Goal: Contribute content

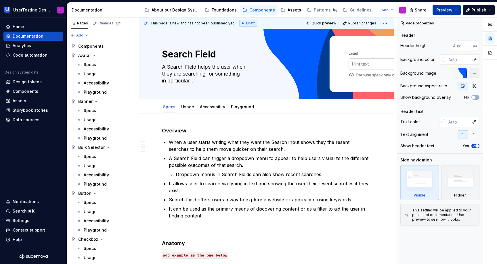
click at [450, 9] on span "Preview" at bounding box center [445, 10] width 16 height 6
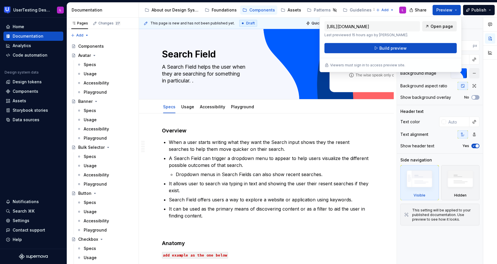
click at [439, 29] on link "Open page" at bounding box center [439, 26] width 35 height 10
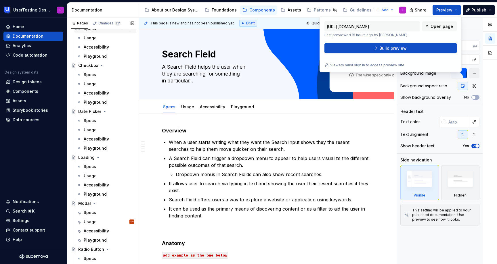
scroll to position [175, 0]
click at [86, 159] on div "Loading" at bounding box center [86, 157] width 16 height 6
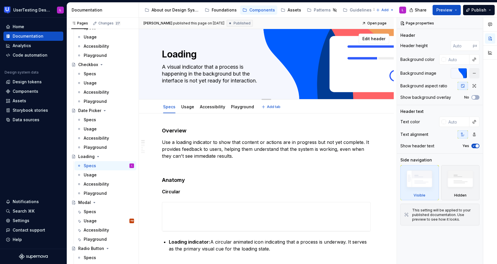
click at [312, 68] on textarea "A visual indicator that a process is happening in the background but the interf…" at bounding box center [265, 73] width 209 height 23
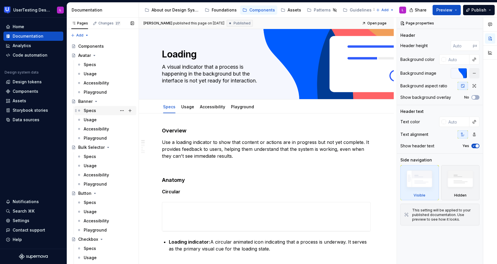
click at [94, 111] on div "Specs" at bounding box center [90, 111] width 12 height 6
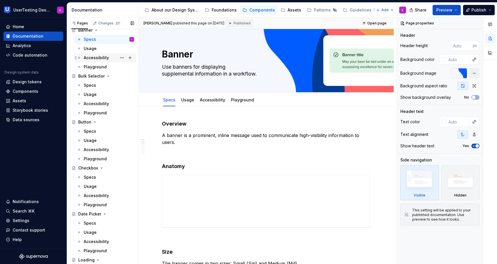
scroll to position [71, 0]
click at [96, 122] on icon "Page tree" at bounding box center [95, 123] width 5 height 5
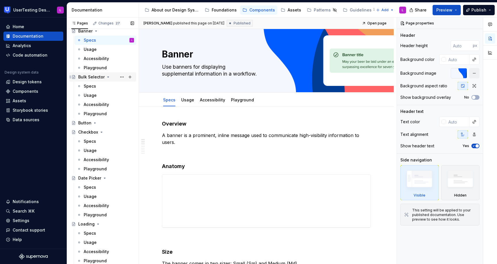
click at [108, 78] on icon "Page tree" at bounding box center [108, 77] width 5 height 5
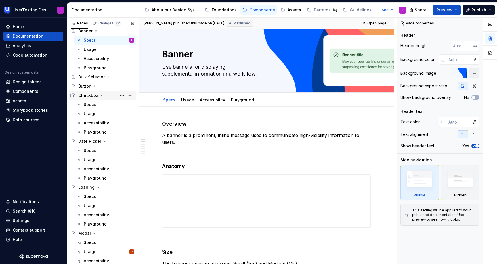
click at [100, 96] on icon "Page tree" at bounding box center [101, 95] width 5 height 5
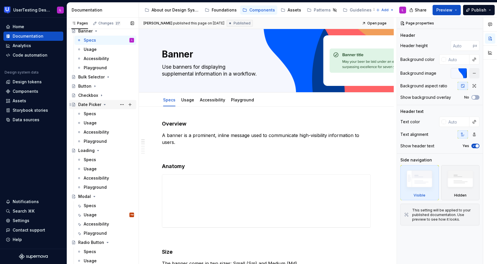
click at [104, 104] on icon "Page tree" at bounding box center [104, 104] width 1 height 1
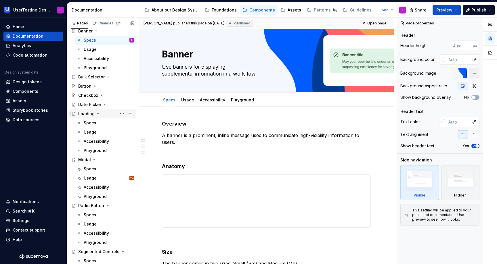
click at [87, 118] on div "Loading" at bounding box center [106, 114] width 56 height 8
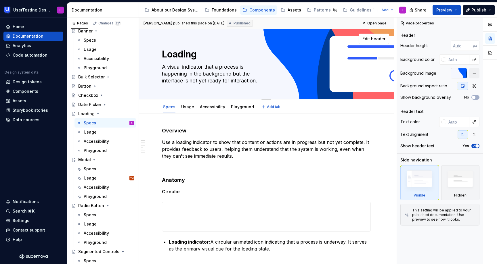
click at [297, 76] on textarea "A visual indicator that a process is happening in the background but the interf…" at bounding box center [265, 73] width 209 height 23
click at [359, 45] on div "Loading A visual indicator that a process is happening in the background but th…" at bounding box center [266, 64] width 209 height 70
click at [378, 37] on span "Edit header" at bounding box center [374, 39] width 23 height 6
click at [457, 73] on div at bounding box center [459, 73] width 16 height 10
click at [424, 76] on div "Background image" at bounding box center [419, 74] width 36 height 6
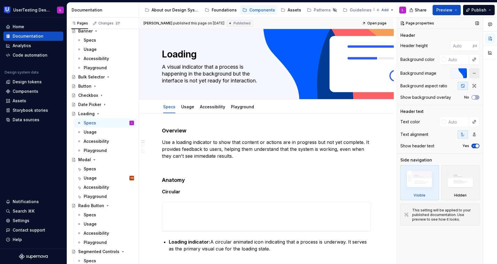
click at [473, 71] on button "button" at bounding box center [474, 73] width 10 height 10
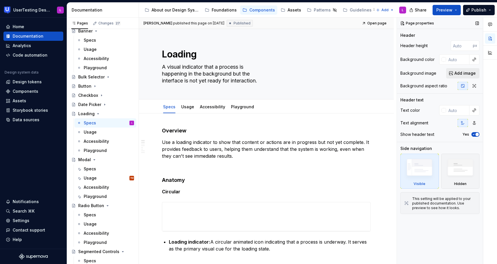
click at [462, 75] on span "Add image" at bounding box center [465, 74] width 21 height 6
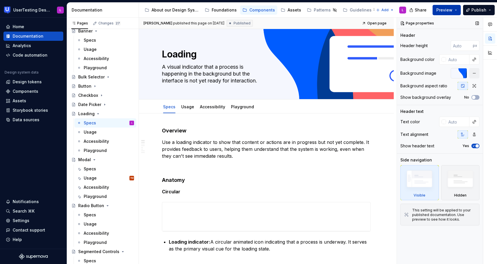
click at [451, 9] on span "Preview" at bounding box center [445, 10] width 16 height 6
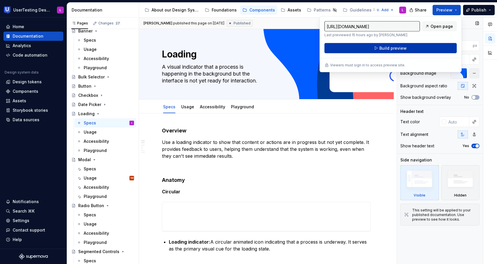
click at [418, 49] on button "Build preview" at bounding box center [391, 48] width 132 height 10
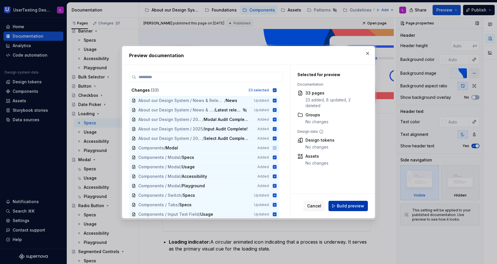
click at [346, 209] on button "Build preview" at bounding box center [348, 206] width 39 height 10
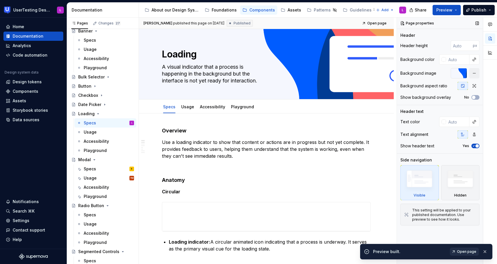
click at [466, 252] on span "Open page" at bounding box center [466, 252] width 19 height 5
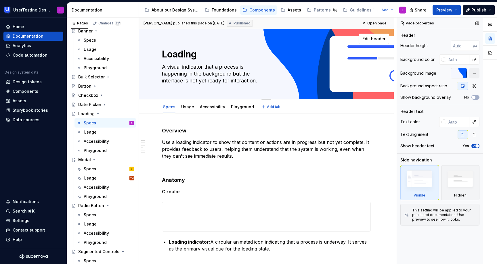
click at [242, 68] on textarea "A visual indicator that a process is happening in the background but the interf…" at bounding box center [265, 73] width 209 height 23
click at [241, 67] on textarea "A visual indicator that a process is happening in the background but the interf…" at bounding box center [265, 73] width 209 height 23
type textarea "*"
type textarea "A visual indicator that a processis happening in the background but the interfa…"
type textarea "*"
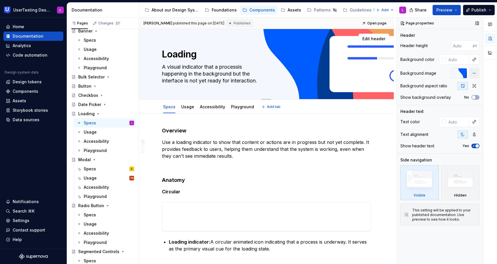
type textarea "A visual indicator that a process is happening in the background but the interf…"
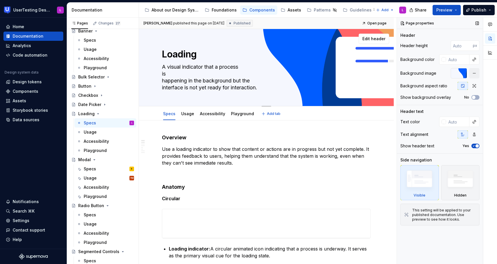
type textarea "*"
type textarea "A visual indicator that a process is happening in the background but the interf…"
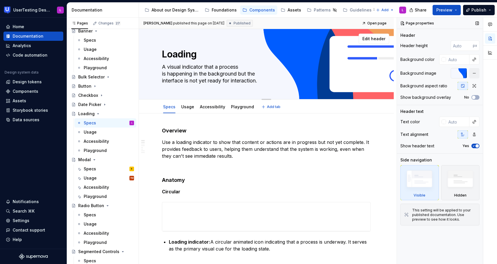
click at [240, 73] on textarea "A visual indicator that a process is happening in the background but the interf…" at bounding box center [265, 73] width 209 height 23
type textarea "*"
type textarea "A visual indicator that a process is happening in the backgroundbut the interfa…"
type textarea "*"
type textarea "A visual indicator that a process is happening in the background but the interf…"
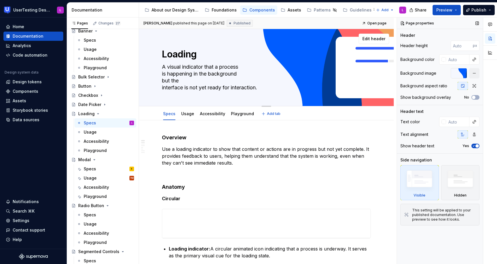
click at [162, 88] on textarea "A visual indicator that a process is happening in the background but the interf…" at bounding box center [265, 77] width 209 height 30
type textarea "*"
type textarea "A visual indicator that a process is happening in the background but the interf…"
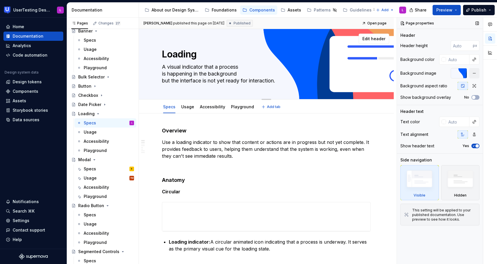
click at [243, 80] on textarea "A visual indicator that a process is happening in the background but the interf…" at bounding box center [265, 73] width 209 height 23
type textarea "*"
type textarea "A visual indicator that a process is happening in the background but the interf…"
type textarea "*"
type textarea "A visual indicator that a process is happening in the background but the interf…"
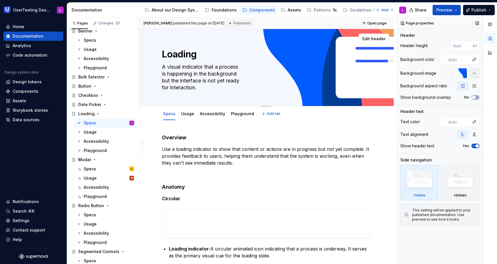
drag, startPoint x: 193, startPoint y: 72, endPoint x: 238, endPoint y: 74, distance: 45.2
click at [238, 74] on textarea "A visual indicator that a process is happening in the background but the interf…" at bounding box center [265, 77] width 209 height 30
type textarea "*"
type textarea "A visual indicator that a process is happening but the interface is not yet rea…"
click at [162, 81] on textarea "A visual indicator that a process is happening but the interface is not yet rea…" at bounding box center [265, 77] width 209 height 30
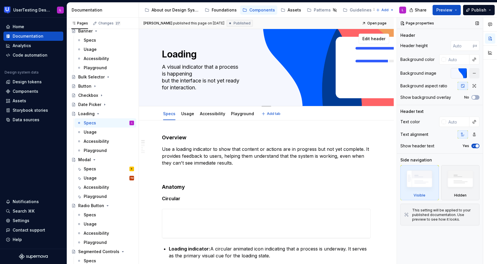
type textarea "*"
type textarea "A visual indicator that a process is happeningbut the interface is not yet read…"
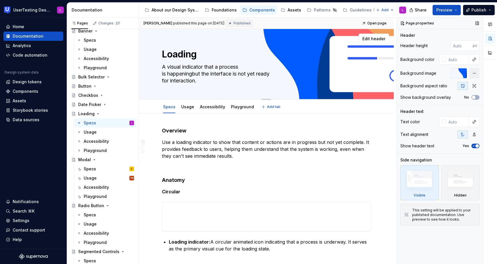
type textarea "*"
type textarea "A visual indicator that a process is happening but the interface is not yet rea…"
click at [237, 74] on textarea "A visual indicator that a process is happening but the interface is not yet rea…" at bounding box center [265, 73] width 209 height 23
type textarea "*"
type textarea "A visual indicator that a process is happening but the interface is not yet rea…"
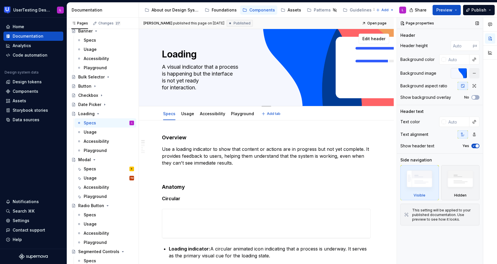
type textarea "*"
type textarea "A visual indicator that a process is happening but the interface is not yet rea…"
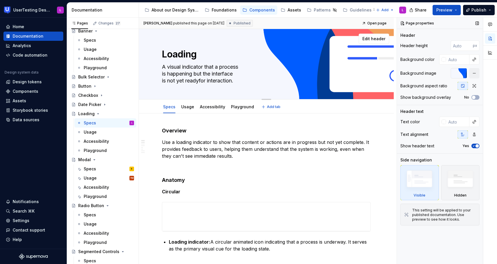
type textarea "*"
type textarea "A visual indicator that a process is happening but the interface is not yet rea…"
type textarea "*"
type textarea "A visual indicator that a process is happening but the interface is not yet rea…"
click at [365, 108] on div "Specs Usage Accessibility Playground Add tab" at bounding box center [267, 107] width 216 height 13
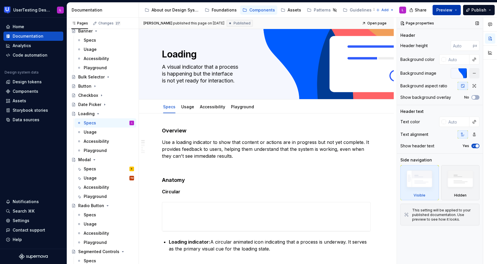
click at [446, 7] on span "Preview" at bounding box center [445, 10] width 16 height 6
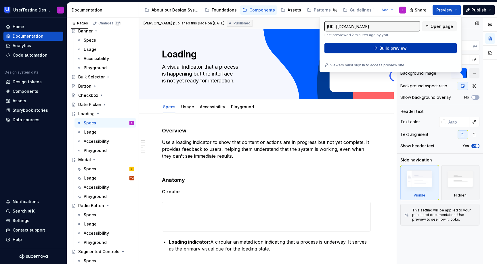
click at [404, 47] on span "Build preview" at bounding box center [393, 48] width 27 height 6
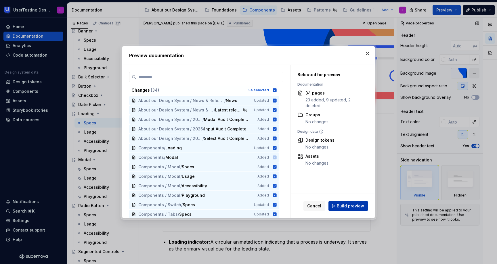
click at [344, 205] on span "Build preview" at bounding box center [350, 206] width 27 height 6
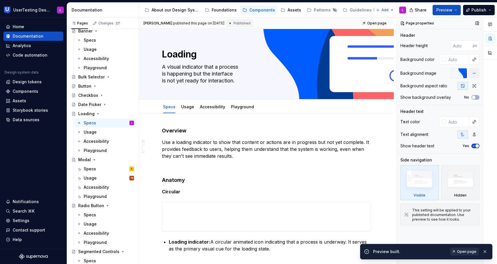
click at [467, 252] on span "Open page" at bounding box center [466, 252] width 19 height 5
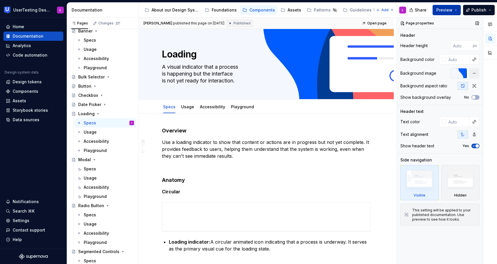
click at [454, 9] on button "Preview" at bounding box center [447, 10] width 28 height 10
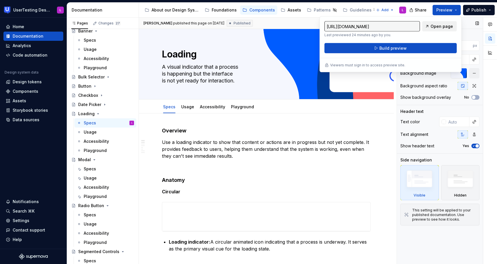
click at [439, 25] on span "Open page" at bounding box center [442, 27] width 22 height 6
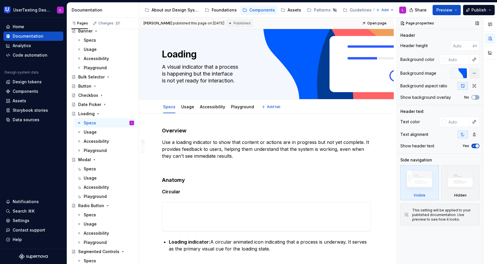
click at [383, 108] on div "Specs Usage Accessibility Playground Add tab" at bounding box center [266, 107] width 255 height 14
click at [346, 58] on textarea "Loading" at bounding box center [265, 54] width 209 height 14
click at [475, 73] on button "button" at bounding box center [474, 73] width 10 height 10
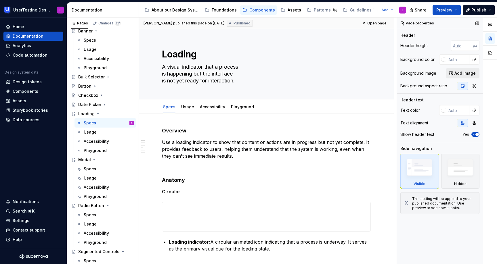
click at [459, 72] on span "Add image" at bounding box center [465, 74] width 21 height 6
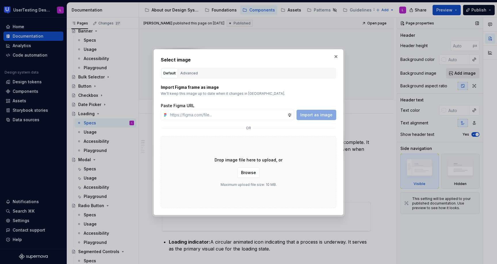
type textarea "*"
type input "[URL][DOMAIN_NAME]"
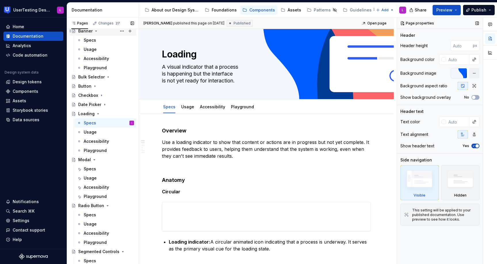
click at [111, 32] on div "Banner" at bounding box center [106, 31] width 56 height 8
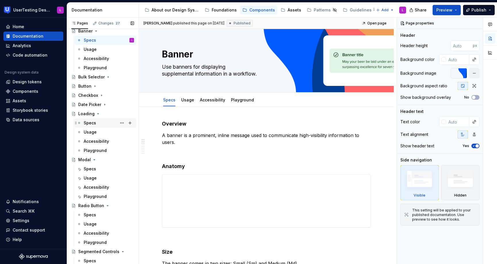
click at [92, 122] on div "Specs" at bounding box center [90, 123] width 12 height 6
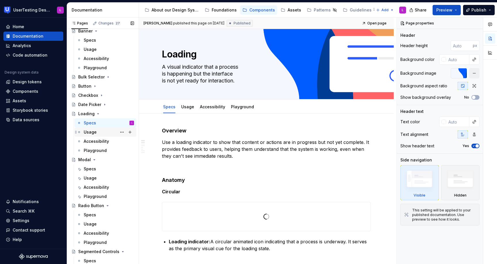
click at [93, 132] on div "Usage" at bounding box center [90, 132] width 13 height 6
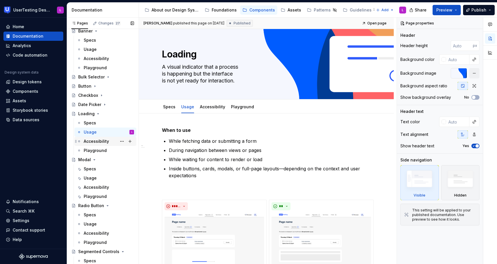
click at [94, 141] on div "Accessibility" at bounding box center [96, 142] width 25 height 6
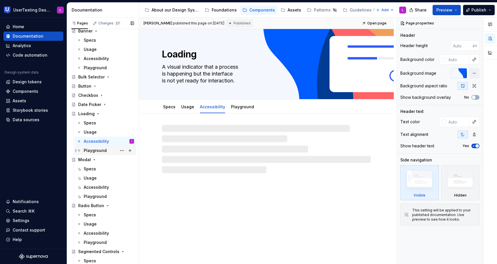
click at [94, 151] on div "Playground" at bounding box center [95, 151] width 23 height 6
click at [87, 112] on div "Loading" at bounding box center [86, 114] width 16 height 6
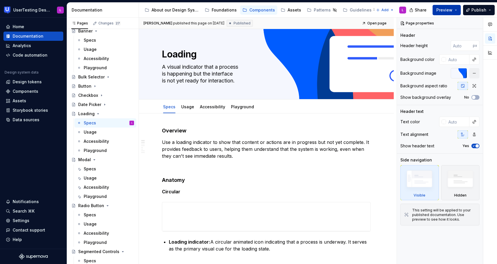
type textarea "*"
click at [441, 10] on span "Preview" at bounding box center [445, 10] width 16 height 6
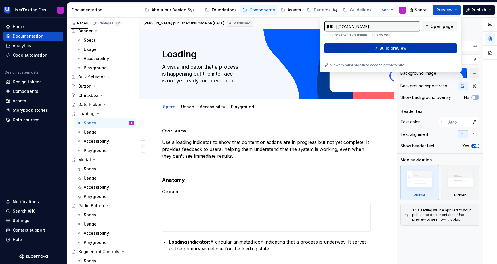
click at [412, 47] on button "Build preview" at bounding box center [391, 48] width 132 height 10
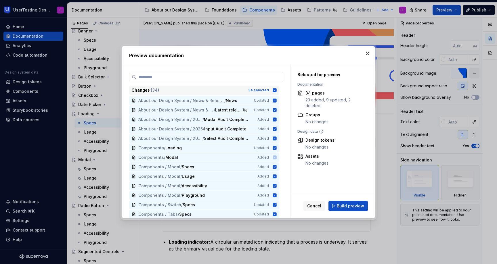
click at [277, 89] on icon at bounding box center [275, 90] width 4 height 4
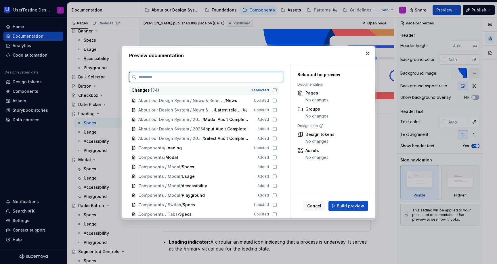
click at [257, 75] on input "search" at bounding box center [209, 77] width 147 height 6
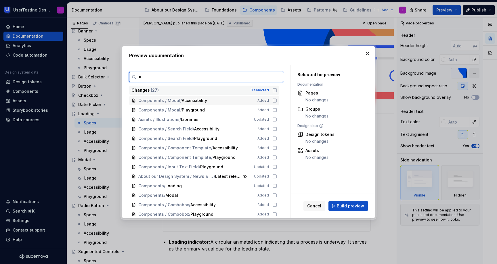
type input "**"
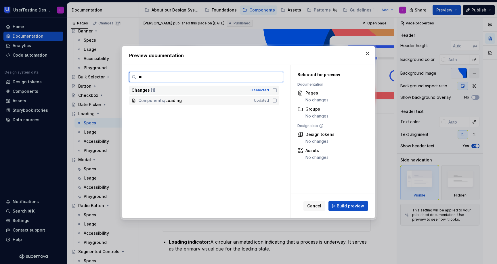
click at [277, 100] on icon at bounding box center [275, 100] width 5 height 5
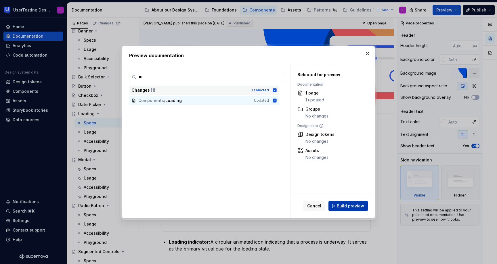
click at [345, 205] on span "Build preview" at bounding box center [350, 206] width 27 height 6
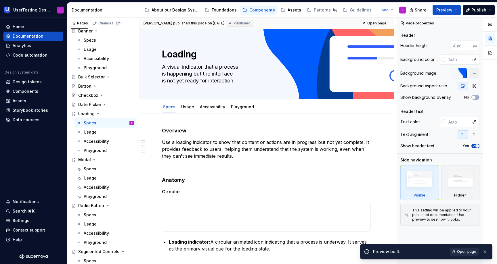
click at [461, 252] on span "Open page" at bounding box center [466, 252] width 19 height 5
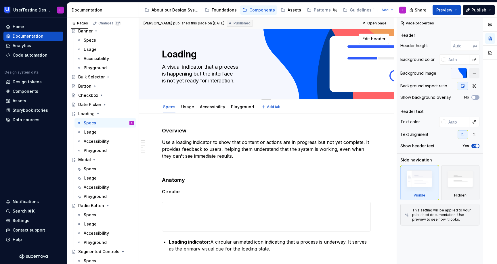
click at [322, 59] on textarea "Loading" at bounding box center [265, 54] width 209 height 14
click at [474, 73] on button "button" at bounding box center [474, 73] width 10 height 10
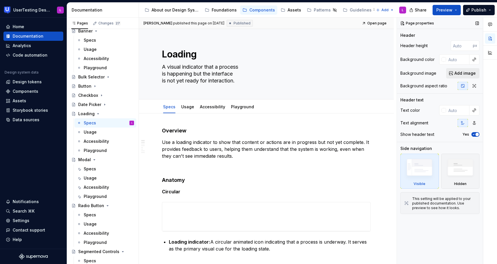
click at [461, 73] on span "Add image" at bounding box center [465, 74] width 21 height 6
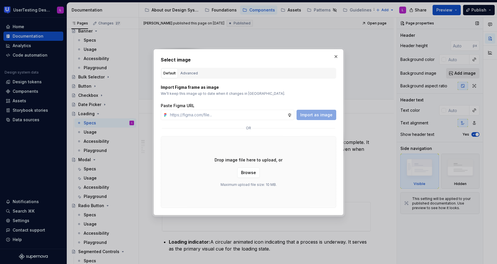
type textarea "*"
type input "[URL][DOMAIN_NAME]"
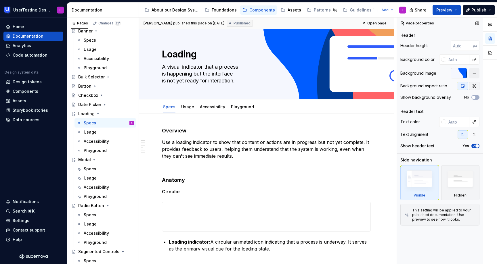
click at [477, 86] on button "button" at bounding box center [474, 86] width 10 height 8
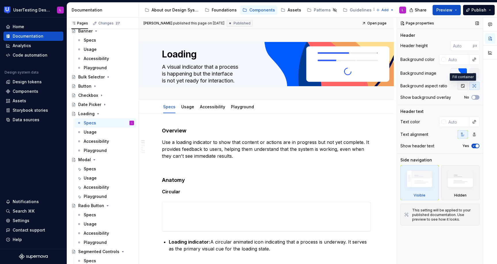
click at [464, 87] on icon "button" at bounding box center [463, 86] width 5 height 5
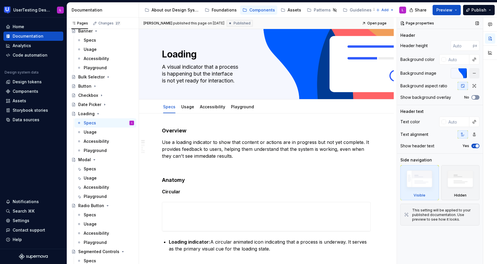
click at [474, 98] on span "button" at bounding box center [473, 97] width 3 height 3
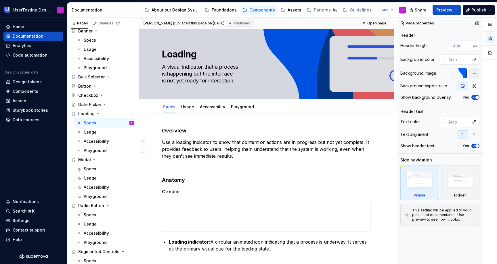
click at [474, 98] on icon "button" at bounding box center [473, 97] width 1 height 1
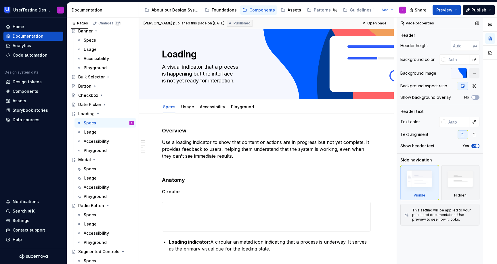
click at [475, 146] on icon "button" at bounding box center [474, 145] width 5 height 3
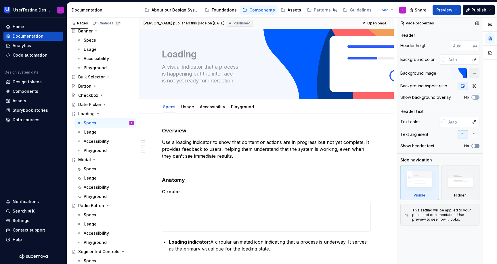
click at [475, 146] on span "button" at bounding box center [473, 145] width 3 height 3
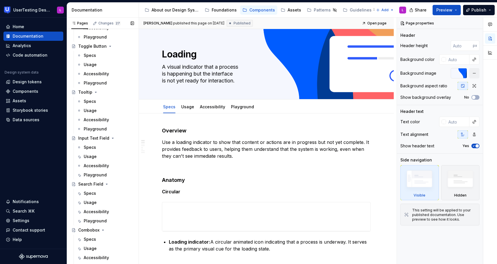
scroll to position [559, 0]
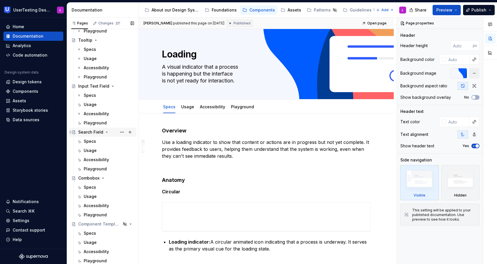
click at [94, 132] on div "Search Field" at bounding box center [90, 132] width 25 height 6
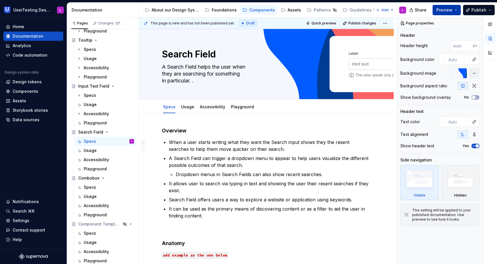
click at [440, 9] on span "Preview" at bounding box center [445, 10] width 16 height 6
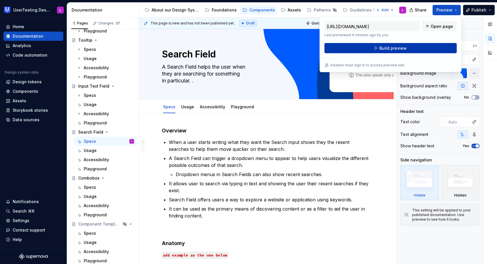
click at [403, 50] on span "Build preview" at bounding box center [393, 48] width 27 height 6
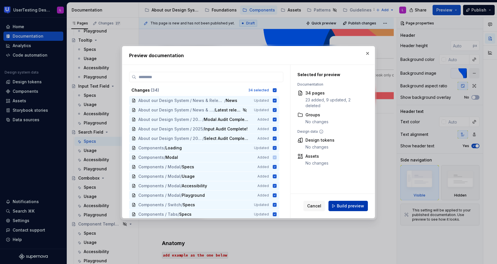
click at [345, 207] on span "Build preview" at bounding box center [350, 206] width 27 height 6
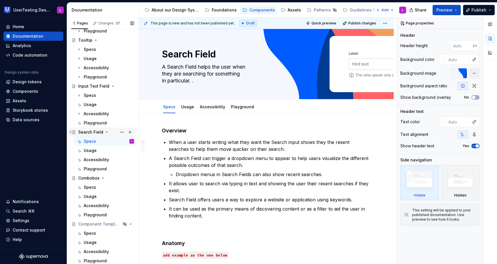
click at [95, 134] on div "Search Field" at bounding box center [90, 132] width 25 height 6
click at [474, 74] on button "button" at bounding box center [474, 73] width 10 height 10
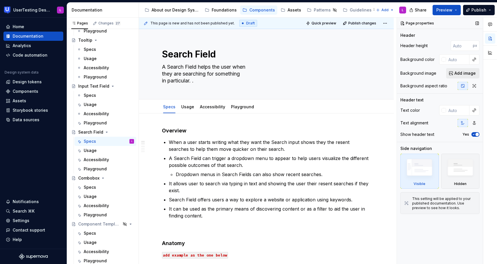
click at [460, 73] on span "Add image" at bounding box center [465, 74] width 21 height 6
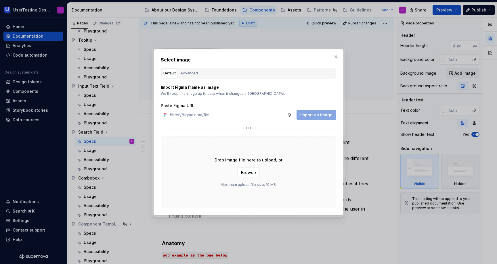
type textarea "*"
type input "[URL][DOMAIN_NAME]"
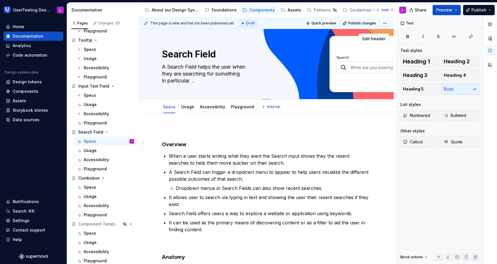
click at [276, 54] on textarea "Search Field" at bounding box center [265, 54] width 209 height 14
click at [377, 36] on span "Edit header" at bounding box center [374, 39] width 23 height 6
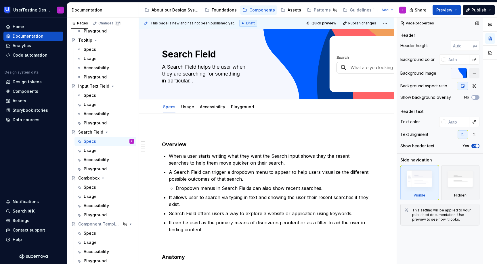
click at [461, 73] on div at bounding box center [459, 73] width 16 height 10
click at [450, 9] on span "Preview" at bounding box center [445, 10] width 16 height 6
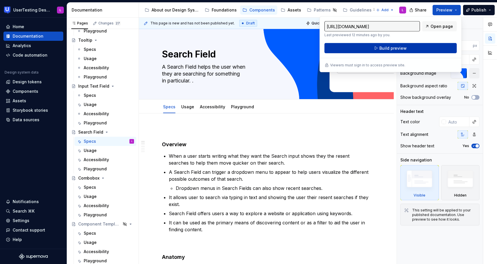
click at [415, 51] on button "Build preview" at bounding box center [391, 48] width 132 height 10
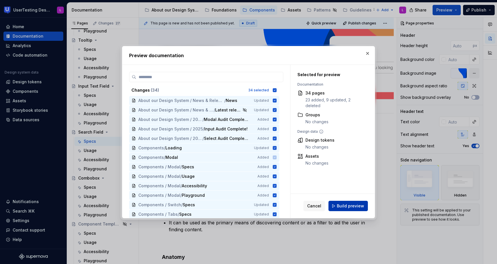
click at [351, 206] on span "Build preview" at bounding box center [350, 206] width 27 height 6
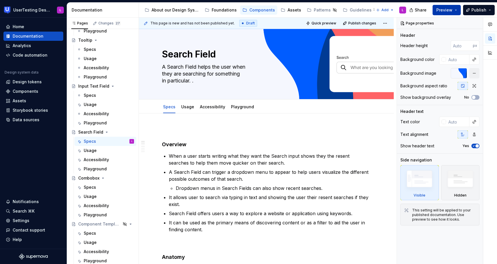
click at [447, 15] on div "Share Preview Publish" at bounding box center [454, 10] width 86 height 15
click at [448, 10] on span "Preview" at bounding box center [445, 10] width 16 height 6
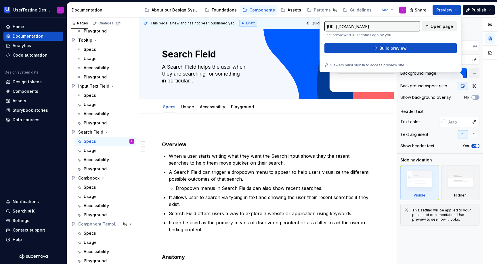
click at [443, 27] on span "Open page" at bounding box center [442, 27] width 22 height 6
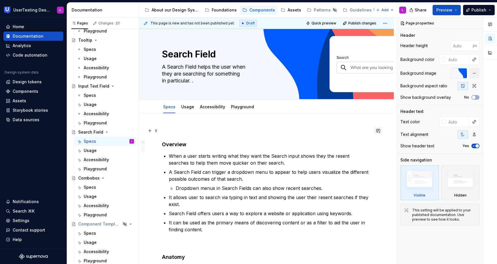
click at [381, 128] on button "button" at bounding box center [378, 131] width 8 height 8
click at [474, 74] on button "button" at bounding box center [474, 73] width 10 height 10
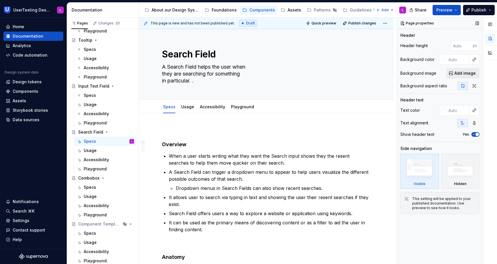
click at [466, 73] on span "Add image" at bounding box center [465, 74] width 21 height 6
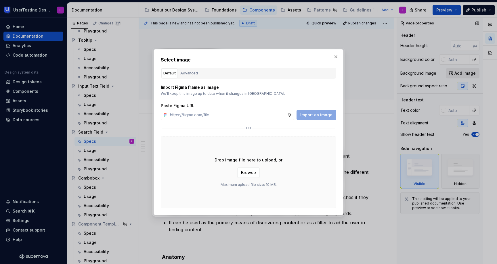
type textarea "*"
type input "[URL][DOMAIN_NAME]"
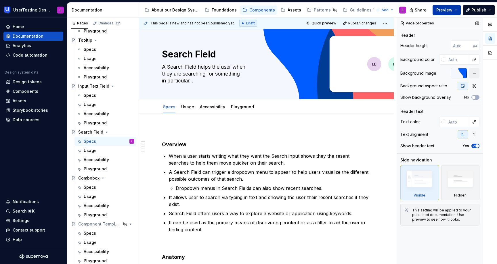
click at [447, 10] on span "Preview" at bounding box center [445, 10] width 16 height 6
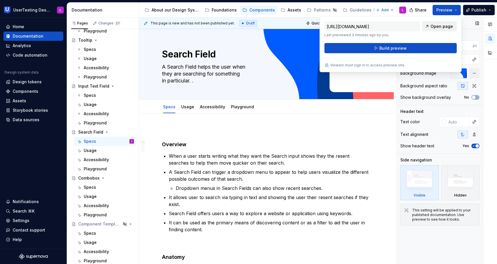
click at [438, 25] on span "Open page" at bounding box center [442, 27] width 22 height 6
type textarea "*"
click at [409, 48] on button "Build preview" at bounding box center [391, 48] width 132 height 10
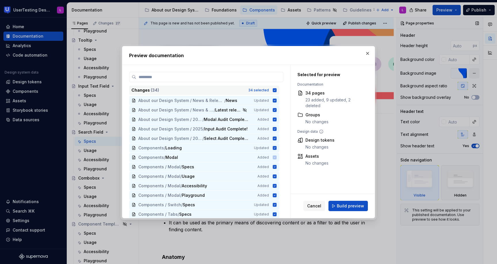
click at [279, 89] on div "Changes ( 34 ) 34 selected" at bounding box center [204, 90] width 150 height 9
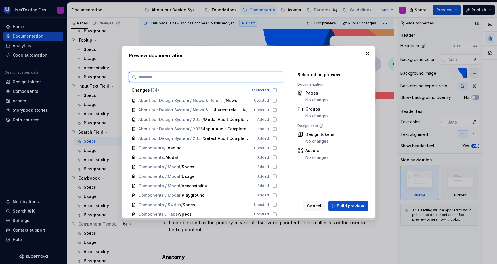
click at [270, 75] on input "search" at bounding box center [209, 77] width 147 height 6
type input "**"
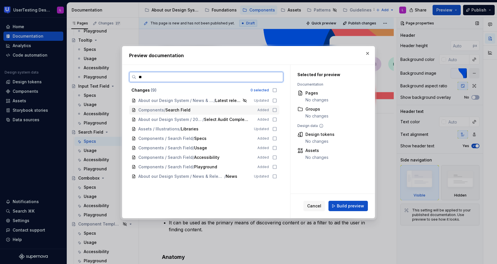
click at [277, 111] on icon at bounding box center [275, 110] width 5 height 5
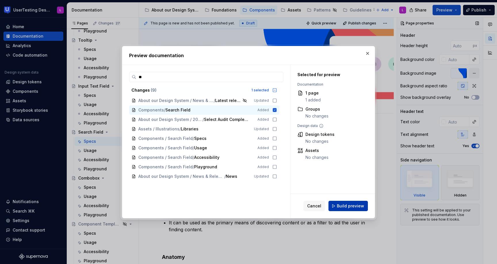
click at [353, 205] on span "Build preview" at bounding box center [350, 206] width 27 height 6
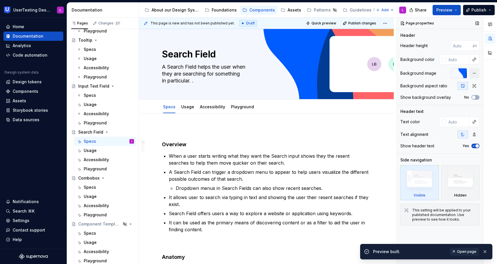
click at [475, 252] on span "Open page" at bounding box center [466, 252] width 19 height 5
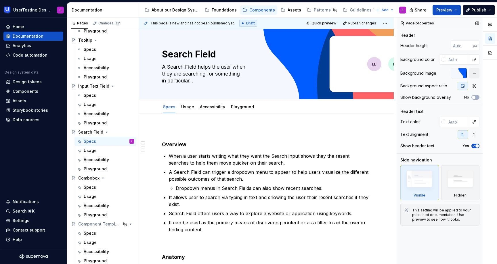
type textarea "*"
click at [448, 9] on span "Preview" at bounding box center [445, 10] width 16 height 6
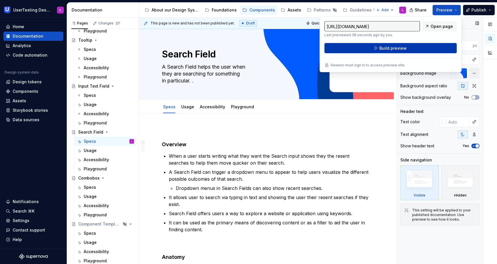
click at [400, 49] on span "Build preview" at bounding box center [393, 48] width 27 height 6
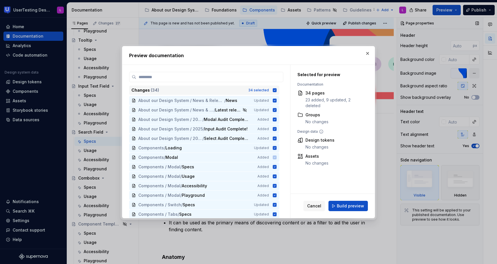
click at [277, 90] on icon at bounding box center [275, 90] width 4 height 4
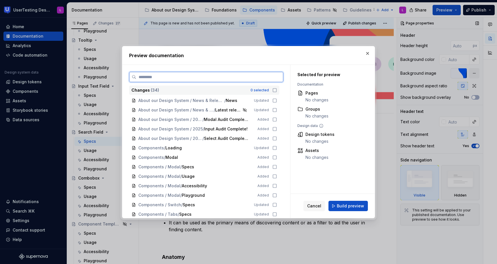
click at [266, 75] on input "search" at bounding box center [209, 77] width 147 height 6
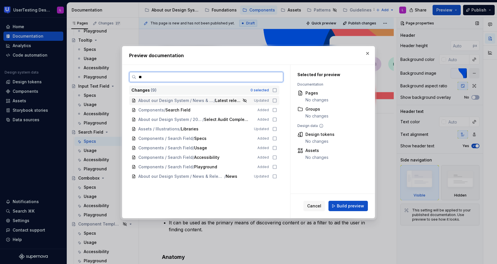
type input "***"
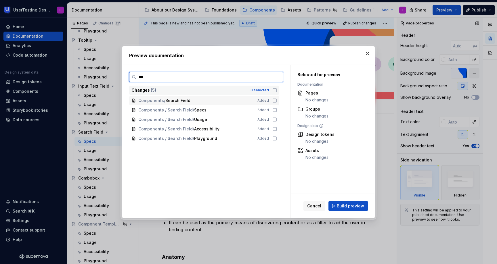
click at [277, 100] on icon at bounding box center [275, 100] width 5 height 5
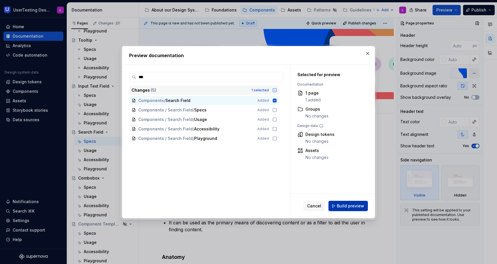
click at [355, 204] on span "Build preview" at bounding box center [350, 206] width 27 height 6
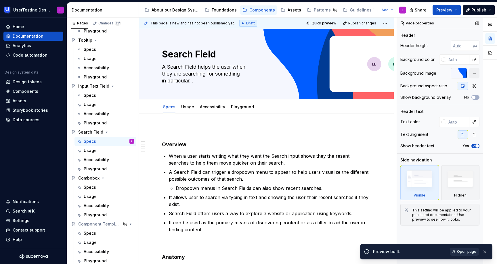
click at [470, 254] on span "Open page" at bounding box center [466, 252] width 19 height 5
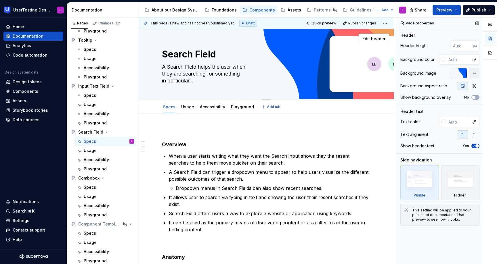
click at [316, 62] on div "Search Field A Search Field helps the user when they are searching for somethin…" at bounding box center [266, 64] width 209 height 70
click at [473, 74] on button "button" at bounding box center [474, 73] width 10 height 10
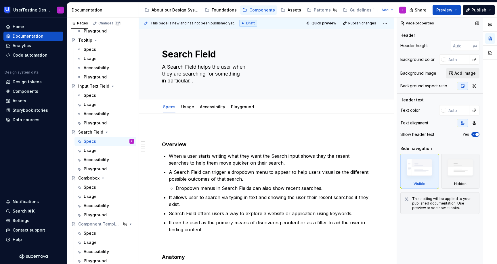
click at [467, 72] on span "Add image" at bounding box center [465, 74] width 21 height 6
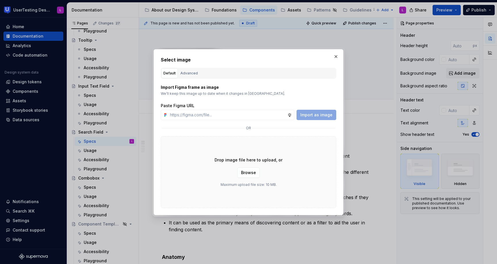
type textarea "*"
type input "[URL][DOMAIN_NAME]"
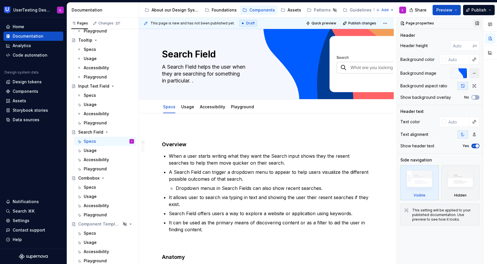
click at [479, 22] on button "button" at bounding box center [477, 23] width 8 height 8
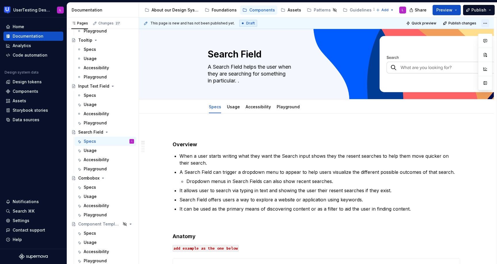
click at [489, 24] on html "UserTesting Design System L Home Documentation Analytics Code automation Design…" at bounding box center [248, 132] width 497 height 264
click at [465, 39] on span "Edit header" at bounding box center [455, 39] width 23 height 6
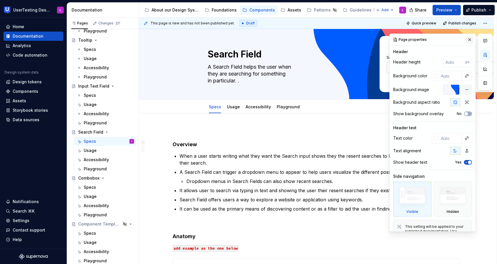
click at [471, 38] on button "button" at bounding box center [470, 40] width 8 height 8
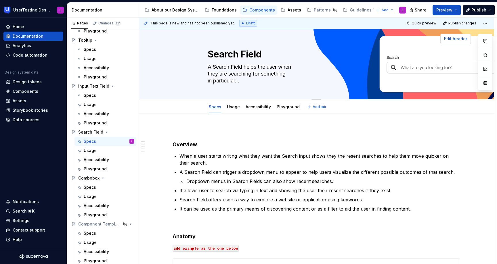
click at [461, 38] on span "Edit header" at bounding box center [455, 39] width 23 height 6
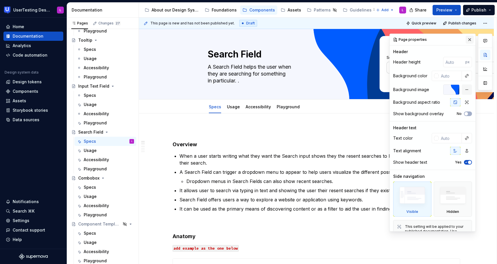
click at [470, 37] on button "button" at bounding box center [470, 40] width 8 height 8
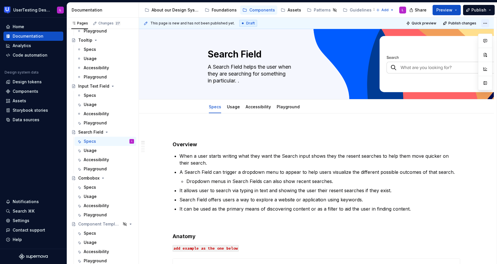
click at [486, 25] on html "UserTesting Design System L Home Documentation Analytics Code automation Design…" at bounding box center [248, 132] width 497 height 264
click at [488, 24] on html "UserTesting Design System L Home Documentation Analytics Code automation Design…" at bounding box center [248, 132] width 497 height 264
click at [464, 37] on span "Edit header" at bounding box center [455, 39] width 23 height 6
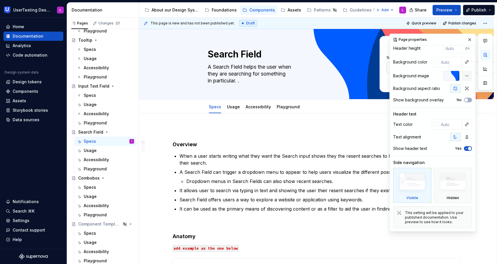
scroll to position [0, 0]
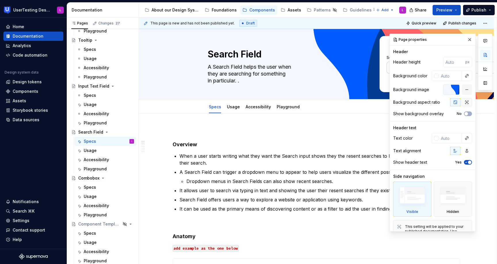
click at [468, 101] on icon "button" at bounding box center [467, 102] width 5 height 5
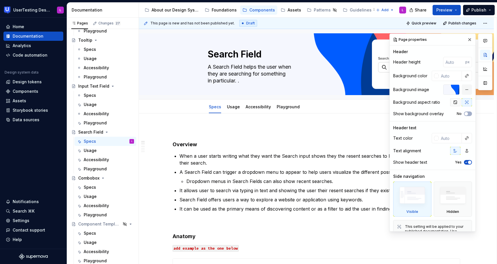
click at [454, 103] on icon "button" at bounding box center [455, 102] width 3 height 3
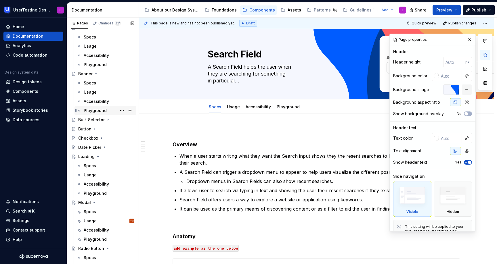
scroll to position [37, 0]
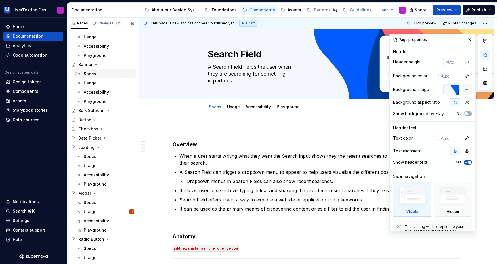
click at [94, 74] on div "Specs" at bounding box center [90, 74] width 12 height 6
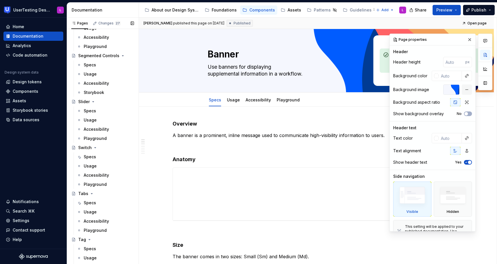
scroll to position [274, 0]
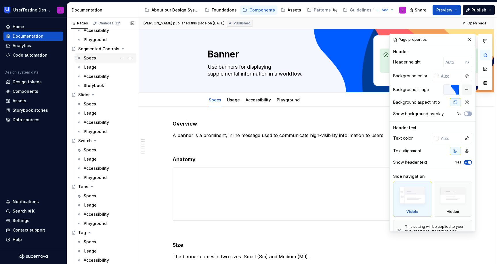
click at [100, 54] on div "Specs" at bounding box center [106, 58] width 62 height 9
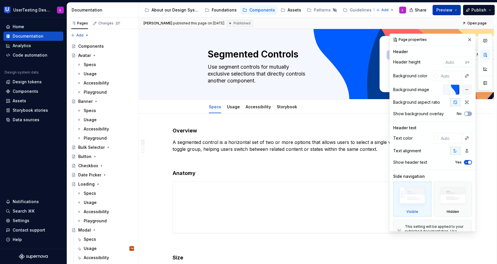
click at [451, 10] on span "Preview" at bounding box center [445, 10] width 16 height 6
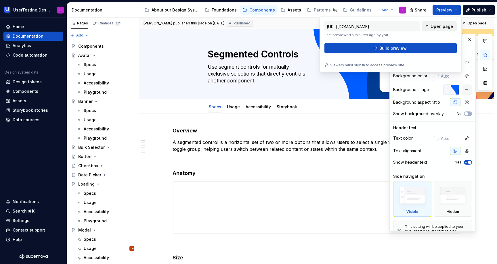
click at [439, 25] on span "Open page" at bounding box center [442, 27] width 22 height 6
click at [94, 55] on icon "Page tree" at bounding box center [94, 55] width 5 height 5
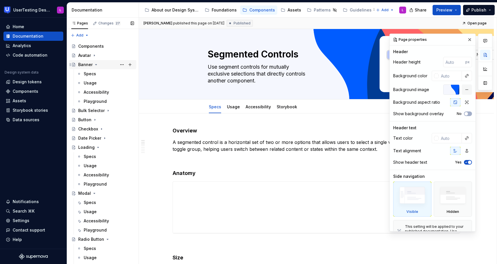
click at [95, 64] on icon "Page tree" at bounding box center [96, 64] width 5 height 5
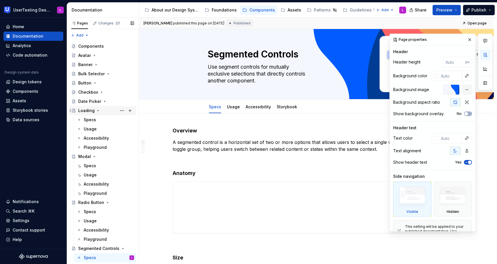
click at [97, 109] on icon "Page tree" at bounding box center [98, 110] width 5 height 5
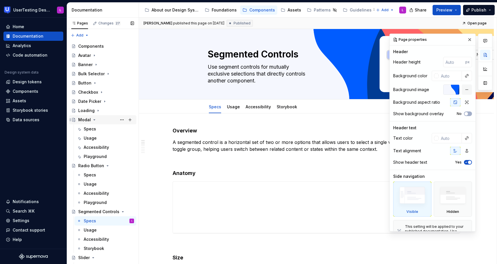
click at [94, 119] on icon "Page tree" at bounding box center [94, 120] width 5 height 5
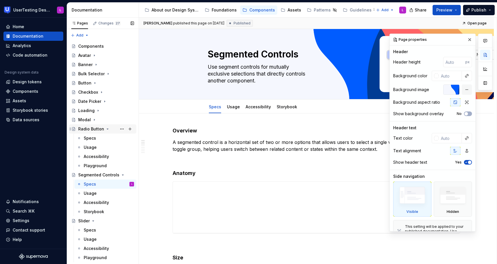
click at [107, 129] on icon "Page tree" at bounding box center [107, 129] width 1 height 1
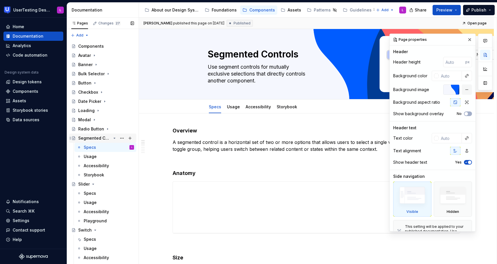
click at [115, 138] on icon "Page tree" at bounding box center [114, 138] width 1 height 1
click at [93, 148] on icon "Page tree" at bounding box center [93, 147] width 1 height 1
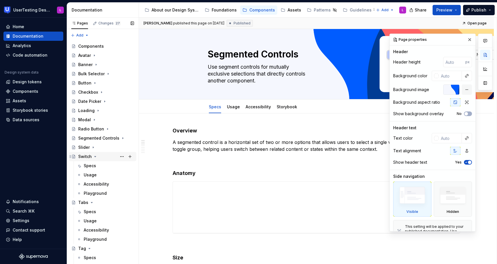
click at [95, 157] on icon "Page tree" at bounding box center [95, 157] width 1 height 1
click at [91, 167] on icon "Page tree" at bounding box center [91, 166] width 5 height 5
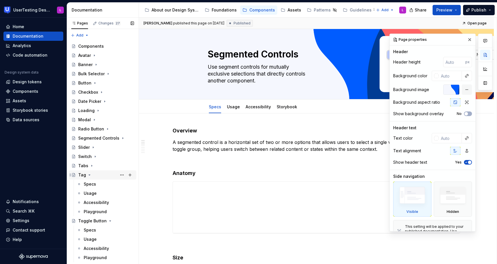
click at [89, 175] on icon "Page tree" at bounding box center [89, 175] width 1 height 1
click at [108, 184] on icon "Page tree" at bounding box center [110, 184] width 5 height 5
click at [96, 193] on icon "Page tree" at bounding box center [96, 193] width 5 height 5
click at [112, 203] on icon "Page tree" at bounding box center [113, 203] width 5 height 5
click at [106, 212] on icon "Page tree" at bounding box center [106, 212] width 1 height 1
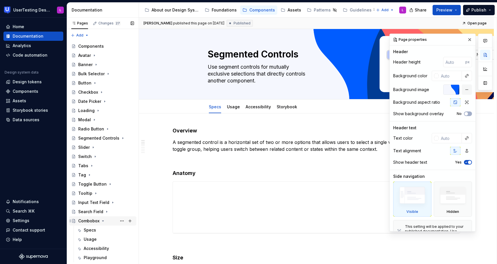
click at [103, 222] on icon "Page tree" at bounding box center [102, 221] width 1 height 1
click at [453, 9] on span "Preview" at bounding box center [445, 10] width 16 height 6
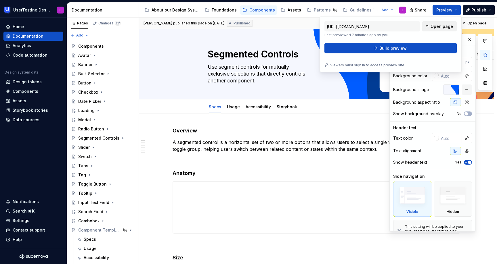
click at [442, 25] on span "Open page" at bounding box center [442, 27] width 22 height 6
click at [95, 129] on div "Radio Button" at bounding box center [91, 129] width 26 height 6
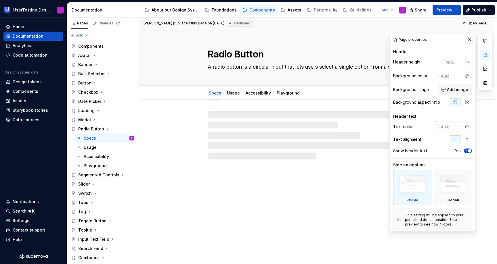
click at [470, 39] on button "button" at bounding box center [470, 40] width 8 height 8
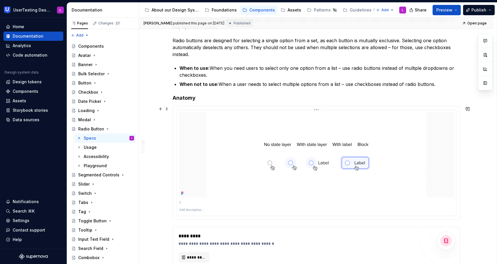
scroll to position [129, 0]
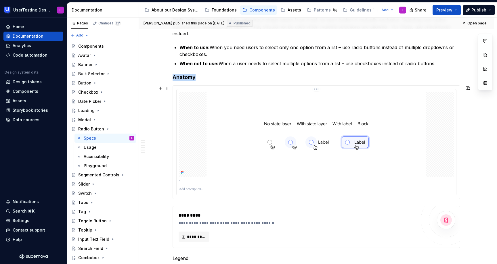
click at [443, 125] on div at bounding box center [316, 134] width 275 height 85
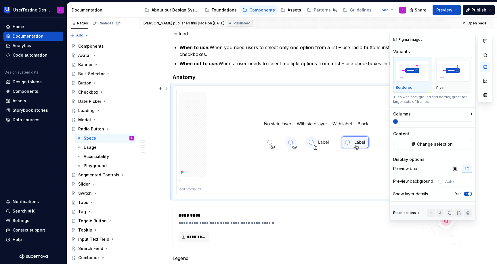
click at [488, 140] on div at bounding box center [485, 127] width 14 height 187
click at [460, 82] on div "button" at bounding box center [453, 72] width 33 height 24
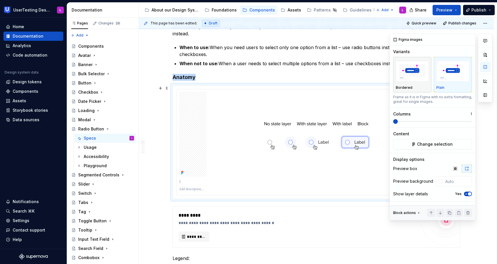
click at [406, 85] on div "Bordered" at bounding box center [412, 75] width 33 height 31
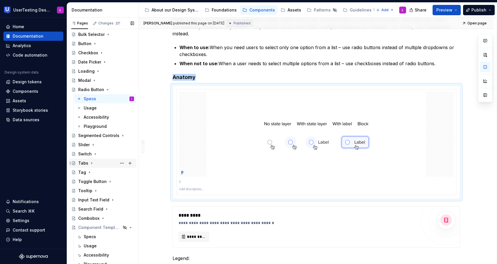
scroll to position [43, 0]
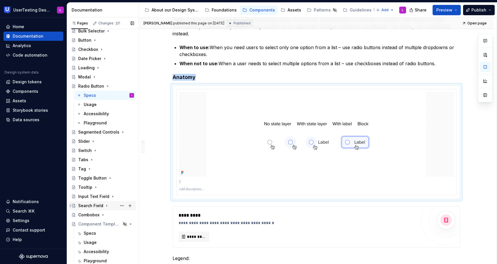
click at [105, 206] on icon "Page tree" at bounding box center [106, 206] width 5 height 5
click at [122, 207] on button "Page tree" at bounding box center [122, 206] width 8 height 8
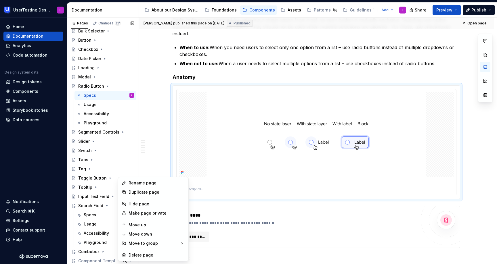
click at [94, 77] on div "Pages Changes 27 Add Accessibility guide for tree Page tree. Navigate the tree …" at bounding box center [103, 143] width 72 height 250
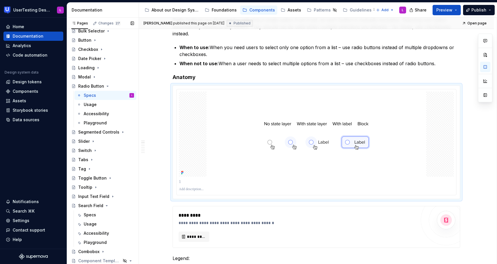
click at [94, 77] on icon "Page tree" at bounding box center [94, 77] width 5 height 5
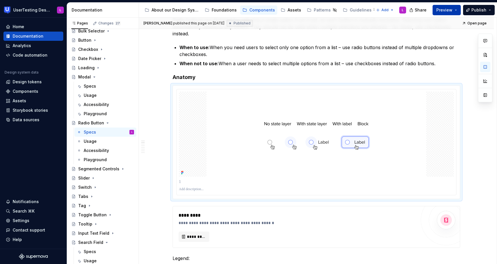
click at [457, 8] on button "Preview" at bounding box center [447, 10] width 28 height 10
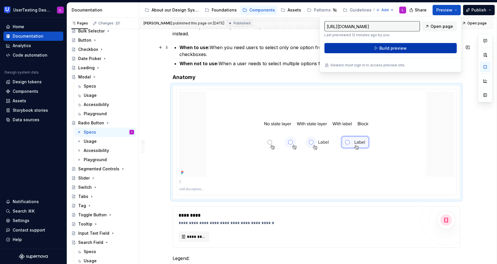
click at [412, 48] on button "Build preview" at bounding box center [391, 48] width 132 height 10
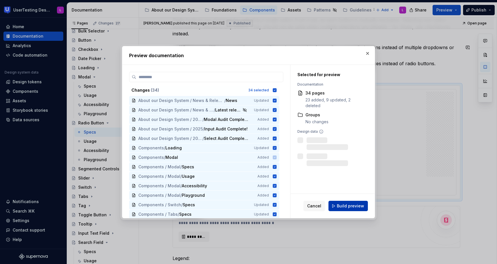
click at [354, 208] on span "Build preview" at bounding box center [350, 206] width 27 height 6
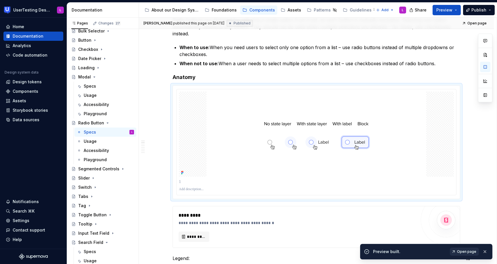
click at [467, 252] on span "Open page" at bounding box center [466, 252] width 19 height 5
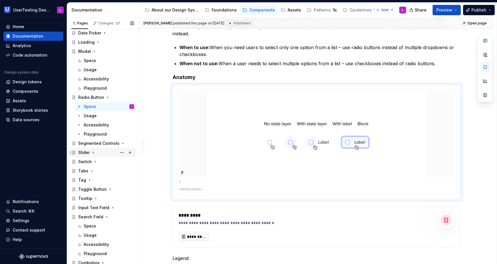
scroll to position [117, 0]
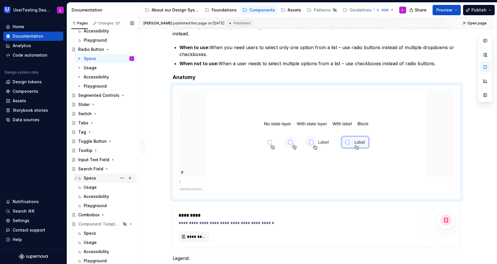
click at [90, 179] on div "Specs" at bounding box center [90, 179] width 12 height 6
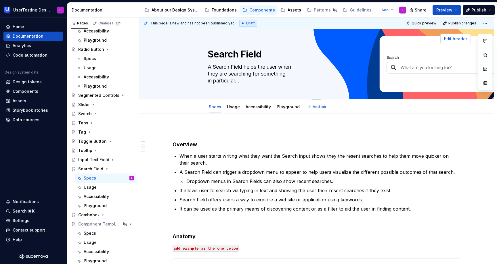
click at [463, 37] on span "Edit header" at bounding box center [455, 39] width 23 height 6
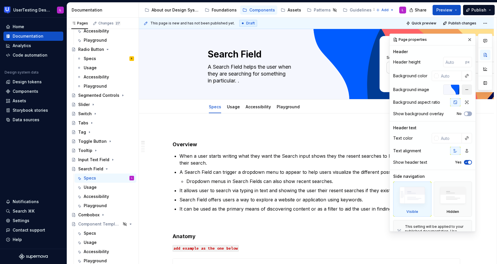
click at [467, 88] on button "button" at bounding box center [467, 90] width 10 height 10
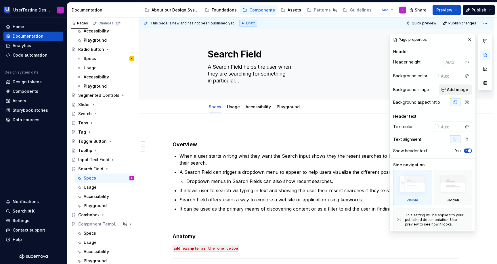
click at [458, 90] on span "Add image" at bounding box center [457, 90] width 21 height 6
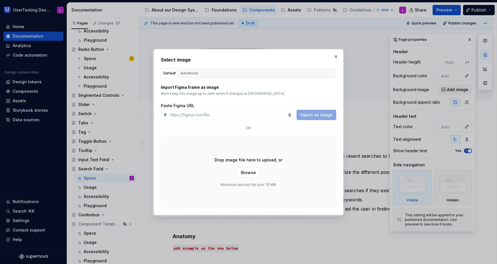
type textarea "*"
type input "[URL][DOMAIN_NAME]"
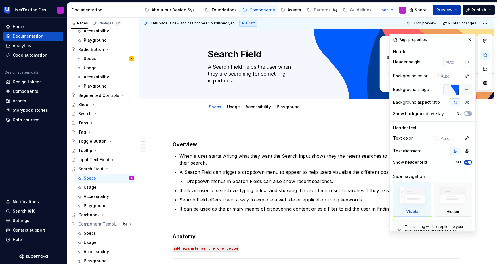
click at [445, 7] on button "Preview" at bounding box center [447, 10] width 28 height 10
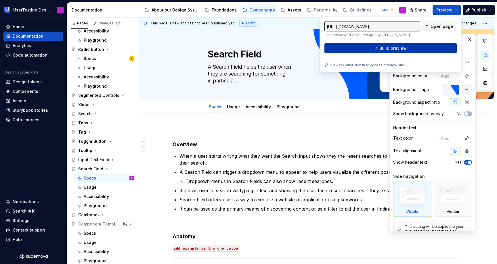
click at [387, 48] on span "Build preview" at bounding box center [393, 48] width 27 height 6
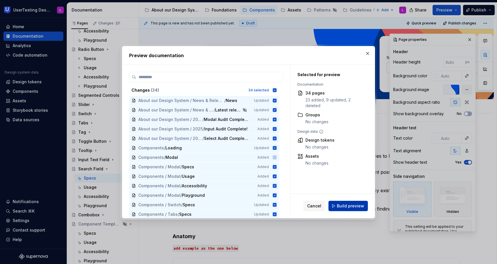
click at [344, 207] on span "Build preview" at bounding box center [350, 206] width 27 height 6
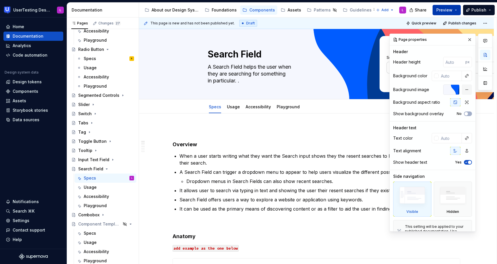
click at [445, 11] on span "Preview" at bounding box center [445, 10] width 16 height 6
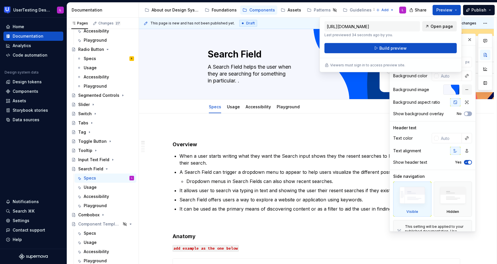
click at [445, 25] on span "Open page" at bounding box center [442, 27] width 22 height 6
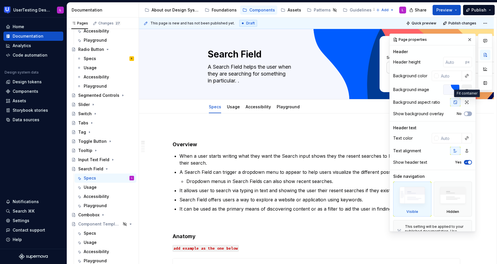
drag, startPoint x: 470, startPoint y: 39, endPoint x: 467, endPoint y: 89, distance: 50.2
click at [467, 90] on div "Page properties Header Header height px Background color Background image Backg…" at bounding box center [433, 140] width 86 height 212
click at [467, 89] on button "button" at bounding box center [467, 90] width 10 height 10
type textarea "*"
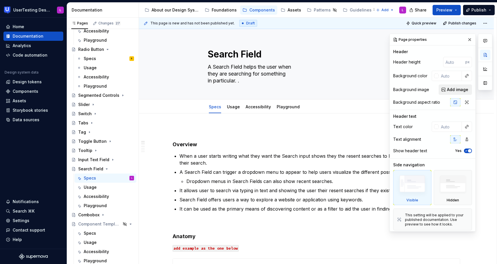
click at [452, 89] on span "Add image" at bounding box center [457, 90] width 21 height 6
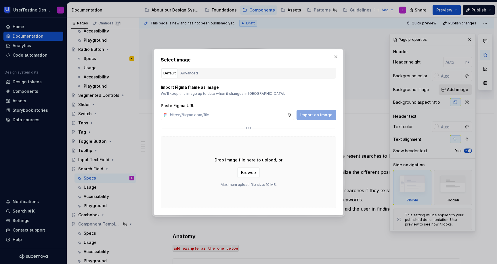
type input "[URL][DOMAIN_NAME]"
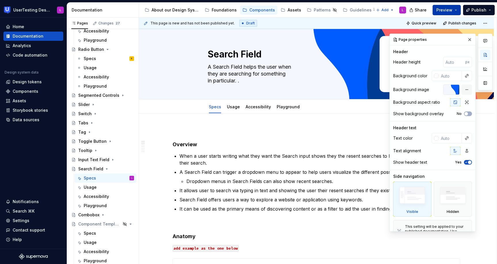
click at [446, 10] on span "Preview" at bounding box center [445, 10] width 16 height 6
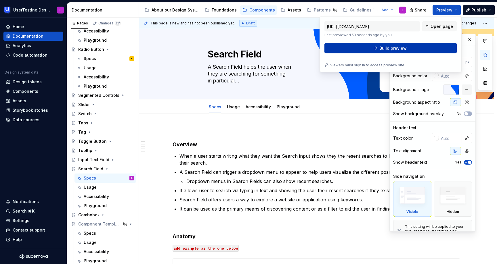
click at [385, 51] on button "Build preview" at bounding box center [391, 48] width 132 height 10
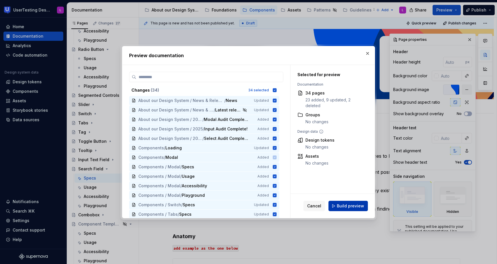
click at [343, 206] on span "Build preview" at bounding box center [350, 206] width 27 height 6
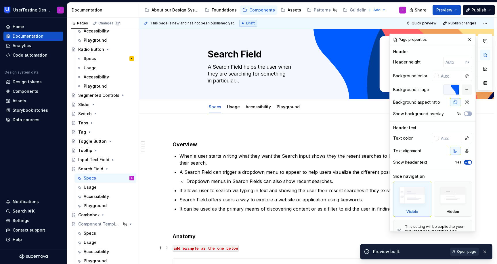
click at [467, 252] on span "Open page" at bounding box center [466, 252] width 19 height 5
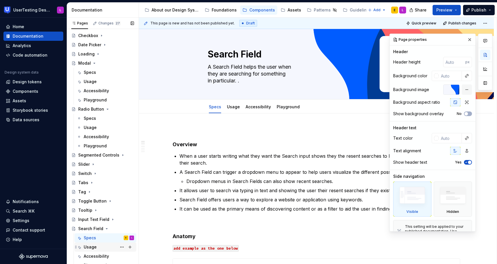
scroll to position [0, 0]
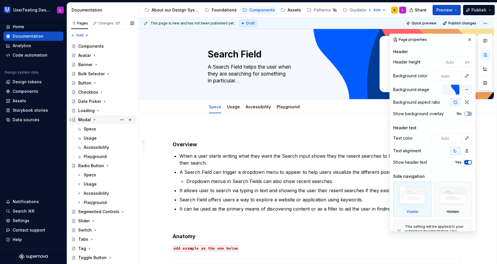
click at [94, 119] on icon "Page tree" at bounding box center [94, 120] width 5 height 5
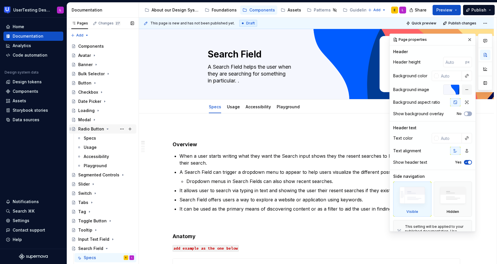
click at [106, 130] on icon "Page tree" at bounding box center [107, 129] width 5 height 5
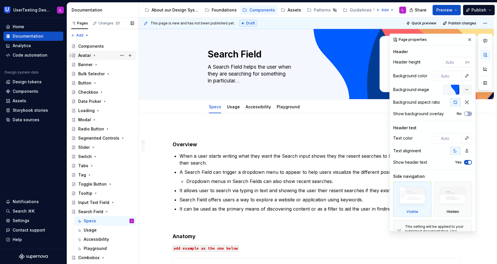
click at [85, 55] on div "Avatar" at bounding box center [84, 56] width 13 height 6
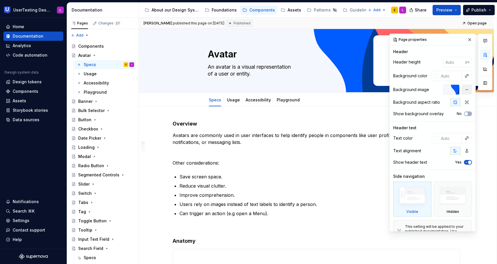
click at [465, 91] on button "button" at bounding box center [467, 90] width 10 height 10
type textarea "*"
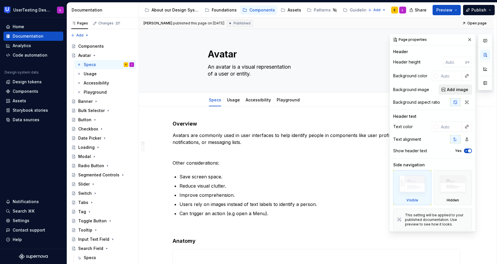
click at [454, 90] on span "Add image" at bounding box center [457, 90] width 21 height 6
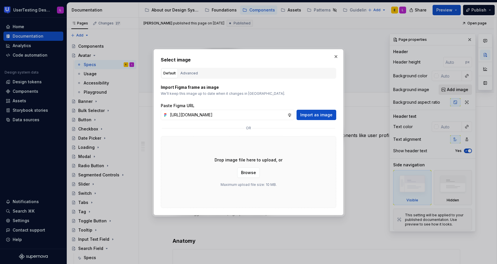
scroll to position [0, 143]
type input "[URL][DOMAIN_NAME]"
click at [316, 117] on span "Import as image" at bounding box center [316, 115] width 32 height 6
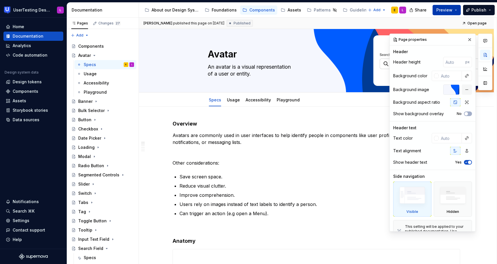
click at [452, 10] on span "Preview" at bounding box center [445, 10] width 16 height 6
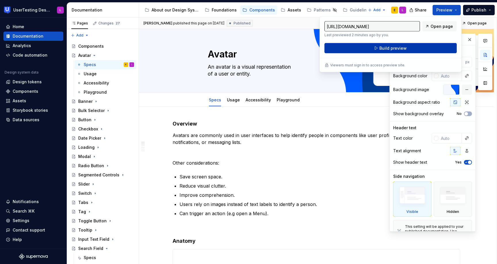
click at [382, 51] on span "Build preview" at bounding box center [393, 48] width 27 height 6
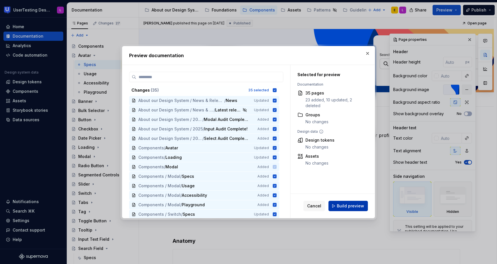
click at [341, 205] on span "Build preview" at bounding box center [350, 206] width 27 height 6
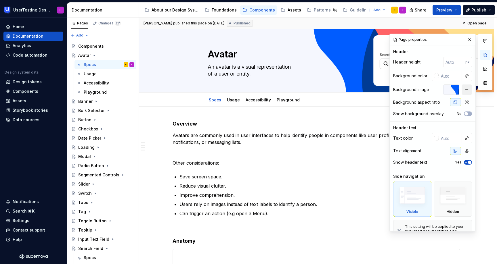
click at [468, 88] on button "button" at bounding box center [467, 90] width 10 height 10
type textarea "*"
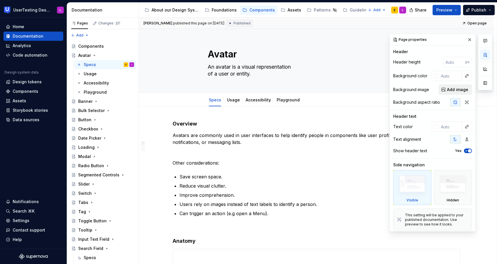
click at [453, 89] on span "Add image" at bounding box center [457, 90] width 21 height 6
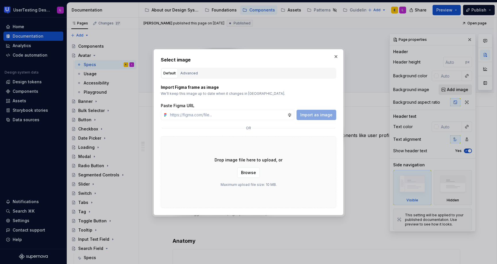
type input "[URL][DOMAIN_NAME]"
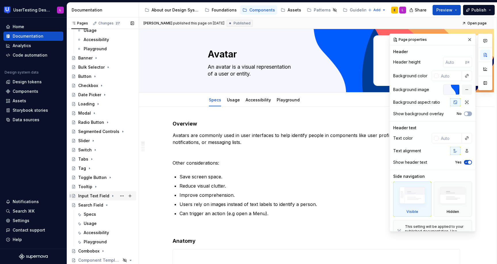
scroll to position [58, 0]
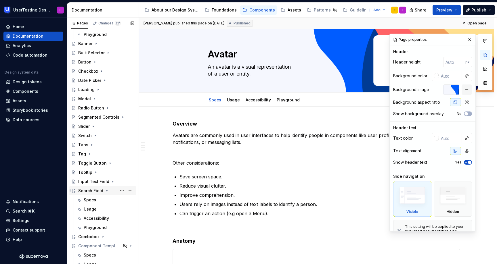
click at [88, 192] on div "Search Field" at bounding box center [90, 191] width 25 height 6
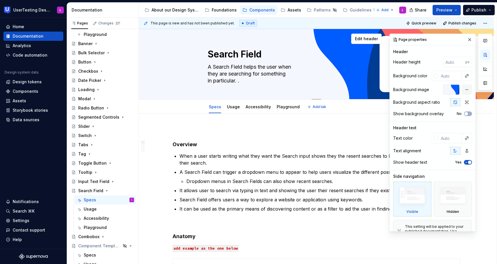
click at [239, 71] on textarea "A Search Field helps the user when they are searching for something in particul…" at bounding box center [316, 73] width 218 height 23
click at [263, 73] on textarea "A Search Field helps the user when they are searching for something in particul…" at bounding box center [316, 73] width 218 height 23
drag, startPoint x: 248, startPoint y: 67, endPoint x: 204, endPoint y: 65, distance: 44.6
click at [204, 65] on div "Search Field A Search Field helps the user when they are searching for somethin…" at bounding box center [316, 64] width 309 height 70
type textarea "*"
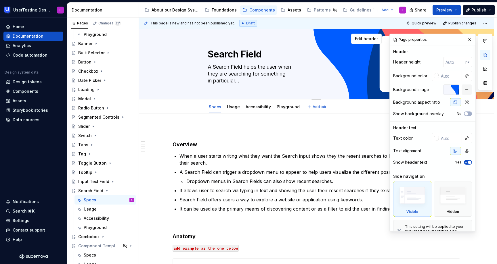
type textarea "Helps the user when they are searching for something in particular. ."
type textarea "*"
type textarea "Helps the user whenthey are searching for something in particular. ."
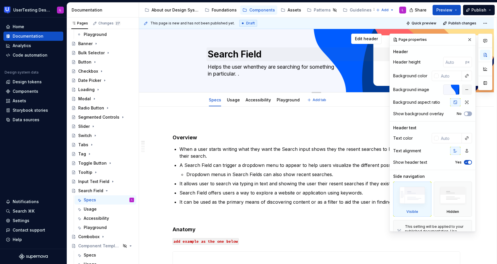
type textarea "*"
type textarea "Helps the user when they are searching for something in particular. ."
click at [284, 67] on textarea "Helps the user when they are searching for something in particular. ." at bounding box center [316, 70] width 218 height 16
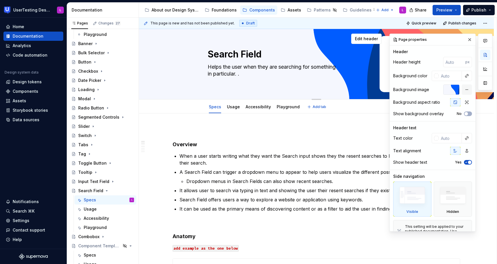
type textarea "*"
type textarea "Helps the user when they are searching for something in particular. ."
type textarea "*"
type textarea "Helps the user when they are searching for something in particular. ."
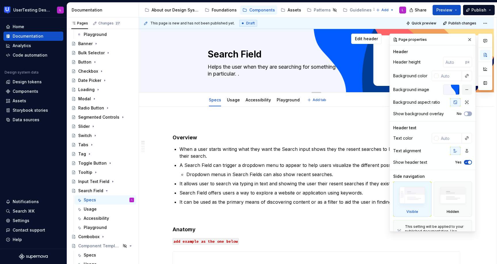
click at [308, 66] on textarea "Helps the user when they are searching for something in particular. ." at bounding box center [316, 70] width 218 height 16
type textarea "*"
type textarea "Helps the user when they are searchingfor something in particular. ."
type textarea "*"
type textarea "Helps the user when they are searching for something in particular. ."
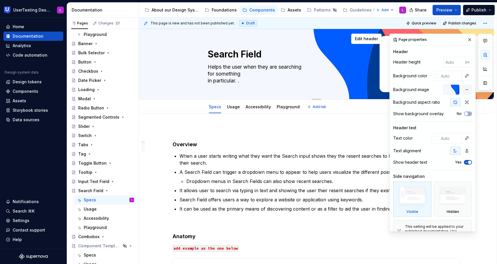
type textarea "*"
type textarea "Helps the user when they are searching for somethingin particular. ."
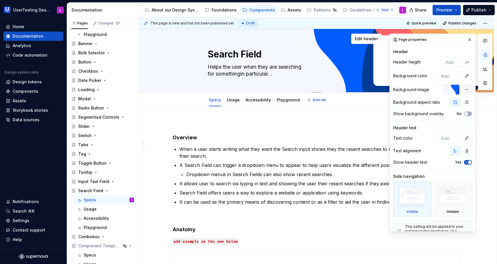
type textarea "*"
type textarea "Helps the user when they are searching for something in particular. ."
type textarea "*"
type textarea "Helps the user when they are searching for something in particular. ."
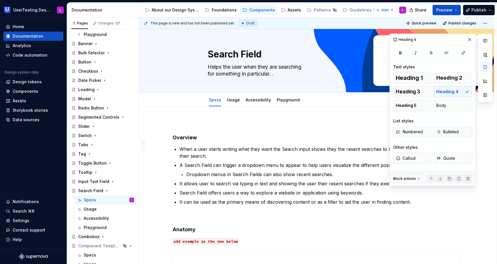
click at [282, 73] on textarea "Helps the user when they are searching for something in particular. ." at bounding box center [316, 70] width 218 height 16
type textarea "*"
type textarea "Helps the user when they are searching for something in particular."
type textarea "*"
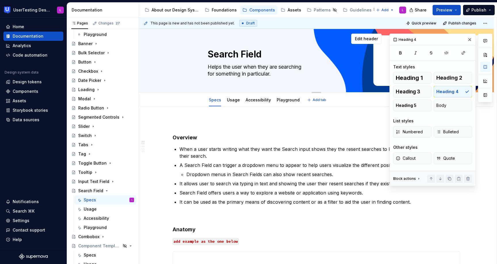
type textarea "Helps the user when they are searching for something in particular."
type textarea "*"
type textarea "Helps the user when they are searching for something in particular."
click at [448, 11] on span "Preview" at bounding box center [445, 10] width 16 height 6
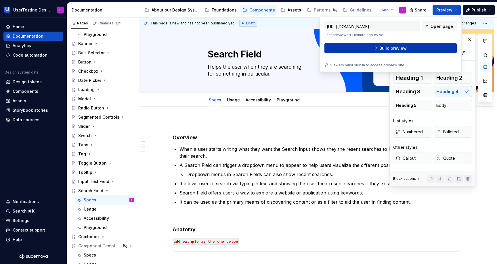
click at [372, 51] on button "Build preview" at bounding box center [391, 48] width 132 height 10
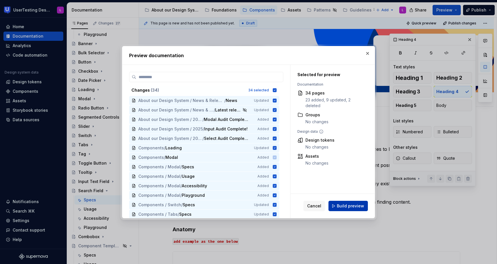
click at [341, 206] on span "Build preview" at bounding box center [350, 206] width 27 height 6
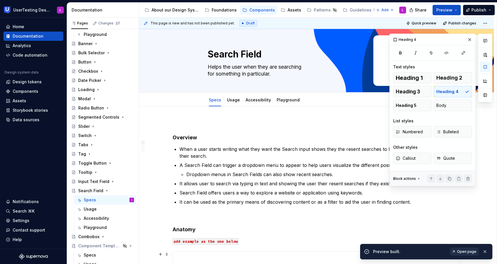
click at [464, 254] on span "Open page" at bounding box center [466, 252] width 19 height 5
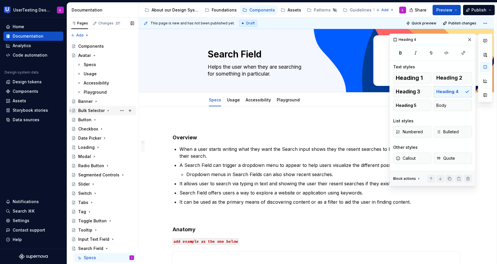
click at [95, 110] on div "Bulk Selector" at bounding box center [91, 111] width 26 height 6
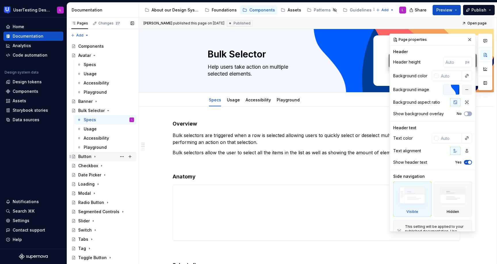
click at [86, 158] on div "Button" at bounding box center [84, 157] width 13 height 6
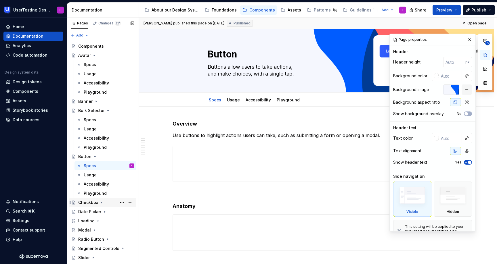
click at [88, 202] on div "Checkbox" at bounding box center [88, 203] width 20 height 6
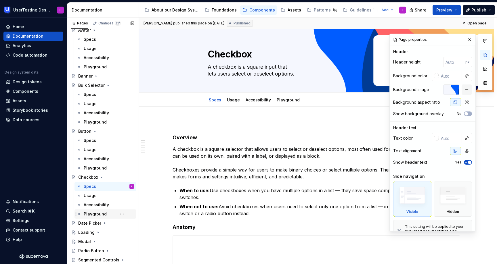
scroll to position [42, 0]
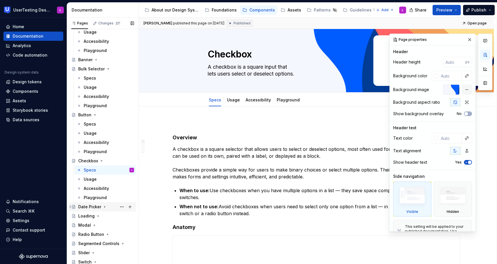
click at [92, 209] on div "Date Picker" at bounding box center [89, 207] width 23 height 6
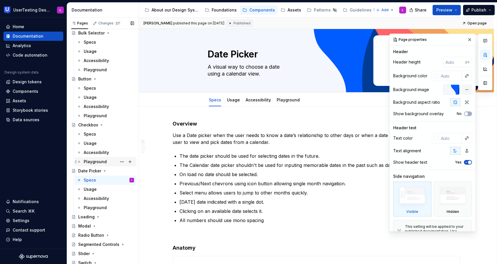
scroll to position [85, 0]
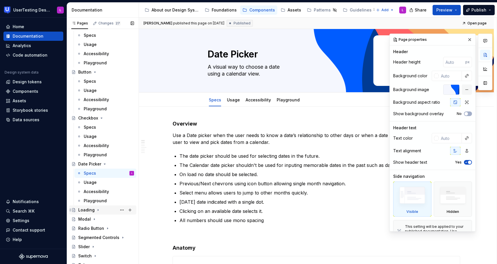
click at [88, 209] on div "Loading" at bounding box center [86, 210] width 16 height 6
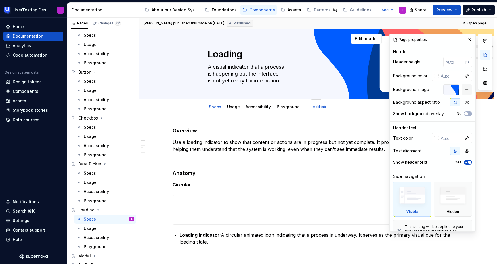
click at [210, 72] on textarea "A visual indicator that a process is happening but the interface is not yet rea…" at bounding box center [316, 73] width 218 height 23
click at [213, 71] on textarea "A visual indicator that a process is happening but the interface is not yet rea…" at bounding box center [316, 73] width 218 height 23
type textarea "*"
type textarea "A visual indicator that a processis happening but the interface is not yet read…"
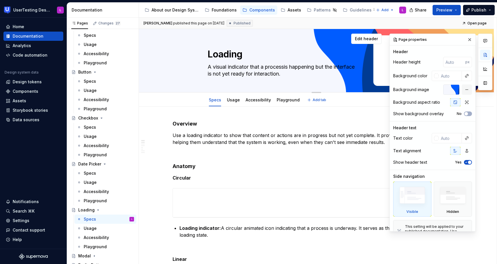
type textarea "*"
type textarea "A visual indicator that a process is happening but the interface is not yet rea…"
click at [322, 66] on textarea "A visual indicator that a process is happening but the interface is not yet rea…" at bounding box center [316, 70] width 218 height 16
type textarea "*"
type textarea "A visual indicator that a process is happening but the interface is not yet rea…"
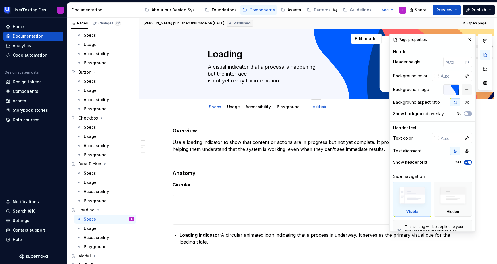
type textarea "*"
type textarea "A visual indicator that a process is happening but the interface is not yet rea…"
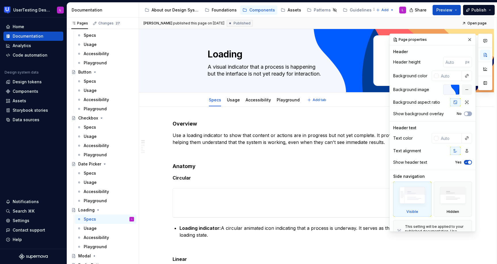
type textarea "*"
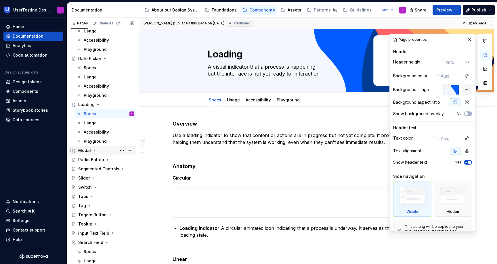
scroll to position [191, 0]
type textarea "A visual indicator that a process is happening but the interface is not yet rea…"
click at [88, 169] on div "Segmented Controls" at bounding box center [94, 169] width 33 height 6
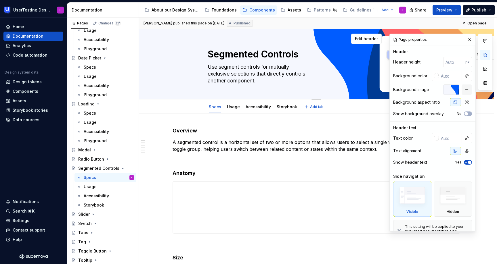
click at [210, 74] on textarea "Use segment controls for mutually exclusive selections that directly controls a…" at bounding box center [316, 73] width 218 height 23
click at [210, 75] on textarea "Use segment controls for mutually exclusive selections that directly controls a…" at bounding box center [316, 73] width 218 height 23
type textarea "*"
type textarea "Use segment controls for mutually exclusive selections that directly controls a…"
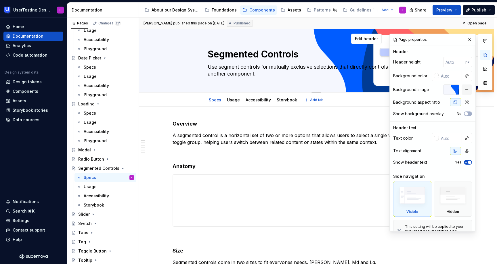
click at [319, 66] on textarea "Use segment controls for mutually exclusive selections that directly controls a…" at bounding box center [316, 70] width 218 height 16
type textarea "*"
type textarea "Use segment controls for mutually exclusiveselections that directly controls an…"
type textarea "*"
type textarea "Use segment controls for mutually exclusive selections that directly controls a…"
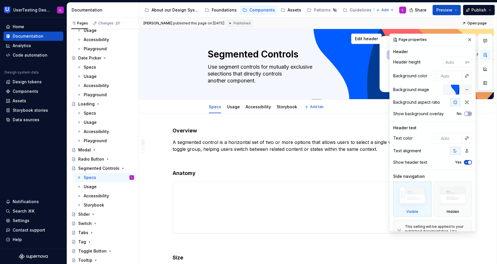
click at [210, 81] on textarea "Use segment controls for mutually exclusive selections that directly controls a…" at bounding box center [316, 73] width 218 height 23
type textarea "*"
type textarea "Use segment controls for mutually exclusive selections that directly controls a…"
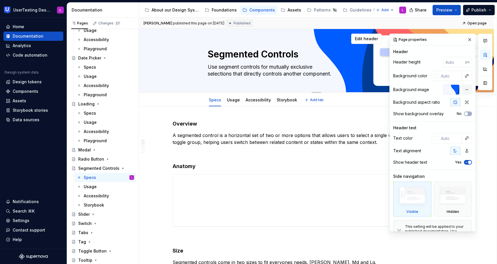
drag, startPoint x: 276, startPoint y: 68, endPoint x: 221, endPoint y: 66, distance: 54.7
click at [221, 66] on textarea "Use segment controls for mutually exclusive selections that directly controls a…" at bounding box center [316, 70] width 218 height 16
type textarea "*"
type textarea "Use futually exclusive selections that directly controls another component."
type textarea "*"
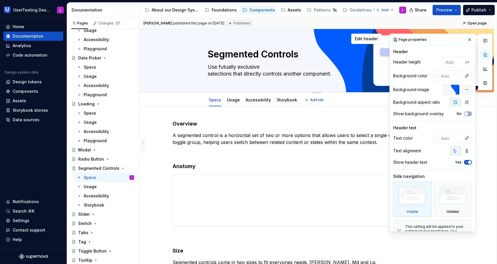
type textarea "Use foutually exclusive selections that directly controls another component."
type textarea "*"
type textarea "Use forutually exclusive selections that directly controls another component."
type textarea "*"
type textarea "Use for utually exclusive selections that directly controls another component."
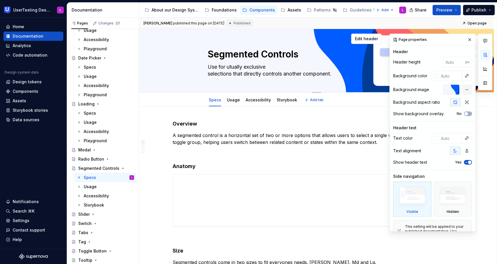
type textarea "*"
type textarea "Use for mutually exclusive selections that directly controls another component."
click at [210, 73] on textarea "Use for mutually exclusive selections that directly controls another component." at bounding box center [316, 70] width 218 height 16
type textarea "*"
type textarea "Use for mutually exclusiveselections that directly controls another component."
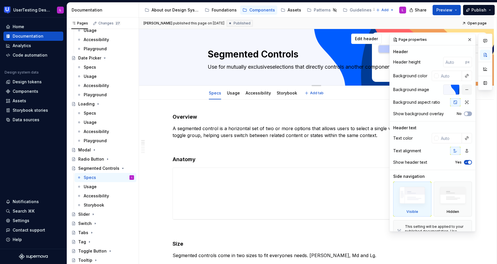
type textarea "*"
type textarea "Use for mutually exclusive selections that directly controls another component."
click at [302, 66] on textarea "Use for mutually exclusive selections that directly controls another component." at bounding box center [316, 66] width 218 height 9
click at [312, 67] on textarea "Use for mutually exclusive selections that directly controls another component." at bounding box center [316, 66] width 218 height 9
type textarea "*"
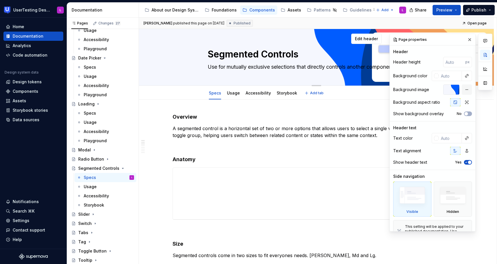
type textarea "Use for mutually exclusive selections thatdirectly controls another component."
type textarea "*"
type textarea "Use for mutually exclusive selections that directly controls another component."
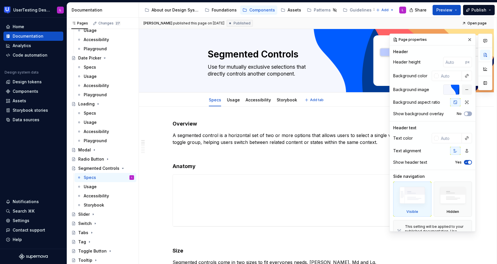
type textarea "*"
type textarea "Use for mutually exclusive selections that directly controls another component."
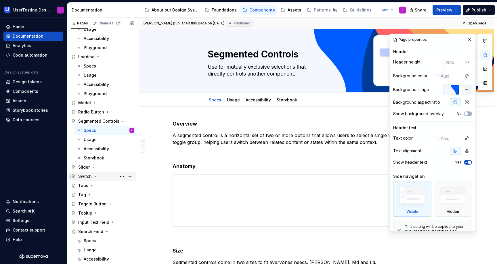
scroll to position [251, 0]
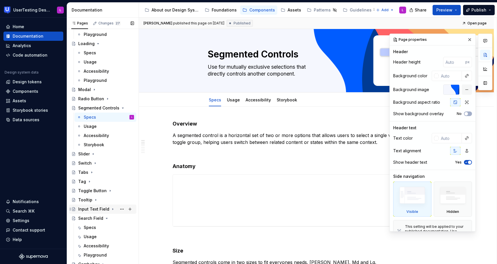
click at [87, 212] on div "Input Text Field" at bounding box center [106, 209] width 56 height 8
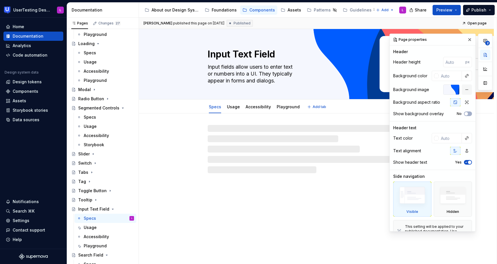
click at [208, 73] on textarea "Input fields allow users to enter text or numbers into a UI. They typically app…" at bounding box center [316, 73] width 218 height 23
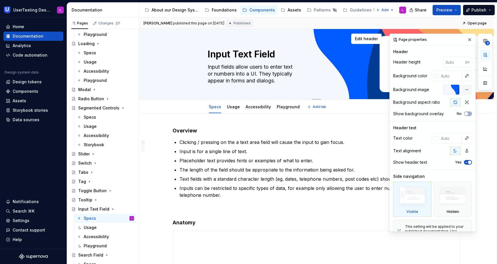
type textarea "*"
type textarea "Input fields allow users to enter text or numbers into a UI. They typically app…"
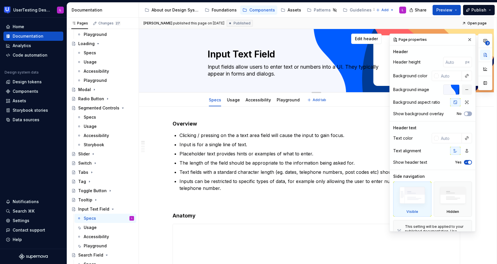
click at [304, 67] on textarea "Input fields allow users to enter text or numbers into a UI. They typically app…" at bounding box center [316, 70] width 218 height 16
click at [326, 67] on textarea "Input fields allow users to enter text or numbers into a UI. They typically app…" at bounding box center [316, 70] width 218 height 16
type textarea "*"
type textarea "Input fields allow users to enter text or numbersinto a UI. They typically appe…"
type textarea "*"
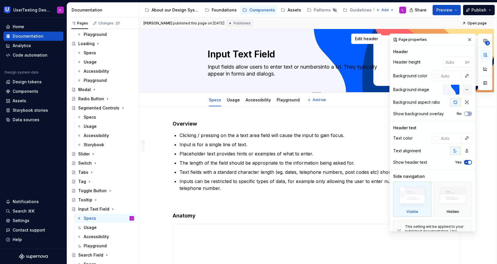
type textarea "Input fields allow users to enter text or numbers into a UI. They typically app…"
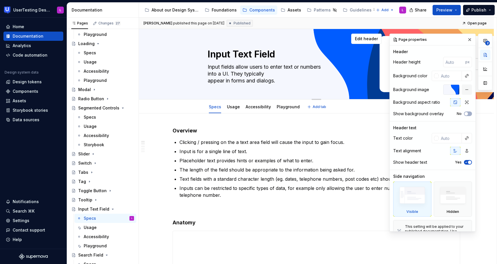
type textarea "*"
type textarea "Input fields allow users to enter text or numbers into a UI. They typically app…"
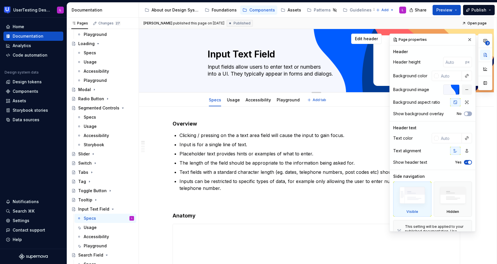
click at [304, 67] on textarea "Input fields allow users to enter text or numbers into a UI. They typically app…" at bounding box center [316, 70] width 218 height 16
type textarea "*"
type textarea "Input fields allow users to enter text ornumbers into a UI. They typically appe…"
type textarea "*"
type textarea "Input fields allow users to enter text or numbers into a UI. They typically app…"
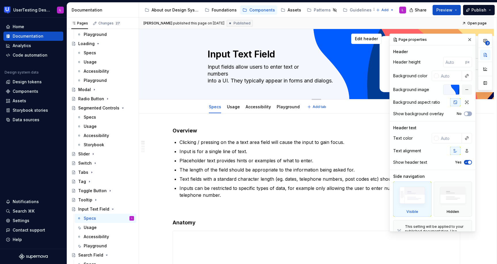
type textarea "*"
type textarea "Input fields allow users to enter text or numbersinto a UI. They typically appe…"
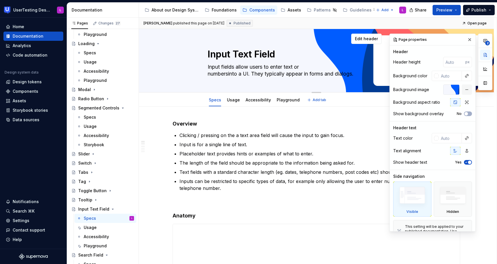
type textarea "*"
type textarea "Input fields allow users to enter text or numbers into a UI. They typically app…"
drag, startPoint x: 313, startPoint y: 74, endPoint x: 241, endPoint y: 74, distance: 71.9
click at [241, 74] on textarea "Input fields allow users to enter text or numbers into a UI. They typically app…" at bounding box center [316, 70] width 218 height 16
type textarea "*"
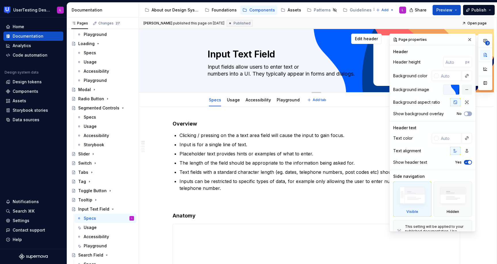
type textarea "Input fields allow users to enter text or numbers into forms and dialogs."
click at [266, 74] on textarea "Input fields allow users to enter text or numbers into forms and dialogs." at bounding box center [316, 70] width 218 height 16
type textarea "*"
type textarea "Input fields allow users to enter text or numbers into forms anddialogs."
type textarea "*"
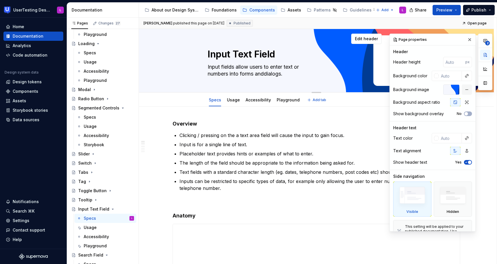
type textarea "Input fields allow users to enter text or numbers into forms andialogs."
type textarea "*"
type textarea "Input fields allow users to enter text or numbers into forms adialogs."
type textarea "*"
type textarea "Input fields allow users to enter text or numbers into forms dialogs."
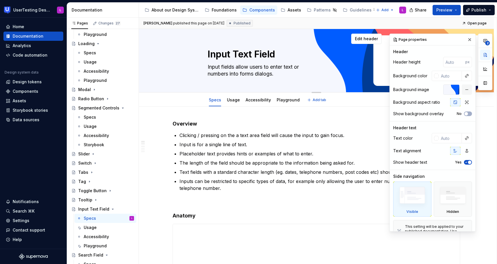
type textarea "*"
type textarea "Input fields allow users to enter text or numbers into formsdialogs."
type textarea "*"
type textarea "Input fields allow users to enter text or numbers into forms,dialogs."
type textarea "*"
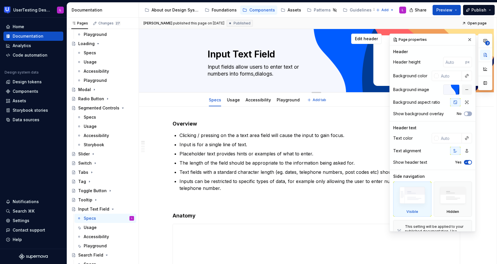
type textarea "Input fields allow users to enter text or numbers into forms, dialogs."
click at [276, 74] on textarea "Input fields allow users to enter text or numbers into forms, dialogs." at bounding box center [316, 70] width 218 height 16
type textarea "*"
type textarea "Input fields allow users to enter text or numbers into forms, dialogs ."
type textarea "*"
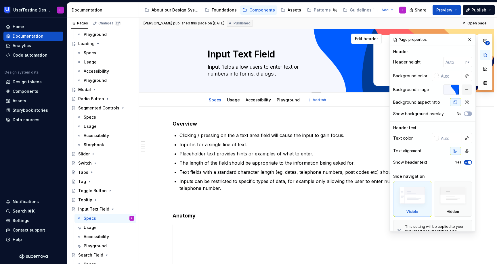
type textarea "Input fields allow users to enter text or numbers into forms, dialogs o."
type textarea "*"
type textarea "Input fields allow users to enter text or numbers into forms, dialogs or."
type textarea "*"
type textarea "Input fields allow users to enter text or numbers into forms, dialogs or ."
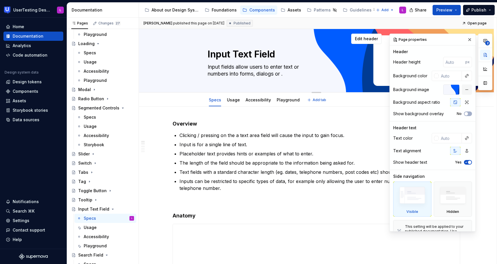
type textarea "*"
type textarea "Input fields allow users to enter text or numbers into forms, dialogs or o."
type textarea "*"
type textarea "Input fields allow users to enter text or numbers into forms, dialogs or ot."
type textarea "*"
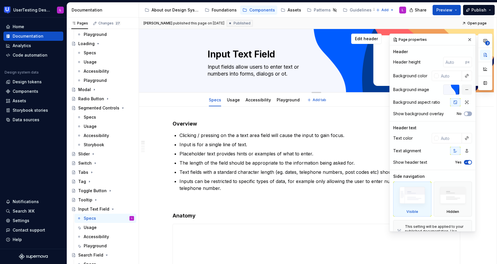
type textarea "Input fields allow users to enter text or numbers into forms, dialogs or oth."
type textarea "*"
type textarea "Input fields allow users to enter text or numbers into forms, dialogs or othe."
type textarea "*"
type textarea "Input fields allow users to enter text or numbers into forms, dialogs or other."
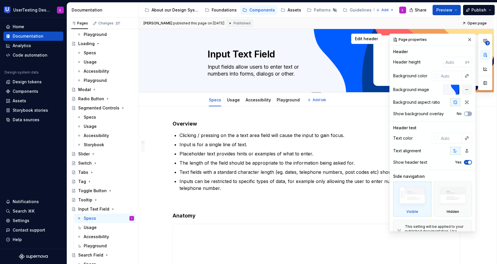
type textarea "*"
type textarea "Input fields allow users to enter text or numbers into forms, dialogs or other ."
type textarea "*"
type textarea "Input fields allow users to enter text or numbers into forms, dialogs or other …"
type textarea "*"
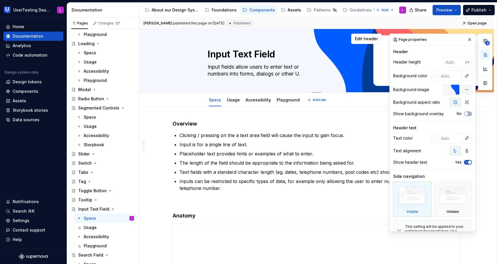
type textarea "Input fields allow users to enter text or numbers into forms, dialogs or other …"
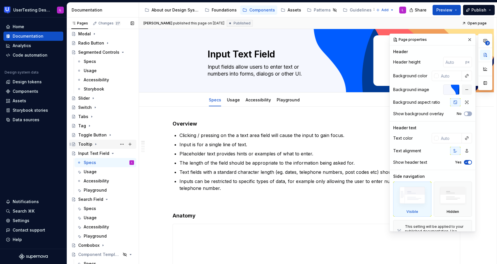
scroll to position [313, 0]
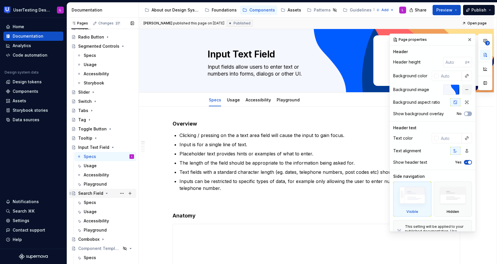
type textarea "*"
type textarea "Input fields allow users to enter text or numbers into forms, dialogs or other …"
click at [93, 195] on div "Search Field" at bounding box center [90, 194] width 25 height 6
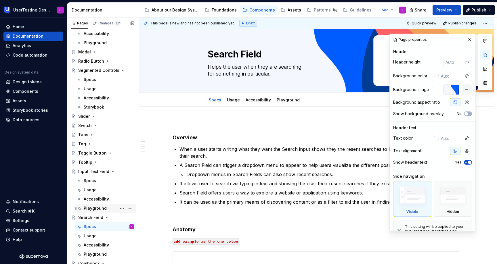
scroll to position [229, 0]
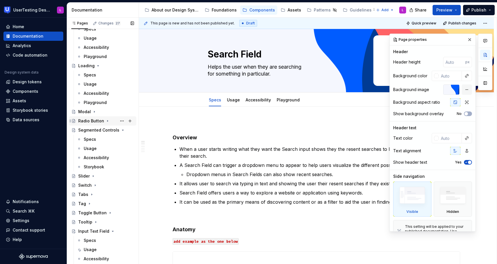
click at [101, 123] on div "Radio Button" at bounding box center [91, 121] width 26 height 6
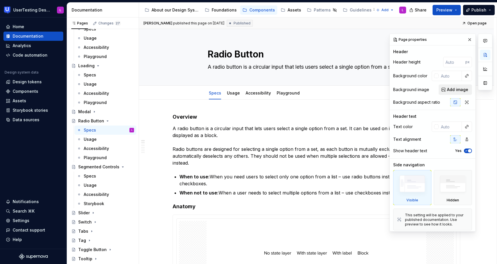
type textarea "*"
click at [449, 91] on span "Add image" at bounding box center [457, 90] width 21 height 6
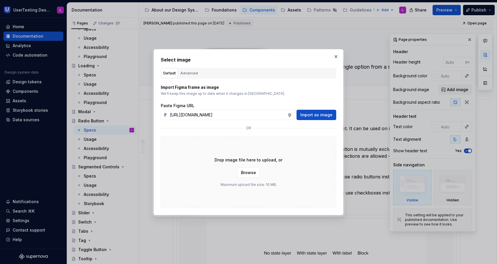
scroll to position [0, 143]
type input "[URL][DOMAIN_NAME]"
click at [327, 114] on span "Import as image" at bounding box center [316, 115] width 32 height 6
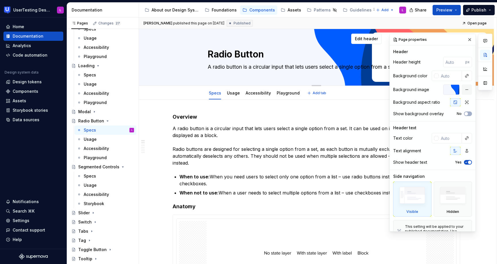
drag, startPoint x: 297, startPoint y: 67, endPoint x: 268, endPoint y: 67, distance: 29.1
click at [268, 67] on textarea "A radio button is a circular input that lets users select a single option from …" at bounding box center [316, 66] width 218 height 9
drag, startPoint x: 243, startPoint y: 66, endPoint x: 298, endPoint y: 67, distance: 55.0
click at [298, 67] on textarea "A radio button is a circular input that lets users select a single option from …" at bounding box center [316, 66] width 218 height 9
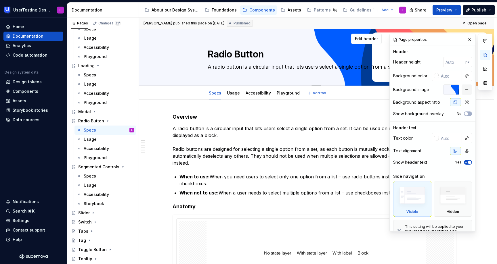
type textarea "*"
type textarea "A radio button lets users select a single option from a set."
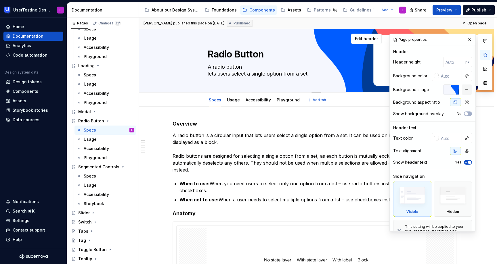
type textarea "*"
type textarea "A radio button lets users select a single option from a set."
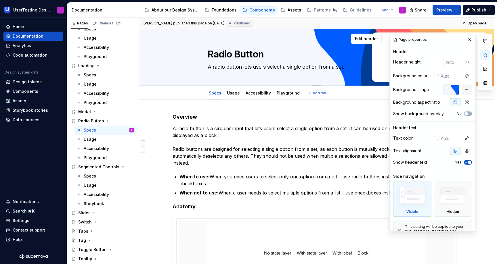
type textarea "*"
type textarea "A radio button lets users select a single option from a set."
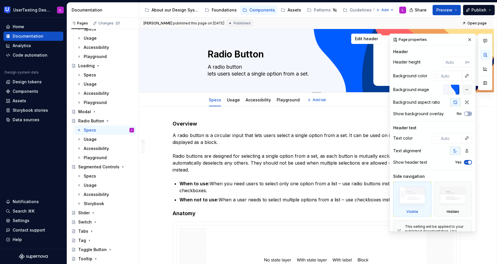
type textarea "*"
type textarea "A radio button is a circular input that lets users select a single option from …"
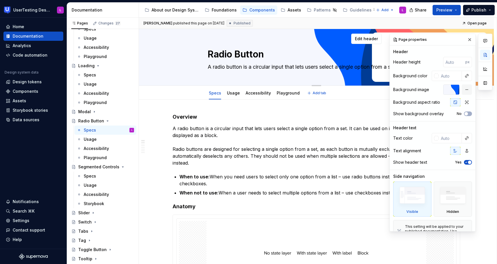
click at [216, 67] on textarea "A radio button is a circular input that lets users select a single option from …" at bounding box center [316, 66] width 218 height 9
type textarea "*"
type textarea "A adio button is a circular input that lets users select a single option from a…"
type textarea "*"
type textarea "A Radio button is a circular input that lets users select a single option from …"
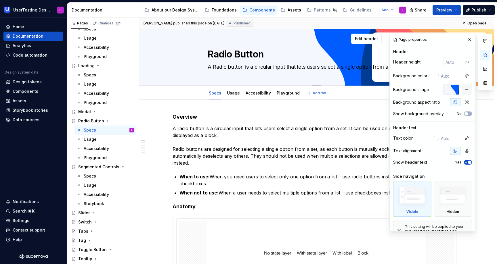
click at [230, 67] on textarea "A Radio button is a circular input that lets users select a single option from …" at bounding box center [316, 66] width 218 height 9
click at [299, 66] on textarea "A Radio button is a circular input that lets users select a single option from …" at bounding box center [316, 66] width 218 height 9
type textarea "*"
type textarea "A Radio button is a circular input that lets users select a single option from …"
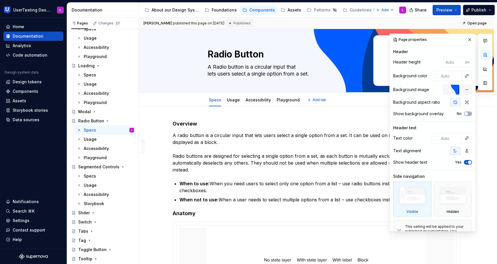
type textarea "*"
type textarea "A Radio button is a circular input that lets users select a single option from …"
click at [463, 90] on button "button" at bounding box center [467, 90] width 10 height 10
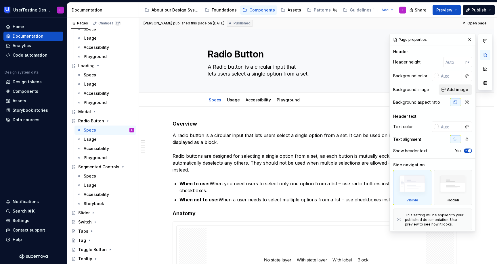
click at [448, 89] on span "Add image" at bounding box center [457, 90] width 21 height 6
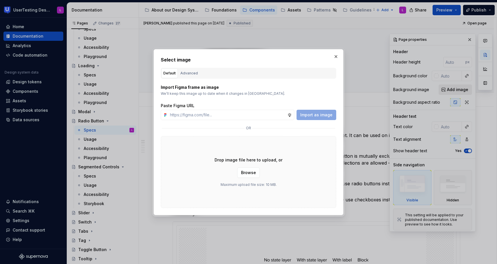
type textarea "*"
type input "[URL][DOMAIN_NAME]"
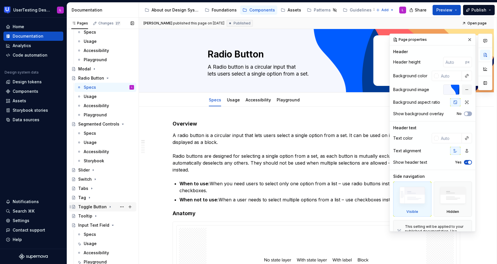
scroll to position [280, 0]
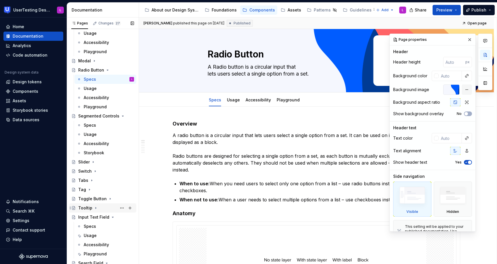
click at [84, 209] on div "Tooltip" at bounding box center [85, 208] width 14 height 6
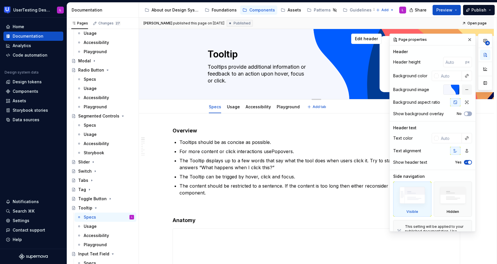
click at [245, 75] on textarea "Tooltips provide additional information or feedback to an action upon hover, fo…" at bounding box center [316, 73] width 218 height 23
drag, startPoint x: 231, startPoint y: 74, endPoint x: 263, endPoint y: 74, distance: 32.2
click at [263, 74] on textarea "Tooltips provide additional information or feedback to an action upon hover, fo…" at bounding box center [316, 73] width 218 height 23
type textarea "*"
type textarea "Tooltips provide additional information or feedbackupon hover, focus or click."
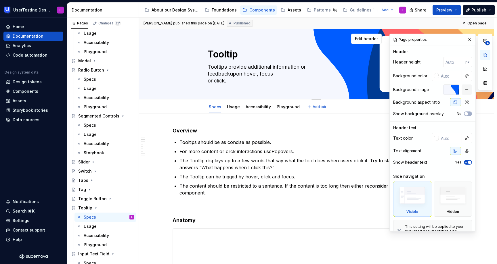
type textarea "*"
type textarea "Tooltips provide additional information or feedback upon hover, focus or click."
click at [208, 81] on textarea "Tooltips provide additional information or feedback upon hover, focus or click." at bounding box center [316, 73] width 218 height 23
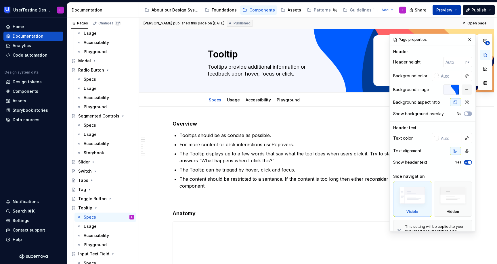
click at [449, 9] on span "Preview" at bounding box center [445, 10] width 16 height 6
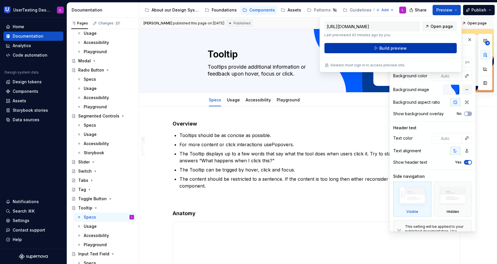
click at [389, 49] on span "Build preview" at bounding box center [393, 48] width 27 height 6
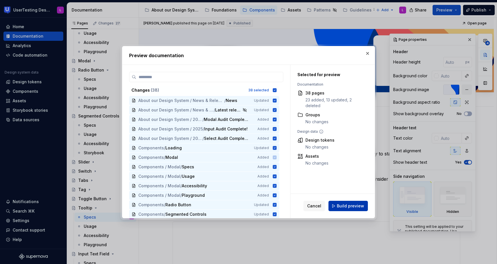
click at [345, 208] on span "Build preview" at bounding box center [350, 206] width 27 height 6
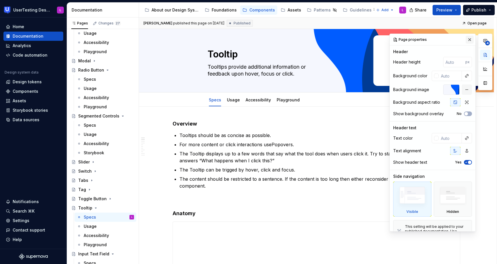
click at [466, 40] on button "button" at bounding box center [470, 40] width 8 height 8
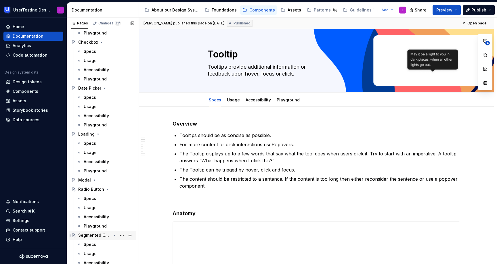
scroll to position [172, 0]
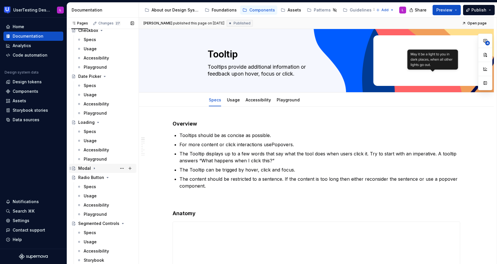
click at [83, 167] on div "Modal" at bounding box center [84, 169] width 13 height 6
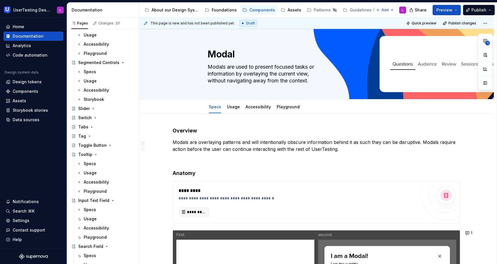
scroll to position [368, 0]
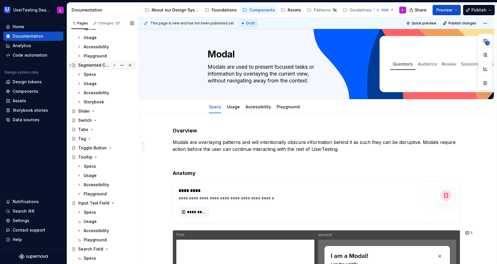
click at [101, 64] on div "Segmented Controls" at bounding box center [94, 65] width 33 height 6
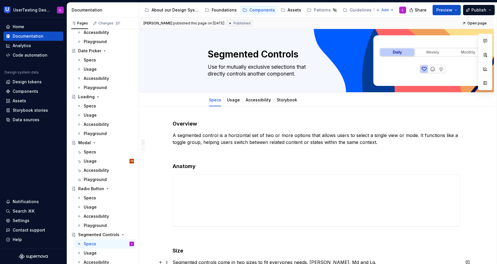
scroll to position [188, 0]
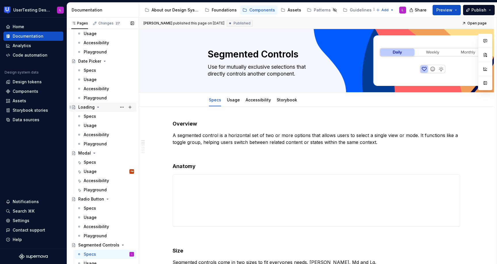
click at [83, 109] on div "Loading" at bounding box center [86, 107] width 16 height 6
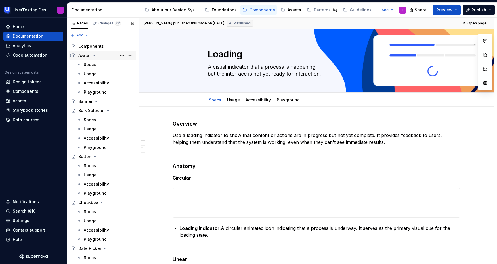
click at [85, 54] on div "Avatar" at bounding box center [84, 56] width 13 height 6
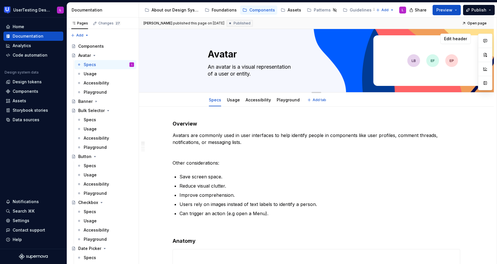
click at [208, 74] on textarea "An avatar is a visual representation of a user or entity." at bounding box center [316, 70] width 218 height 16
click at [209, 73] on textarea "An avatar is a visual representation of a user or entity." at bounding box center [316, 70] width 218 height 16
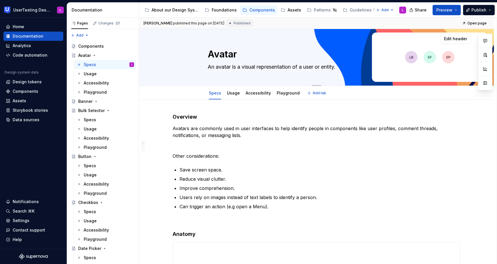
click at [306, 68] on textarea "An avatar is a visual representation of a user or entity." at bounding box center [316, 66] width 218 height 9
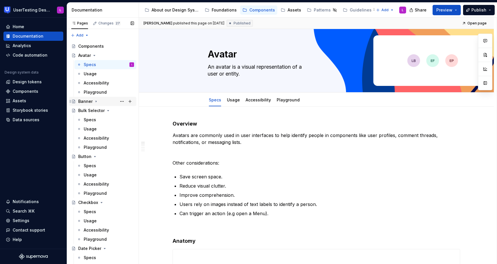
click at [87, 102] on div "Banner" at bounding box center [85, 102] width 14 height 6
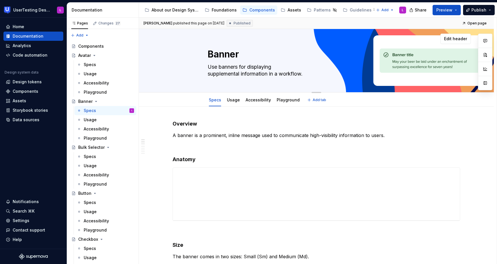
click at [208, 74] on textarea "Use banners for displaying supplemental information in a workflow." at bounding box center [316, 70] width 218 height 16
click at [209, 74] on textarea "Use banners for displaying supplemental information in a workflow." at bounding box center [316, 70] width 218 height 16
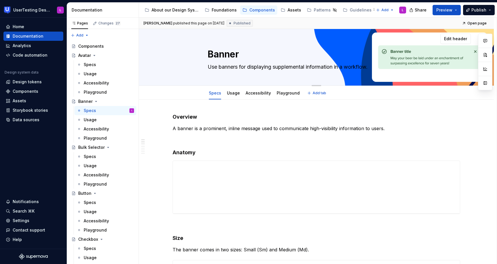
click at [308, 66] on textarea "Use banners for displaying supplemental information in a workflow." at bounding box center [316, 66] width 218 height 9
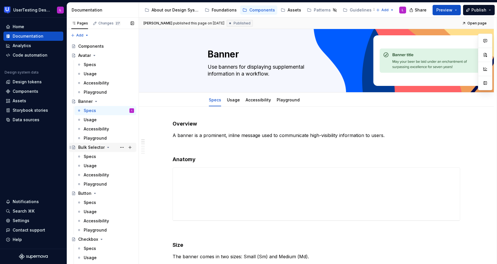
click at [91, 149] on div "Bulk Selector" at bounding box center [91, 148] width 26 height 6
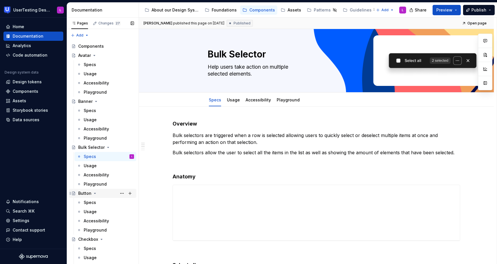
click at [82, 193] on div "Button" at bounding box center [84, 194] width 13 height 6
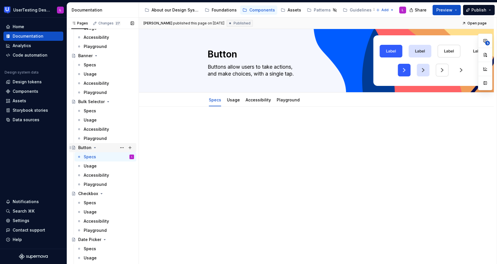
scroll to position [64, 0]
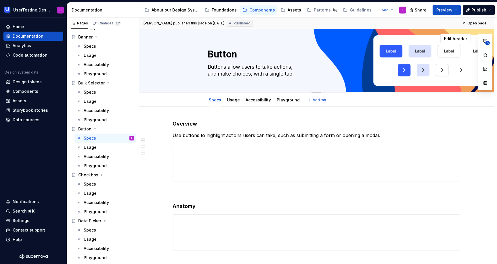
click at [210, 74] on textarea "Buttons allow users to take actions, and make choices, with a single tap." at bounding box center [316, 70] width 218 height 16
click at [207, 74] on textarea "Buttons allow users to take actions, and make choices, with a single tap." at bounding box center [316, 70] width 218 height 16
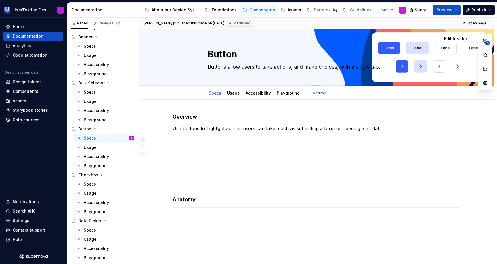
click at [307, 67] on textarea "Buttons allow users to take actions, and make choices, with a single tap." at bounding box center [316, 66] width 218 height 9
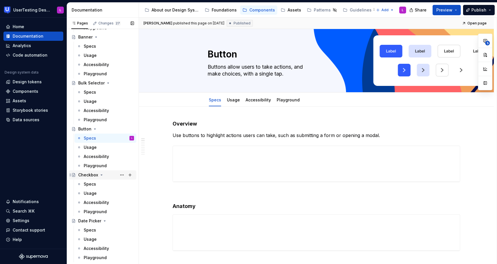
click at [89, 176] on div "Checkbox" at bounding box center [88, 175] width 20 height 6
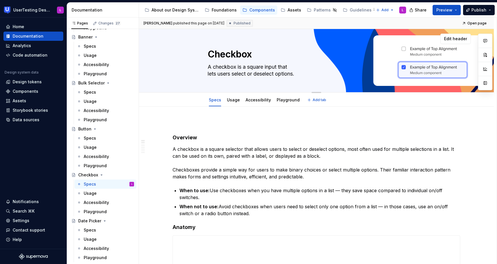
click at [208, 74] on textarea "A checkbox is a square input that lets users select or deselect options." at bounding box center [316, 70] width 218 height 16
click at [209, 75] on textarea "A checkbox is a square input that lets users select or deselect options." at bounding box center [316, 70] width 218 height 16
click at [208, 74] on textarea "A checkbox is a square input that lets users select or deselect options." at bounding box center [316, 70] width 218 height 16
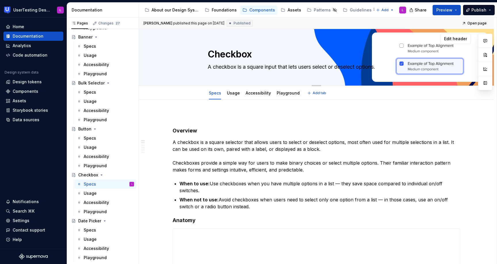
click at [300, 66] on textarea "A checkbox is a square input that lets users select or deselect options." at bounding box center [316, 66] width 218 height 9
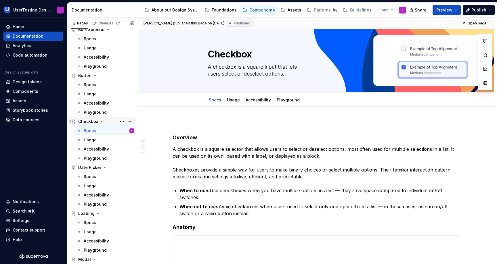
scroll to position [122, 0]
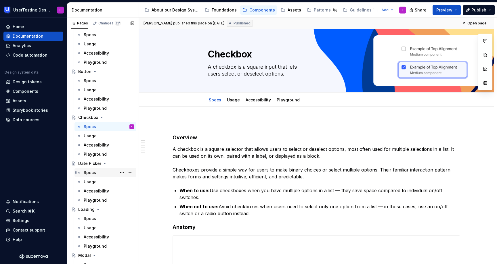
click at [87, 169] on div "Specs" at bounding box center [109, 173] width 50 height 8
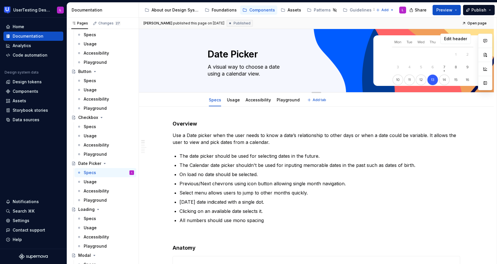
click at [209, 74] on textarea "A visual way to choose a date using a calendar view." at bounding box center [316, 70] width 218 height 16
click at [208, 75] on textarea "A visual way to choose a date using a calendar view." at bounding box center [316, 70] width 218 height 16
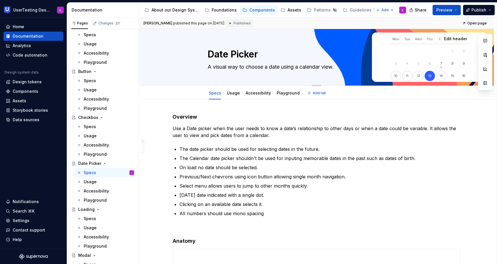
click at [297, 66] on textarea "A visual way to choose a date using a calendar view." at bounding box center [316, 66] width 218 height 9
click at [301, 67] on textarea "A visual way to choose a date using a calendar view." at bounding box center [316, 66] width 218 height 9
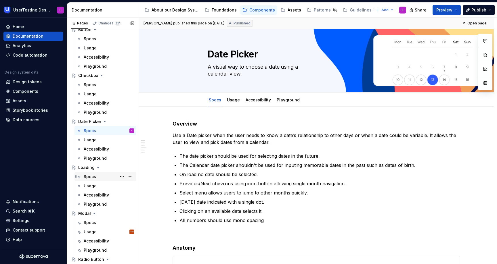
scroll to position [166, 0]
click at [92, 174] on div "Specs" at bounding box center [90, 175] width 12 height 6
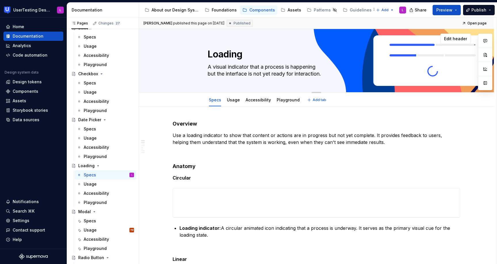
click at [228, 68] on textarea "A visual indicator that a process is happening but the interface is not yet rea…" at bounding box center [316, 70] width 218 height 16
click at [231, 69] on textarea "A visual indicator that a process is happening but the interface is not yet rea…" at bounding box center [316, 70] width 218 height 16
click at [96, 221] on div "Specs" at bounding box center [109, 221] width 50 height 8
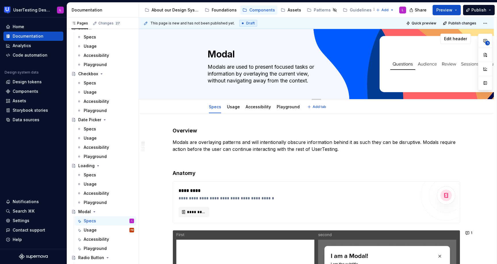
click at [260, 83] on textarea "Modals are used to present focused tasks or information by overlaying the curre…" at bounding box center [316, 73] width 218 height 23
click at [285, 79] on textarea "Modals are used to present focused tasks or information by overlaying the curre…" at bounding box center [316, 73] width 218 height 23
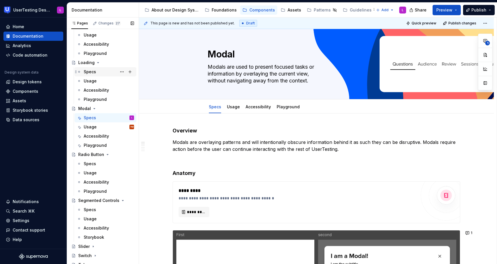
scroll to position [282, 0]
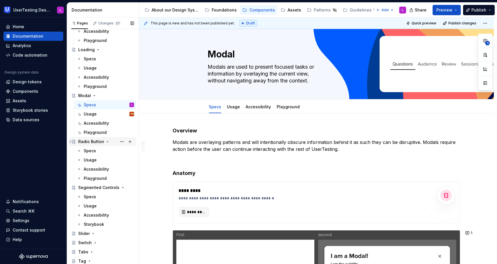
click at [95, 141] on div "Radio Button" at bounding box center [91, 142] width 26 height 6
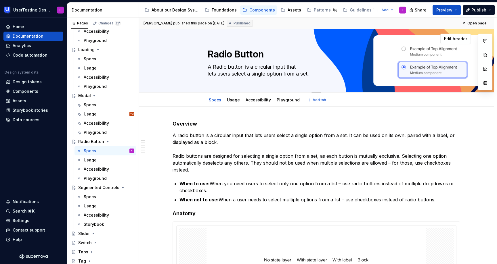
click at [210, 71] on textarea "A Radio button is a circular input that lets users select a single option from …" at bounding box center [316, 70] width 218 height 16
click at [208, 73] on textarea "A Radio button is a circular input that lets users select a single option from …" at bounding box center [316, 70] width 218 height 16
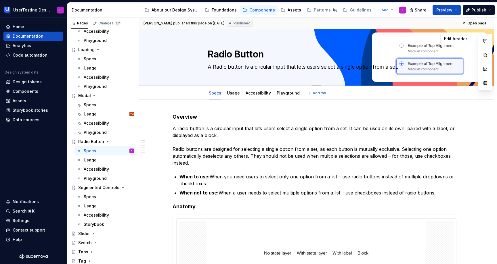
click at [310, 67] on textarea "A Radio button is a circular input that lets users select a single option from …" at bounding box center [316, 66] width 218 height 9
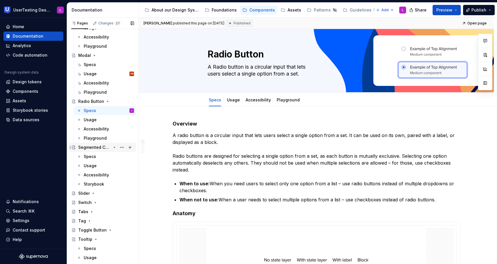
scroll to position [323, 0]
click at [91, 155] on div "Specs" at bounding box center [90, 156] width 12 height 6
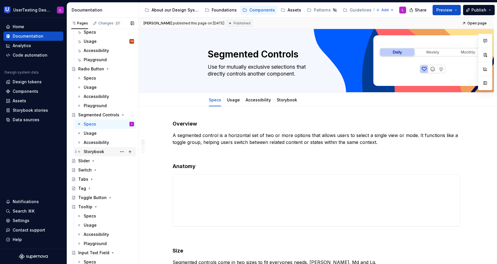
scroll to position [362, 0]
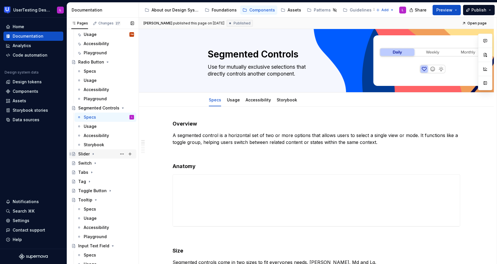
click at [83, 153] on div "Slider" at bounding box center [84, 154] width 12 height 6
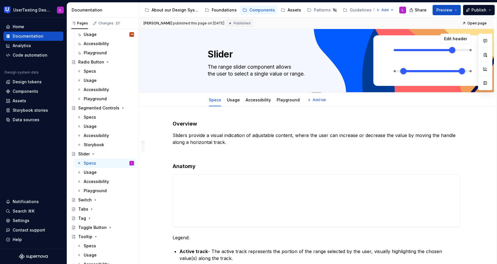
click at [207, 75] on textarea "The range slider component allows the user to select a single value or range." at bounding box center [316, 70] width 218 height 16
click at [208, 75] on textarea "The range slider component allows the user to select a single value or range." at bounding box center [316, 70] width 218 height 16
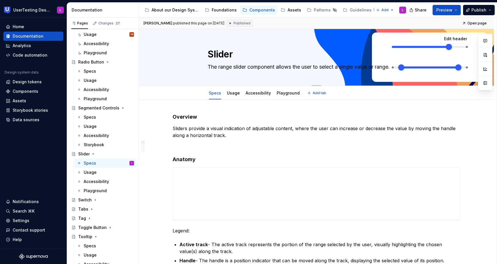
click at [304, 66] on textarea "The range slider component allows the user to select a single value or range." at bounding box center [316, 66] width 218 height 9
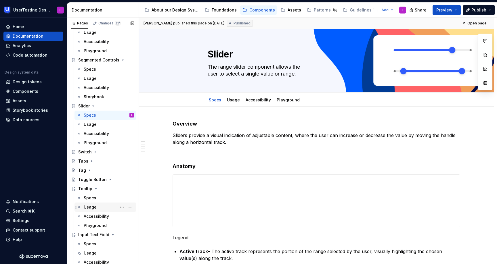
scroll to position [414, 0]
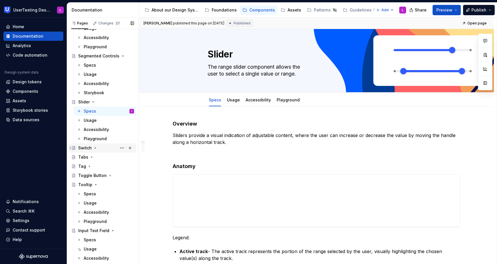
click at [85, 147] on div "Switch" at bounding box center [85, 148] width 14 height 6
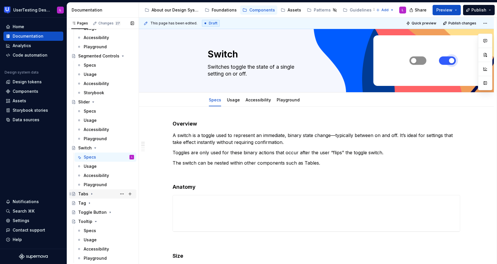
click at [92, 195] on icon "Page tree" at bounding box center [91, 194] width 5 height 5
click at [88, 202] on div "Specs" at bounding box center [90, 204] width 12 height 6
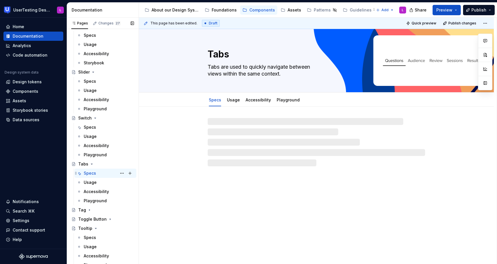
scroll to position [448, 0]
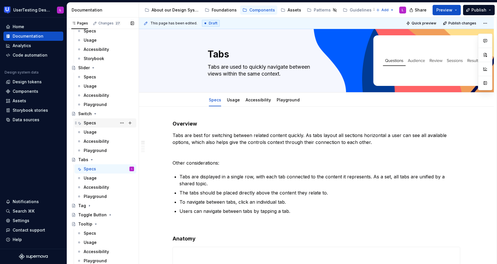
click at [88, 122] on div "Specs" at bounding box center [90, 123] width 12 height 6
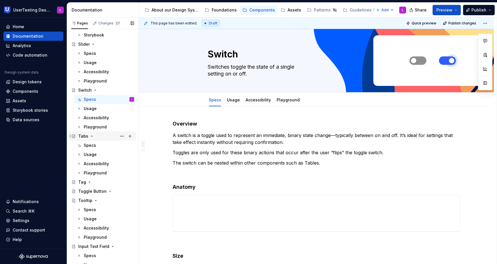
scroll to position [478, 0]
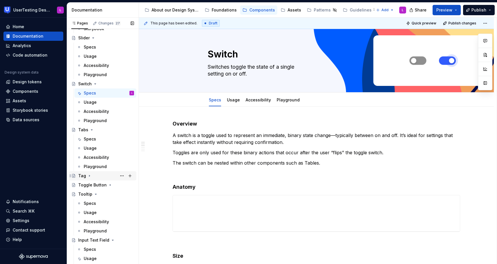
click at [83, 176] on div "Tag" at bounding box center [82, 176] width 8 height 6
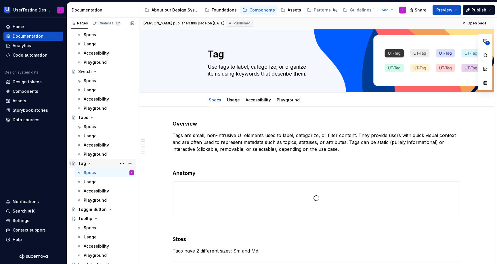
scroll to position [492, 0]
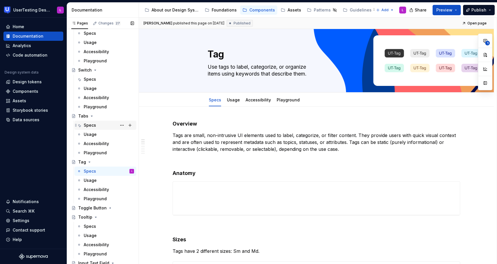
click at [89, 125] on div "Specs" at bounding box center [90, 126] width 12 height 6
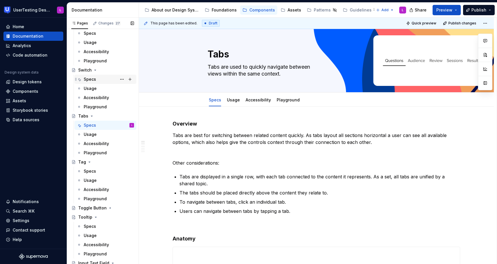
click at [89, 77] on div "Specs" at bounding box center [90, 80] width 12 height 6
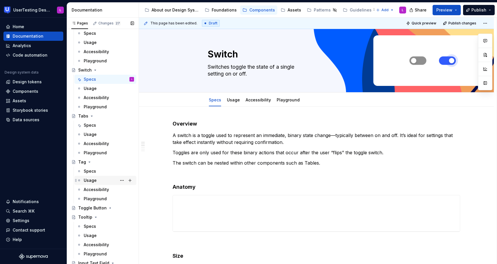
click at [96, 184] on div "Usage" at bounding box center [109, 181] width 50 height 8
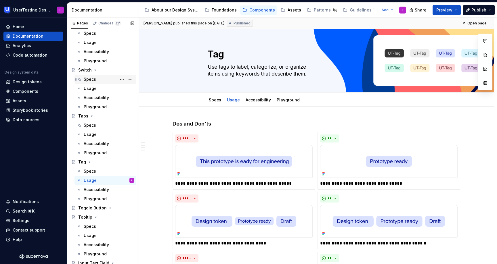
click at [90, 76] on div "Specs" at bounding box center [109, 79] width 50 height 8
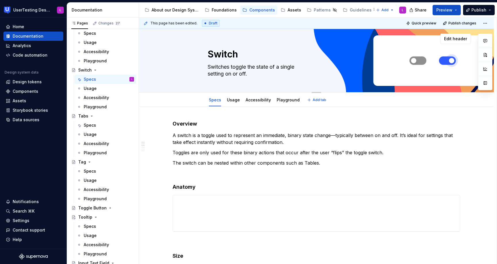
click at [208, 73] on textarea "Switches toggle the state of a single setting on or off." at bounding box center [316, 70] width 218 height 16
click at [208, 74] on textarea "Switches toggle the state of a single setting on or off." at bounding box center [316, 70] width 218 height 16
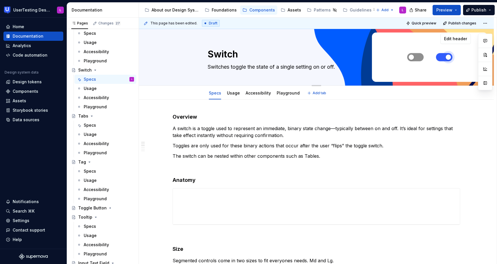
click at [316, 66] on textarea "Switches toggle the state of a single setting on or off." at bounding box center [316, 66] width 218 height 9
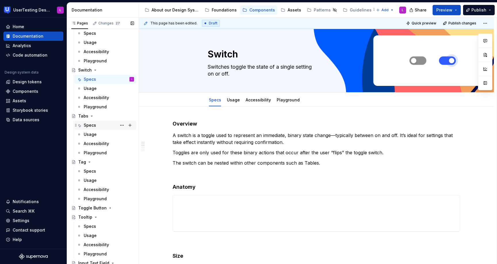
click at [92, 125] on div "Specs" at bounding box center [90, 126] width 12 height 6
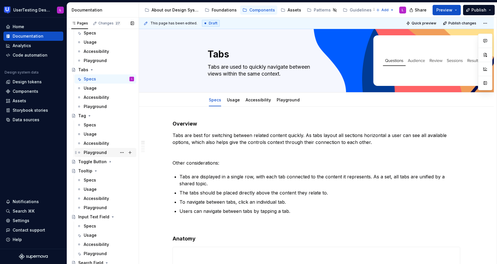
scroll to position [550, 0]
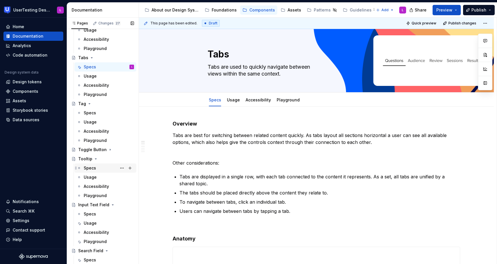
click at [91, 169] on div "Specs" at bounding box center [90, 168] width 12 height 6
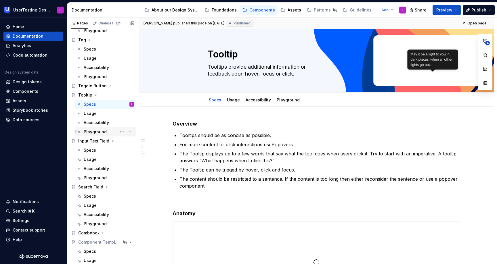
scroll to position [624, 0]
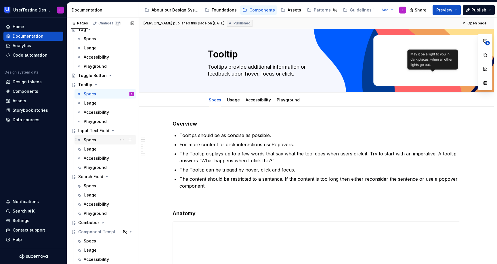
click at [90, 140] on div "Specs" at bounding box center [90, 140] width 12 height 6
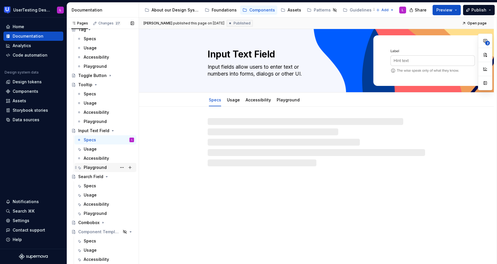
scroll to position [632, 0]
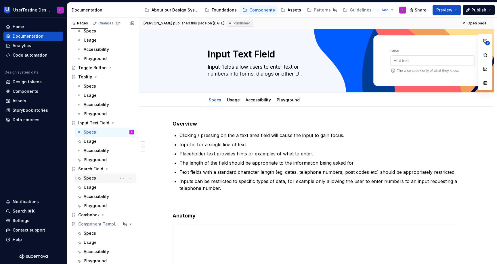
click at [89, 179] on div "Specs" at bounding box center [90, 179] width 12 height 6
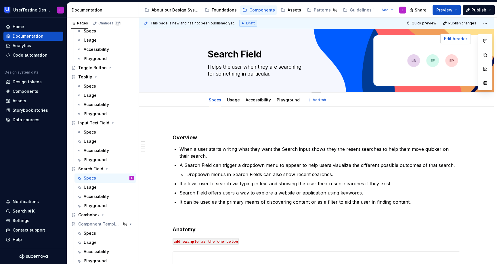
click at [460, 40] on span "Edit header" at bounding box center [455, 39] width 23 height 6
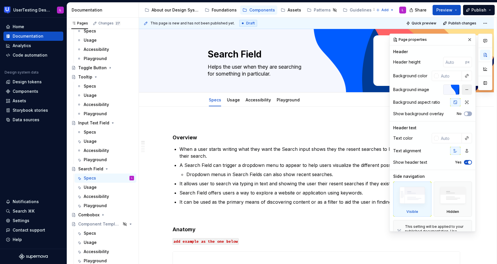
click at [462, 89] on button "button" at bounding box center [467, 90] width 10 height 10
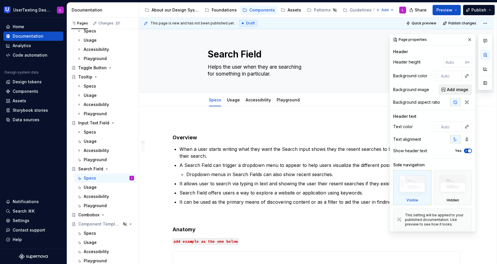
click at [449, 90] on span "Add image" at bounding box center [457, 90] width 21 height 6
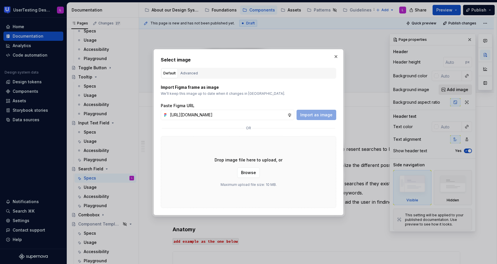
scroll to position [0, 143]
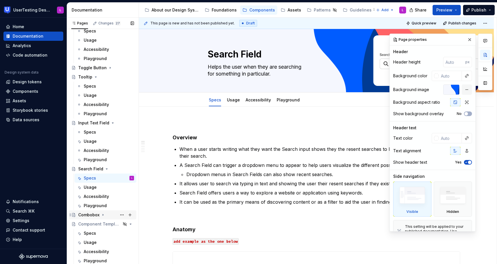
click at [85, 216] on div "Combobox" at bounding box center [88, 215] width 21 height 6
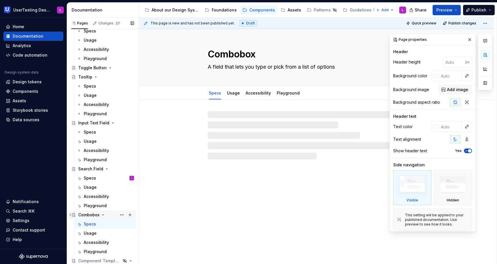
scroll to position [669, 0]
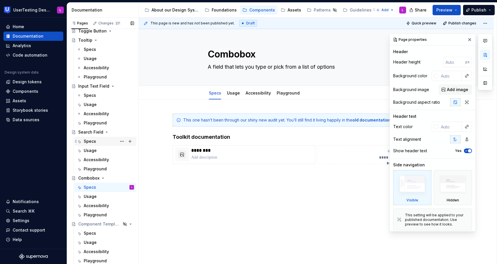
click at [91, 139] on div "Specs" at bounding box center [90, 142] width 12 height 6
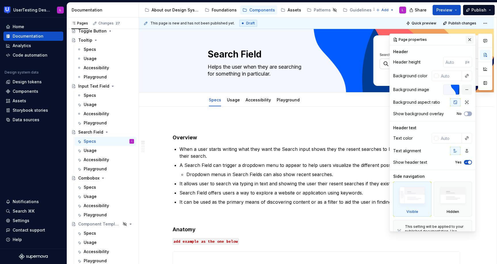
click at [466, 39] on button "button" at bounding box center [470, 40] width 8 height 8
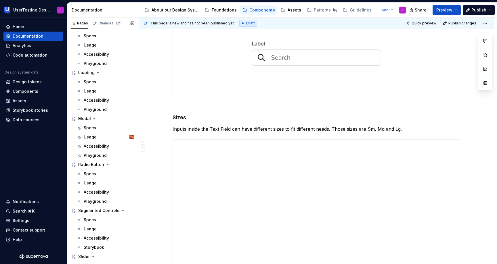
scroll to position [214, 0]
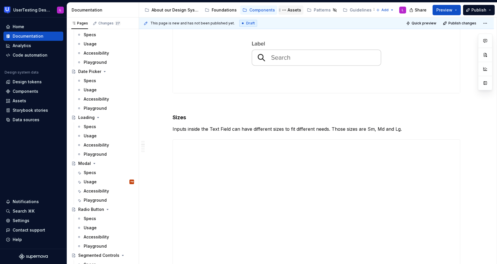
click at [289, 12] on div "Assets" at bounding box center [295, 10] width 14 height 6
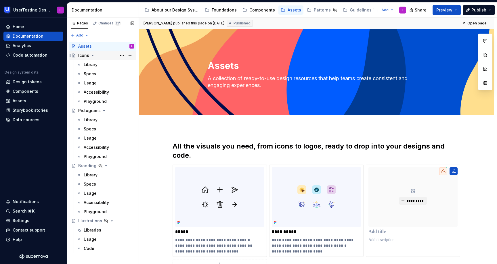
click at [82, 55] on div "Icons" at bounding box center [83, 56] width 11 height 6
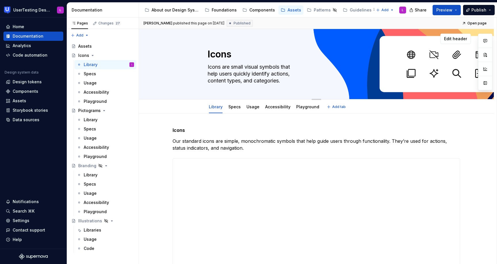
click at [210, 75] on textarea "Icons are small visual symbols that help users quickly identify actions, conten…" at bounding box center [316, 73] width 218 height 23
click at [208, 74] on textarea "Icons are small visual symbols that help users quickly identify actions, conten…" at bounding box center [316, 73] width 218 height 23
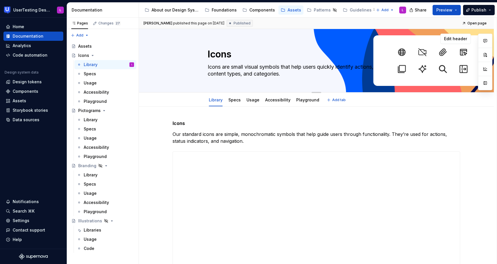
click at [307, 66] on textarea "Icons are small visual symbols that help users quickly identify actions, conten…" at bounding box center [316, 70] width 218 height 16
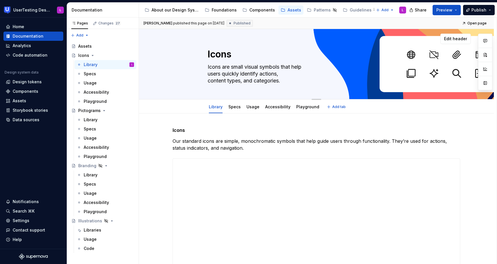
click at [208, 81] on textarea "Icons are small visual symbols that help users quickly identify actions, conten…" at bounding box center [316, 73] width 218 height 23
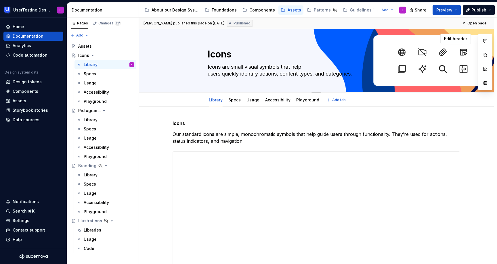
drag, startPoint x: 234, startPoint y: 66, endPoint x: 204, endPoint y: 67, distance: 29.9
click at [204, 67] on div "Icons Icons are small visual symbols that help users quickly identify actions, …" at bounding box center [316, 60] width 309 height 63
click at [208, 75] on textarea "Small visual symbols that help users quickly identify actions, content types, a…" at bounding box center [316, 70] width 218 height 16
click at [316, 67] on textarea "Small visual symbols that help users quickly identify actions, content types, a…" at bounding box center [316, 70] width 218 height 16
click at [231, 69] on textarea "Small visual symbols that help users quickly identify actions, content types, a…" at bounding box center [316, 70] width 218 height 16
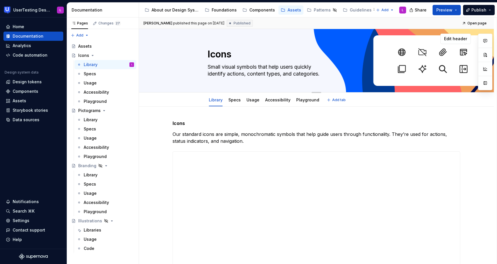
click at [231, 69] on textarea "Small visual symbols that help users quickly identify actions, content types, a…" at bounding box center [316, 70] width 218 height 16
click at [89, 119] on div "Library" at bounding box center [91, 120] width 14 height 6
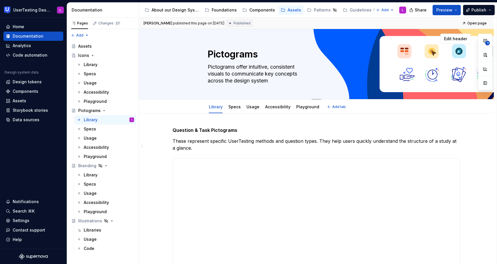
click at [239, 67] on textarea "Pictograms offer intuitive, consistent visuals to communicate key concepts acro…" at bounding box center [316, 73] width 218 height 23
click at [239, 70] on textarea "Pictograms offer intuitive, consistent visuals to communicate key concepts acro…" at bounding box center [316, 73] width 218 height 23
click at [299, 75] on textarea "Pictograms offer intuitive, consistent visuals to communicate key concepts acro…" at bounding box center [316, 73] width 218 height 23
drag, startPoint x: 299, startPoint y: 75, endPoint x: 301, endPoint y: 80, distance: 5.4
click at [301, 80] on textarea "Pictograms offer intuitive, consistent visuals to communicate key concepts acro…" at bounding box center [316, 73] width 218 height 23
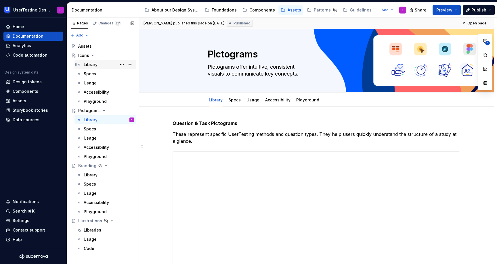
click at [88, 62] on div "Library" at bounding box center [91, 65] width 14 height 6
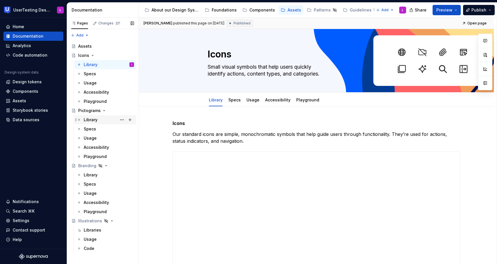
click at [91, 121] on div "Library" at bounding box center [91, 120] width 14 height 6
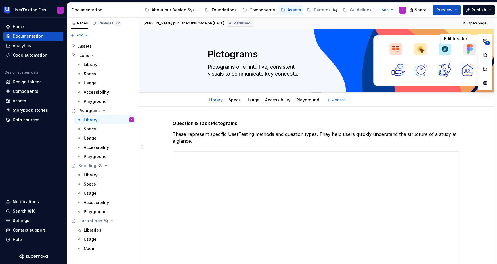
click at [208, 74] on textarea "Pictograms offer intuitive, consistent visuals to communicate key concepts." at bounding box center [316, 70] width 218 height 16
click at [207, 73] on textarea "Pictograms offer intuitive, consistent visuals to communicate key concepts." at bounding box center [316, 70] width 218 height 16
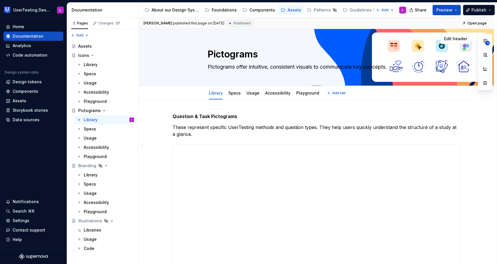
click at [317, 67] on textarea "Pictograms offer intuitive, consistent visuals to communicate key concepts." at bounding box center [316, 66] width 218 height 9
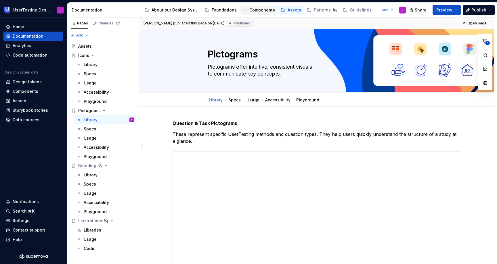
click at [255, 11] on div "Components" at bounding box center [263, 10] width 26 height 6
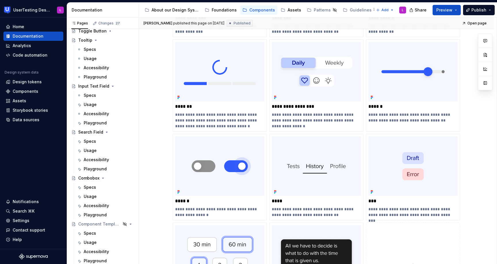
scroll to position [480, 0]
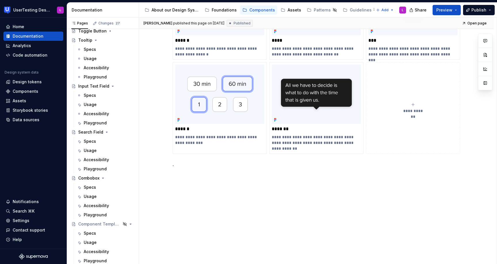
click at [408, 110] on span "**********" at bounding box center [413, 111] width 25 height 6
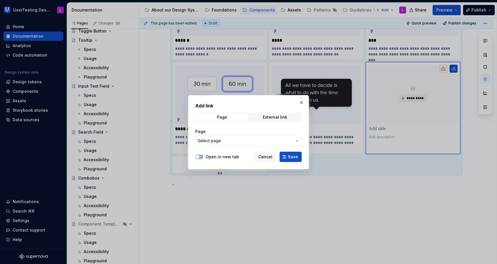
click at [299, 141] on icon "button" at bounding box center [297, 141] width 5 height 5
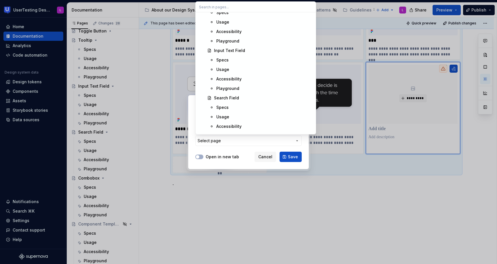
scroll to position [1039, 0]
click at [239, 54] on div "Input Text Field" at bounding box center [229, 52] width 31 height 6
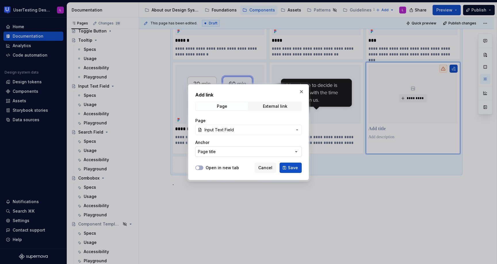
click at [221, 151] on button "Page title" at bounding box center [248, 152] width 106 height 10
click at [222, 167] on input "Input Text Field" at bounding box center [256, 164] width 120 height 10
click at [214, 163] on input "Input Text Field" at bounding box center [256, 164] width 120 height 10
click at [200, 179] on div "Add link Page External link Page Input Text Field Anchor Page title Open in new…" at bounding box center [248, 132] width 497 height 264
click at [209, 151] on div "Page title" at bounding box center [207, 152] width 18 height 6
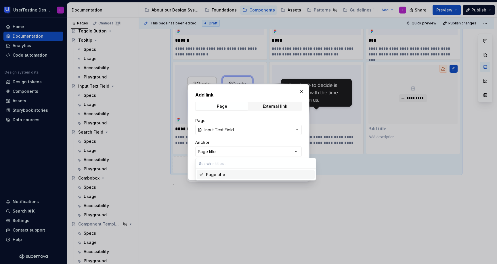
click at [214, 165] on input "text" at bounding box center [256, 164] width 120 height 10
click at [225, 152] on div "Add link Page External link Page Input Text Field Anchor Page title Open in new…" at bounding box center [248, 132] width 497 height 264
click at [296, 151] on icon "button" at bounding box center [297, 152] width 6 height 6
click at [203, 175] on div "Suggestions" at bounding box center [201, 175] width 5 height 5
click at [292, 168] on span "Save" at bounding box center [293, 168] width 10 height 6
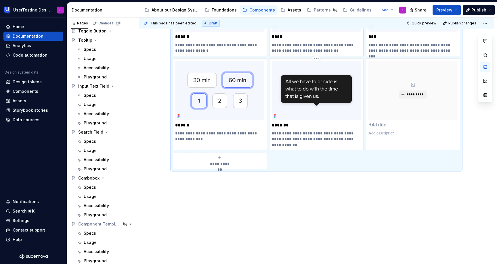
scroll to position [480, 0]
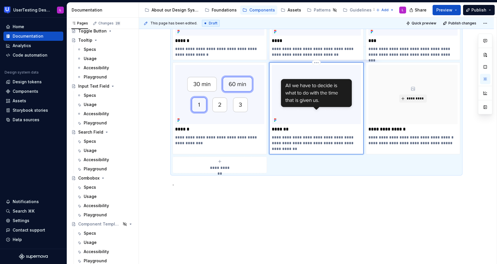
click at [300, 114] on img at bounding box center [316, 95] width 89 height 60
click at [218, 168] on span "**********" at bounding box center [219, 168] width 25 height 6
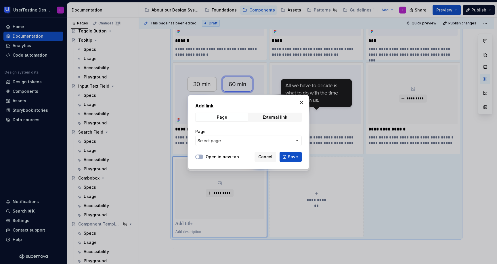
click at [298, 141] on icon "button" at bounding box center [297, 141] width 1 height 1
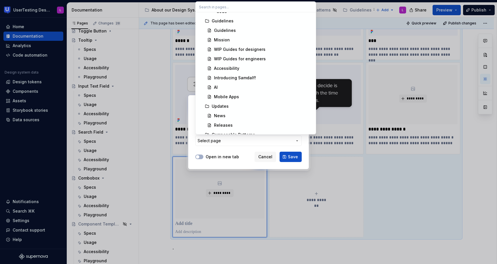
scroll to position [1779, 0]
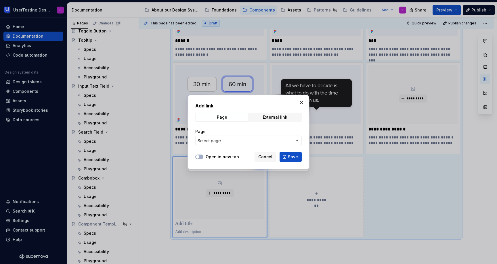
click at [164, 144] on div at bounding box center [248, 132] width 497 height 264
click at [303, 103] on button "button" at bounding box center [302, 103] width 8 height 8
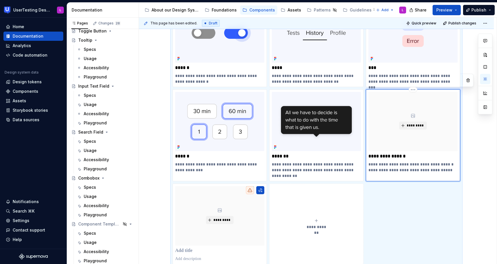
click at [412, 130] on div "*********" at bounding box center [413, 122] width 89 height 60
click at [413, 125] on span "*********" at bounding box center [416, 125] width 18 height 5
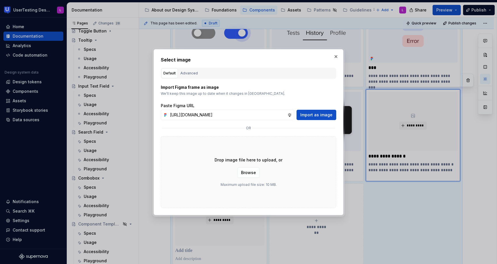
scroll to position [0, 0]
click at [315, 112] on span "Import as image" at bounding box center [316, 115] width 32 height 6
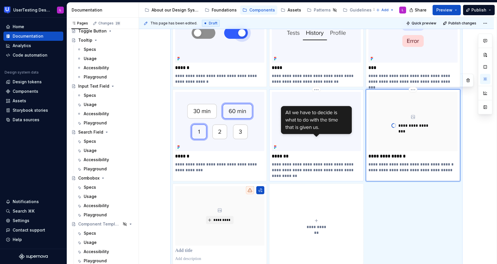
scroll to position [461, 0]
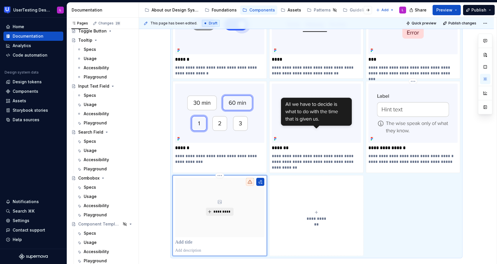
click at [224, 211] on span "*********" at bounding box center [222, 212] width 18 height 5
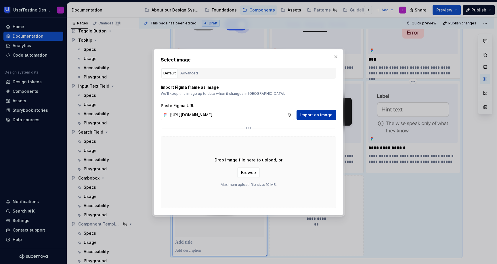
scroll to position [0, 0]
click at [315, 115] on span "Import as image" at bounding box center [316, 115] width 32 height 6
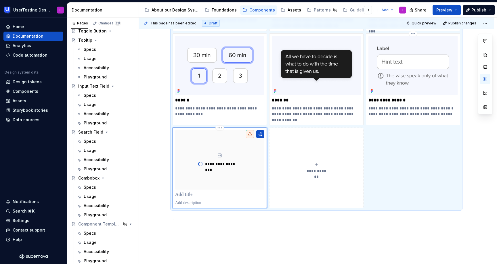
scroll to position [513, 0]
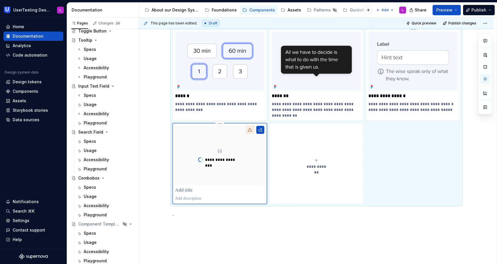
click at [192, 193] on p at bounding box center [219, 191] width 89 height 6
click at [201, 200] on p at bounding box center [219, 199] width 89 height 6
click at [188, 190] on p at bounding box center [219, 191] width 89 height 6
click at [261, 129] on button "button" at bounding box center [260, 130] width 8 height 8
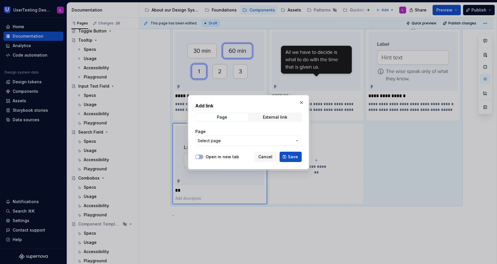
click at [254, 142] on span "Select page" at bounding box center [245, 141] width 95 height 6
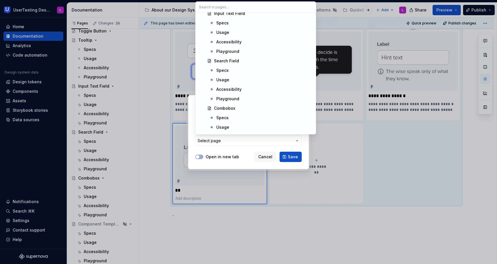
scroll to position [1076, 0]
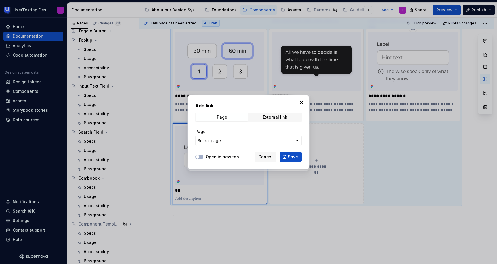
click at [265, 159] on div "Add link Page External link Page Select page Open in new tab Cancel Save" at bounding box center [248, 132] width 497 height 264
click at [266, 157] on span "Cancel" at bounding box center [265, 157] width 14 height 6
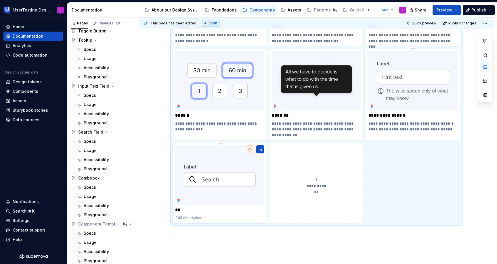
scroll to position [511, 0]
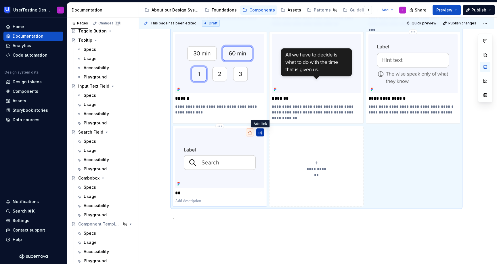
click at [260, 134] on button "button" at bounding box center [260, 133] width 8 height 8
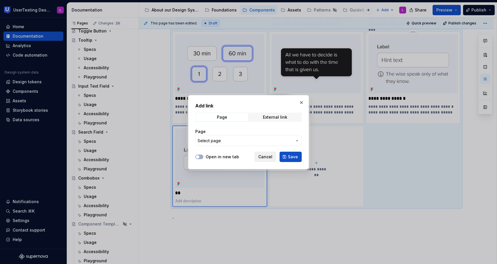
click at [264, 155] on span "Cancel" at bounding box center [265, 157] width 14 height 6
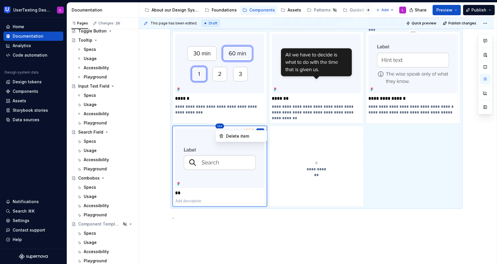
click at [221, 127] on html "UserTesting Design System L Home Documentation Analytics Code automation Design…" at bounding box center [248, 132] width 497 height 264
click at [230, 135] on div "Delete item" at bounding box center [244, 137] width 37 height 6
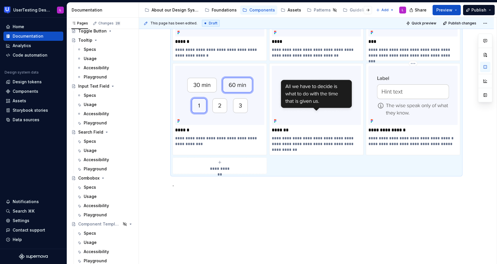
scroll to position [499, 0]
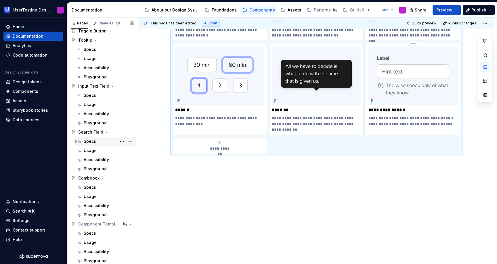
click at [92, 144] on div "Specs" at bounding box center [90, 142] width 12 height 6
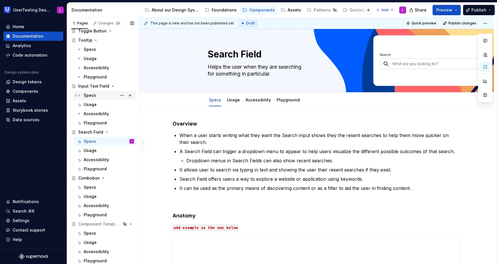
click at [95, 95] on div "Specs" at bounding box center [90, 96] width 12 height 6
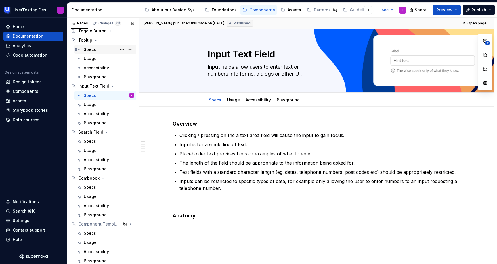
click at [94, 49] on div "Specs" at bounding box center [90, 50] width 12 height 6
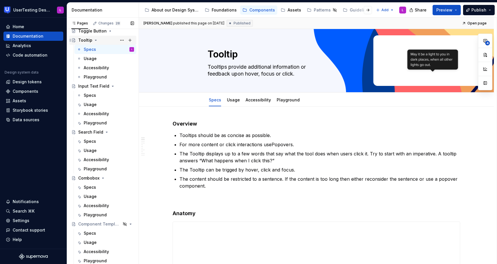
click at [95, 40] on icon "Page tree" at bounding box center [95, 40] width 1 height 1
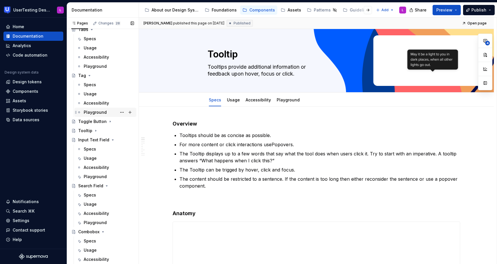
scroll to position [567, 0]
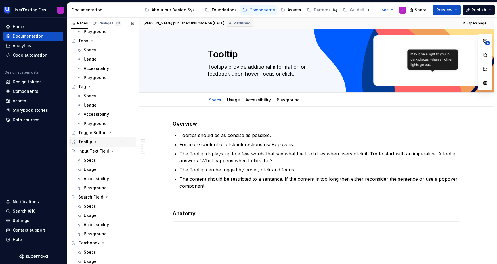
click at [82, 142] on div "Tooltip" at bounding box center [85, 142] width 14 height 6
click at [95, 142] on icon "Page tree" at bounding box center [95, 142] width 1 height 1
click at [110, 132] on icon "Page tree" at bounding box center [110, 133] width 5 height 5
click at [88, 142] on div "Specs" at bounding box center [90, 142] width 12 height 6
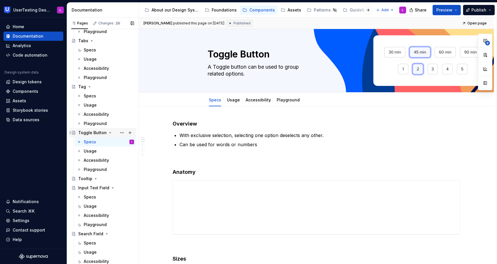
click at [110, 133] on icon "Page tree" at bounding box center [110, 133] width 1 height 1
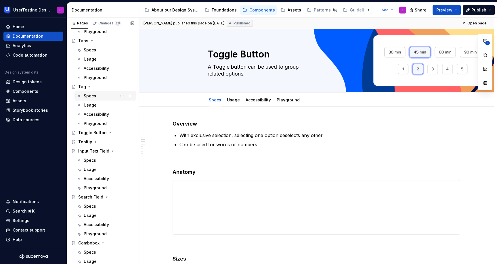
click at [92, 96] on div "Specs" at bounding box center [90, 96] width 12 height 6
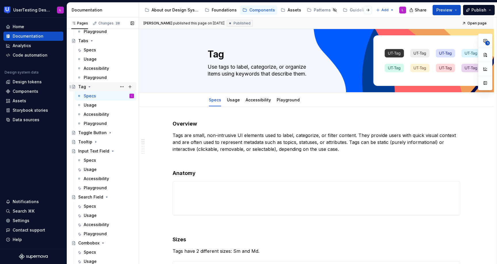
click at [89, 85] on icon "Page tree" at bounding box center [89, 87] width 5 height 5
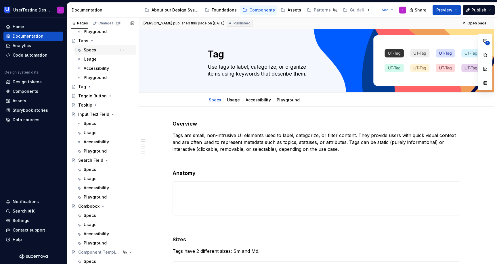
click at [88, 48] on div "Specs" at bounding box center [90, 50] width 12 height 6
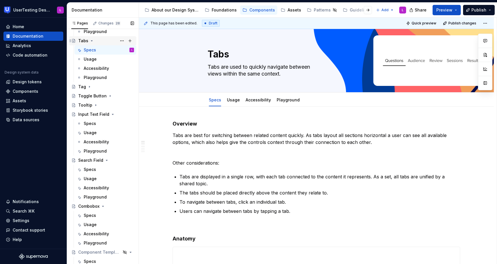
click at [92, 40] on icon "Page tree" at bounding box center [91, 41] width 5 height 5
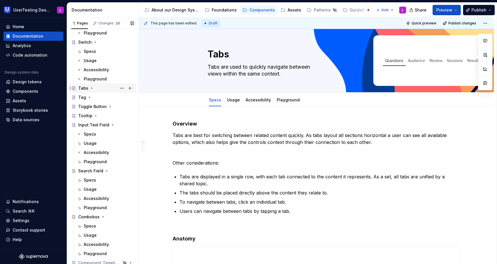
scroll to position [466, 0]
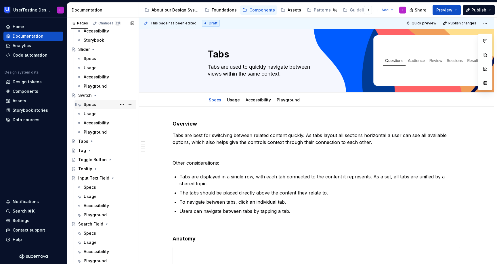
click at [91, 104] on div "Specs" at bounding box center [90, 105] width 12 height 6
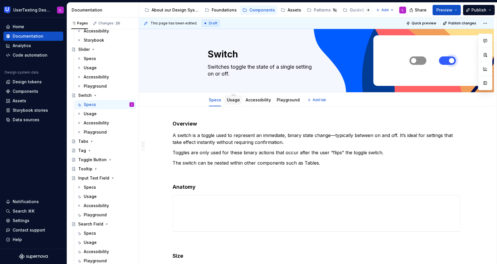
click at [232, 100] on link "Usage" at bounding box center [233, 100] width 13 height 5
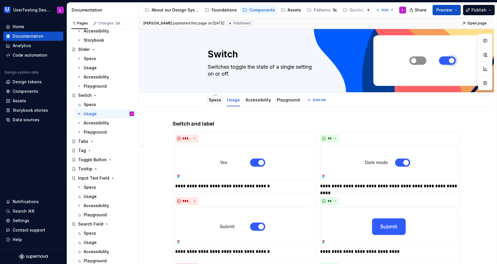
click at [213, 101] on link "Specs" at bounding box center [215, 100] width 12 height 5
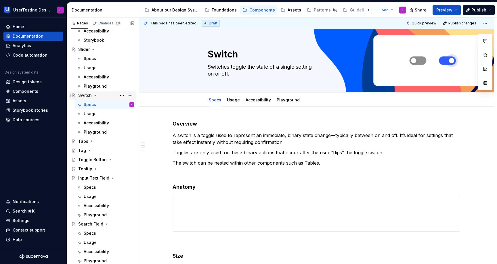
click at [94, 95] on icon "Page tree" at bounding box center [95, 95] width 5 height 5
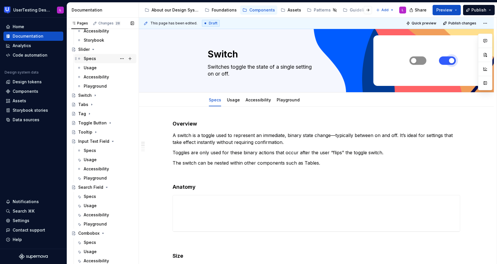
click at [90, 57] on div "Specs" at bounding box center [90, 59] width 12 height 6
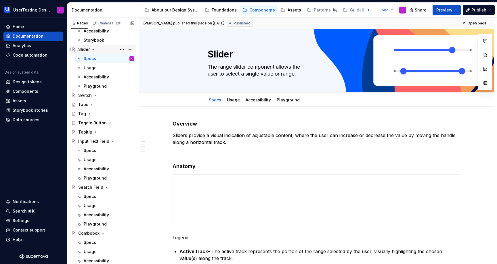
click at [92, 47] on icon "Page tree" at bounding box center [93, 49] width 5 height 5
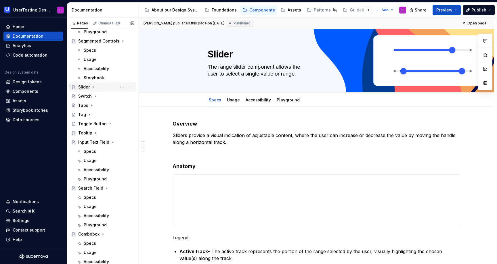
scroll to position [416, 0]
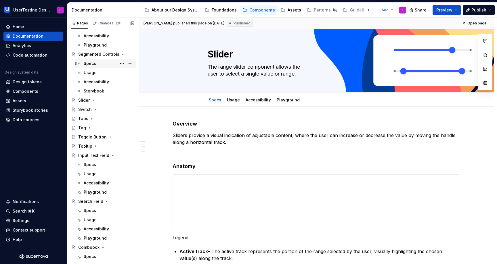
click at [92, 62] on div "Specs" at bounding box center [90, 64] width 12 height 6
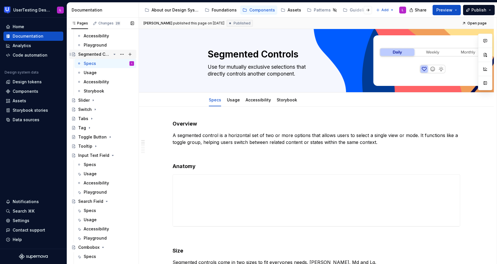
click at [114, 54] on icon "Page tree" at bounding box center [114, 54] width 1 height 1
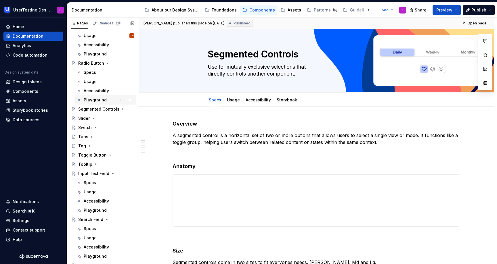
scroll to position [348, 0]
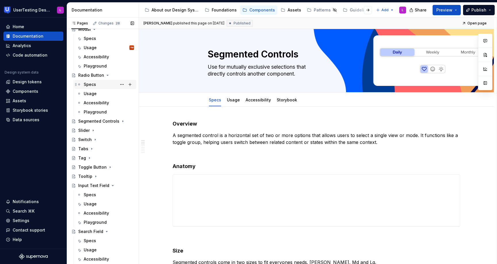
click at [92, 84] on div "Specs" at bounding box center [90, 85] width 12 height 6
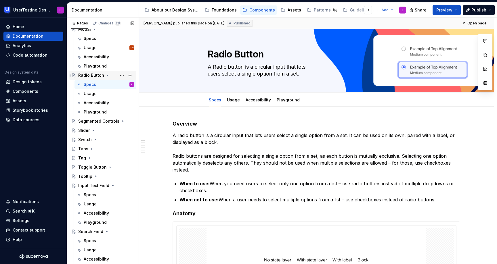
click at [107, 75] on icon "Page tree" at bounding box center [107, 75] width 5 height 5
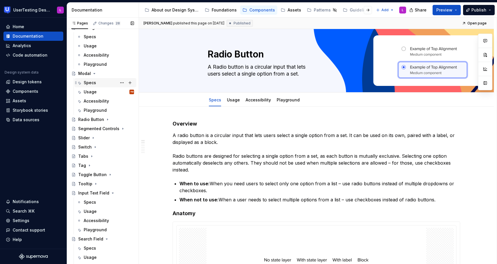
scroll to position [304, 0]
click at [88, 83] on div "Specs" at bounding box center [90, 83] width 12 height 6
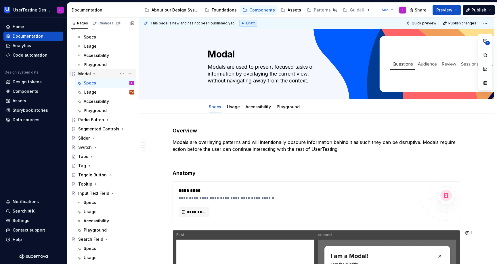
click at [94, 73] on icon "Page tree" at bounding box center [94, 74] width 5 height 5
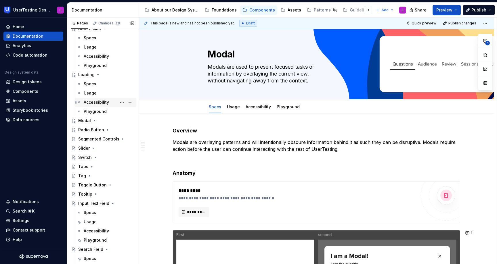
scroll to position [256, 0]
click at [93, 85] on div "Specs" at bounding box center [90, 85] width 12 height 6
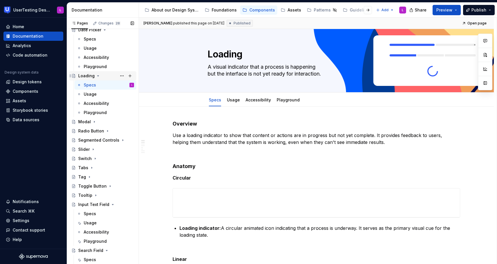
click at [96, 75] on icon "Page tree" at bounding box center [98, 76] width 5 height 5
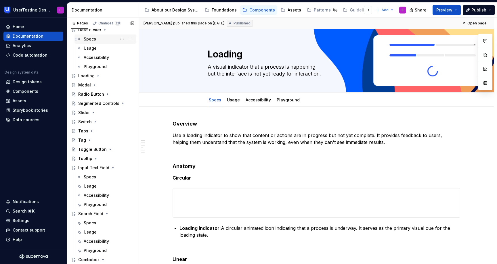
click at [95, 38] on div "Specs" at bounding box center [90, 39] width 12 height 6
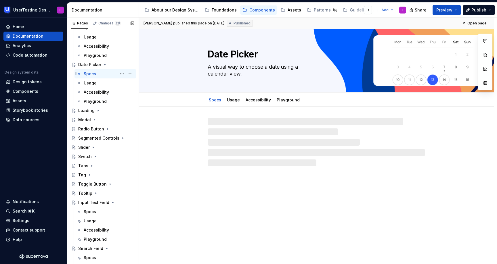
scroll to position [218, 0]
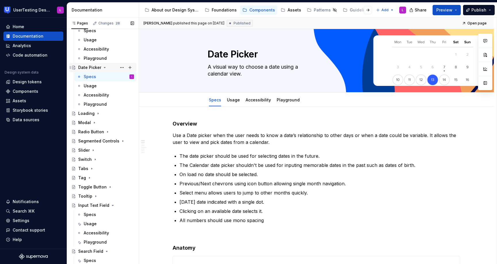
click at [104, 68] on icon "Page tree" at bounding box center [104, 67] width 1 height 1
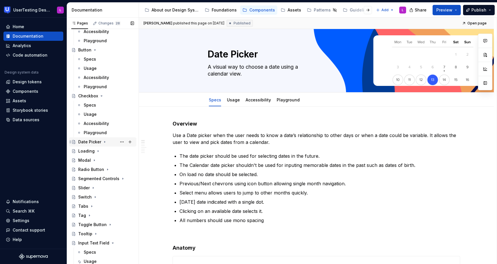
scroll to position [136, 0]
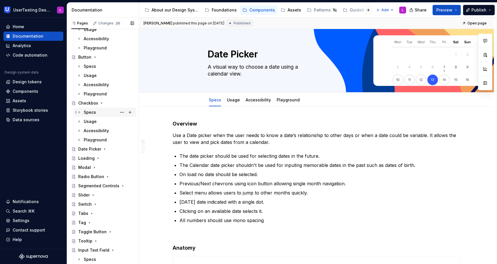
click at [97, 111] on div "Specs" at bounding box center [109, 112] width 50 height 8
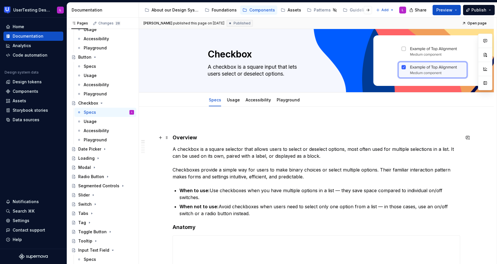
click at [174, 136] on h4 "Overview" at bounding box center [317, 137] width 288 height 7
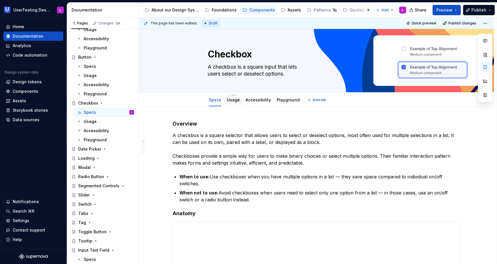
click at [231, 100] on link "Usage" at bounding box center [233, 100] width 13 height 5
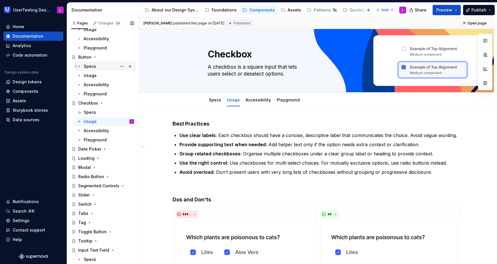
click at [92, 66] on div "Specs" at bounding box center [90, 67] width 12 height 6
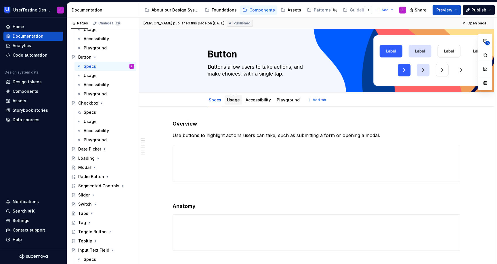
click at [228, 102] on link "Usage" at bounding box center [233, 100] width 13 height 5
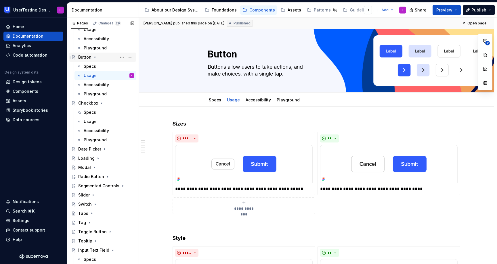
click at [95, 57] on icon "Page tree" at bounding box center [95, 57] width 5 height 5
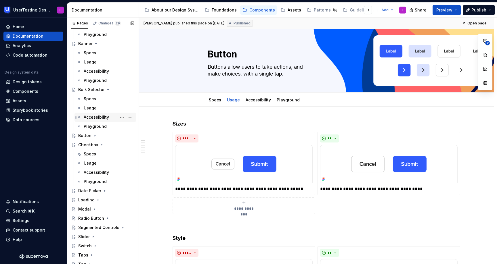
scroll to position [45, 0]
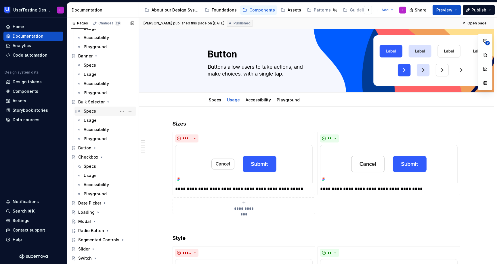
click at [92, 111] on div "Specs" at bounding box center [90, 111] width 12 height 6
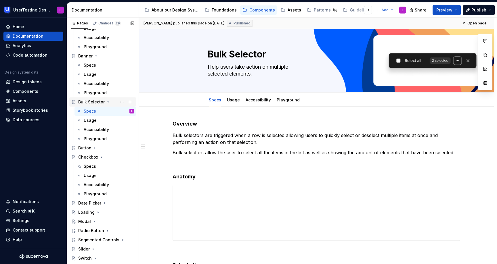
click at [108, 102] on icon "Page tree" at bounding box center [108, 102] width 5 height 5
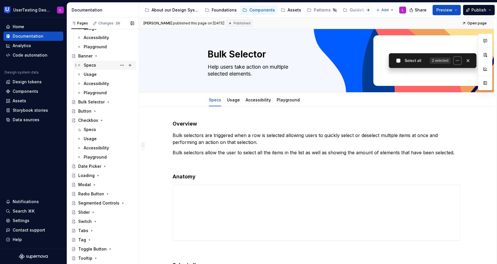
click at [91, 64] on div "Specs" at bounding box center [90, 65] width 12 height 6
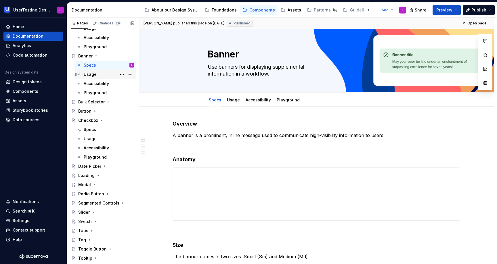
click at [93, 74] on div "Usage" at bounding box center [90, 75] width 13 height 6
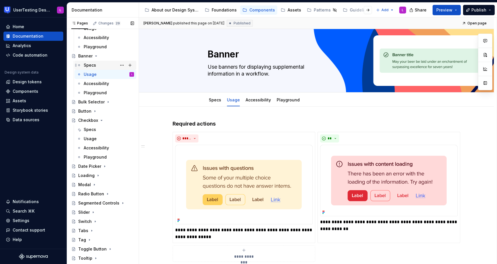
click at [92, 66] on div "Specs" at bounding box center [90, 65] width 12 height 6
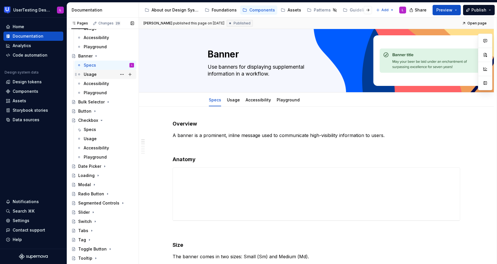
click at [89, 71] on div "Usage" at bounding box center [109, 75] width 50 height 8
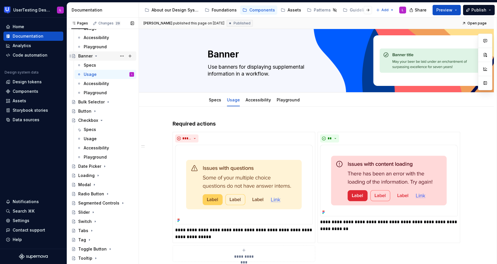
click at [96, 58] on icon "Page tree" at bounding box center [96, 56] width 5 height 5
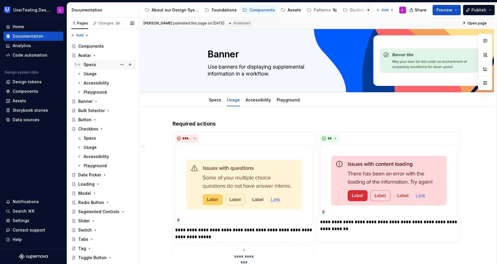
click at [89, 66] on div "Specs" at bounding box center [90, 65] width 12 height 6
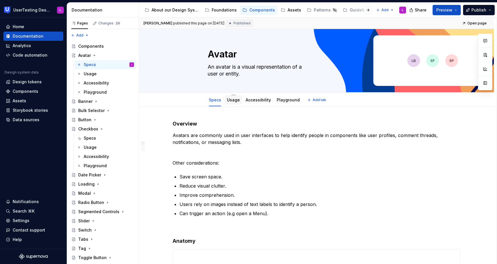
click at [227, 101] on link "Usage" at bounding box center [233, 100] width 13 height 5
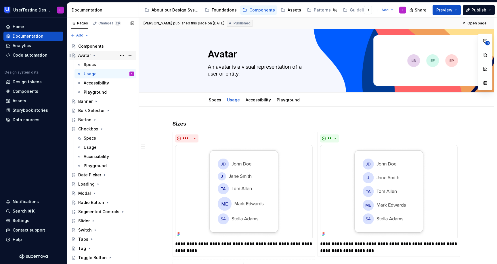
click at [95, 56] on icon "Page tree" at bounding box center [94, 55] width 5 height 5
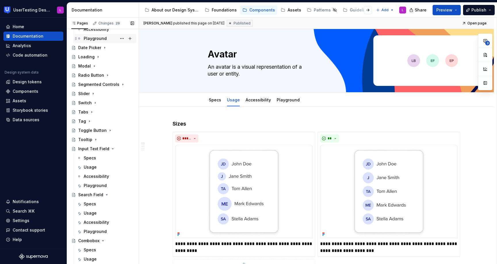
scroll to position [92, 0]
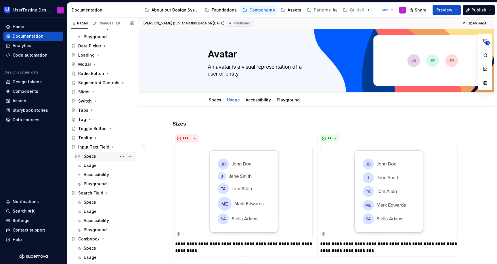
click at [95, 156] on div "Specs" at bounding box center [90, 157] width 12 height 6
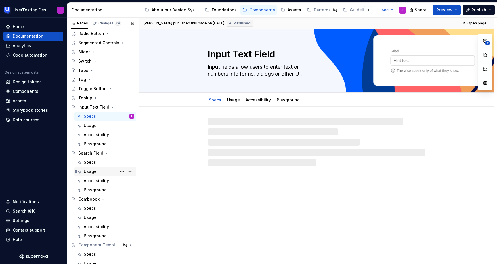
scroll to position [153, 0]
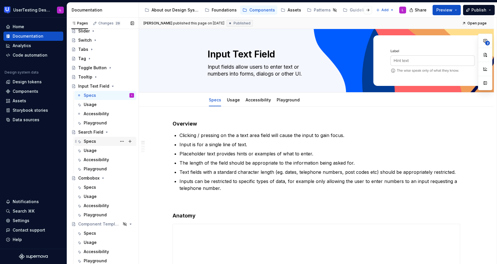
click at [93, 139] on div "Specs" at bounding box center [90, 142] width 12 height 6
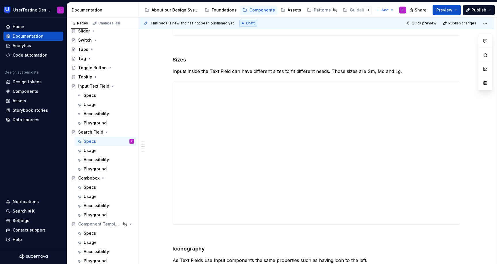
scroll to position [282, 0]
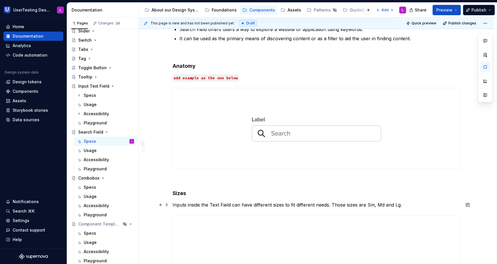
scroll to position [141, 0]
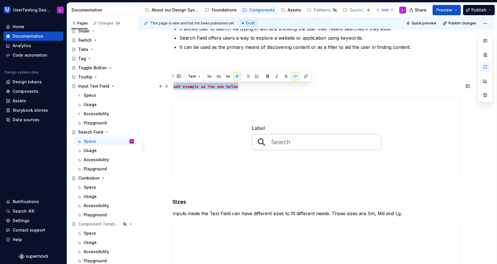
drag, startPoint x: 247, startPoint y: 89, endPoint x: 171, endPoint y: 88, distance: 76.0
copy code "add example as the one below"
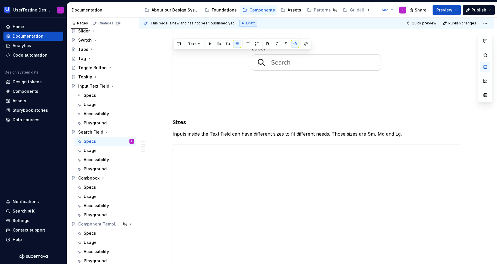
scroll to position [271, 0]
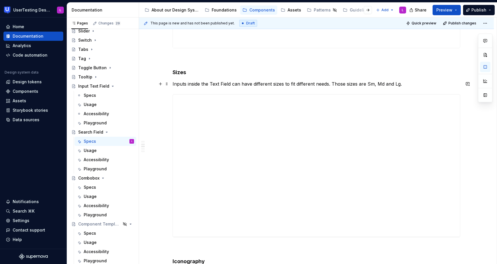
click at [414, 85] on p "Inputs inside the Text Field can have different sizes to fit different needs. T…" at bounding box center [317, 84] width 288 height 7
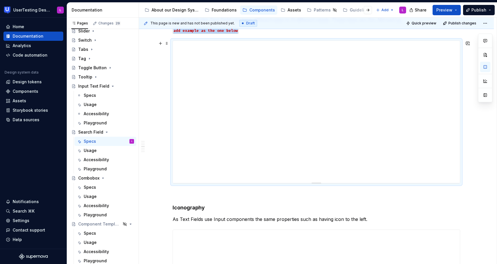
scroll to position [338, 0]
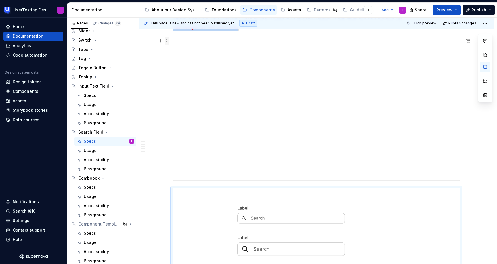
click at [166, 43] on span at bounding box center [167, 41] width 5 height 8
click at [193, 90] on div "Delete" at bounding box center [193, 92] width 37 height 6
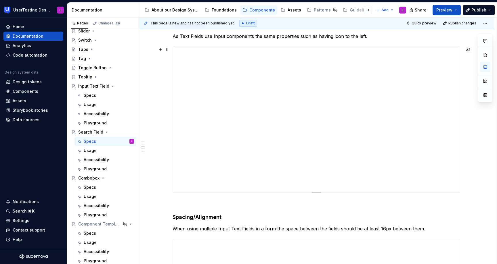
scroll to position [495, 0]
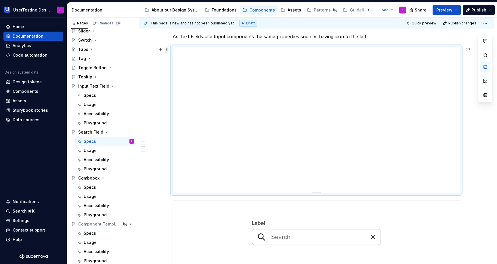
click at [167, 50] on span at bounding box center [167, 50] width 5 height 8
click at [178, 100] on div "Delete" at bounding box center [193, 101] width 37 height 6
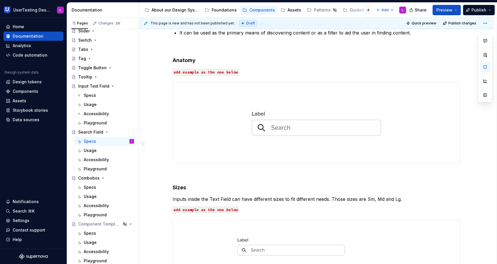
scroll to position [187, 0]
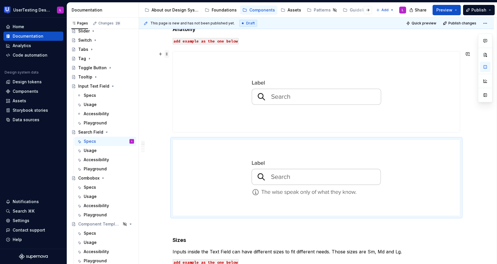
click at [166, 53] on span at bounding box center [167, 54] width 5 height 8
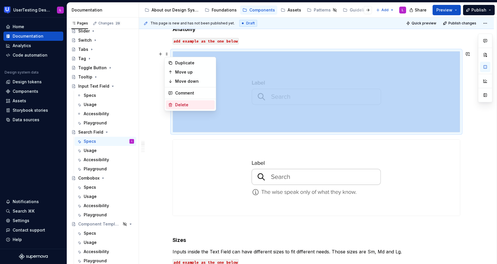
click at [190, 103] on div "Delete" at bounding box center [193, 105] width 37 height 6
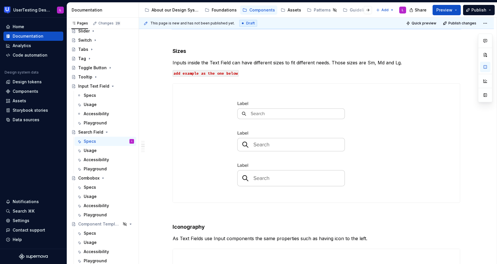
scroll to position [284, 0]
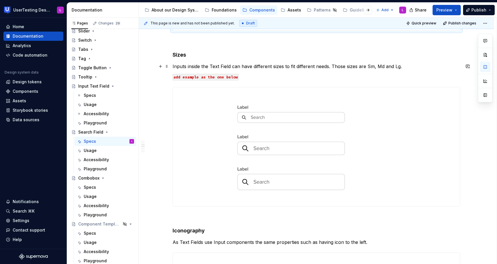
click at [213, 67] on p "Inputs inside the Text Field can have different sizes to fit different needs. T…" at bounding box center [317, 66] width 288 height 7
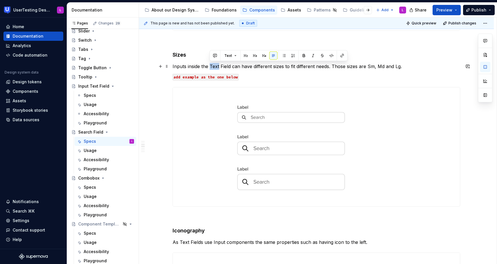
click at [213, 67] on p "Inputs inside the Text Field can have different sizes to fit different needs. T…" at bounding box center [317, 66] width 288 height 7
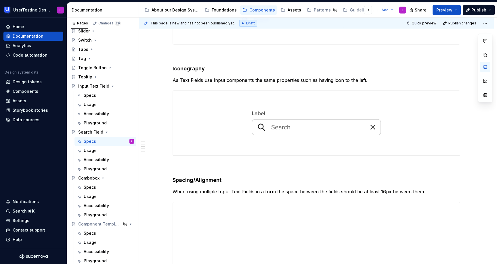
scroll to position [452, 0]
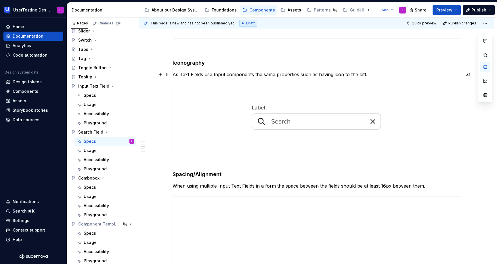
click at [184, 73] on p "As Text Fields use Input components the same properties such as having icon to …" at bounding box center [317, 74] width 288 height 7
click at [383, 74] on p "As Search Fields use Input components the same properties such as having icon t…" at bounding box center [317, 74] width 288 height 7
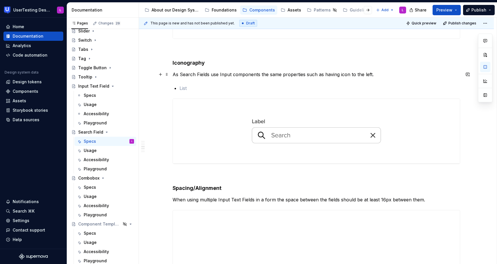
click at [173, 74] on p "As Search Fields use Input components the same properties such as having icon t…" at bounding box center [317, 74] width 288 height 7
click at [179, 87] on div "Overview When a user starts writing what they want the Search input shows they …" at bounding box center [317, 203] width 288 height 1071
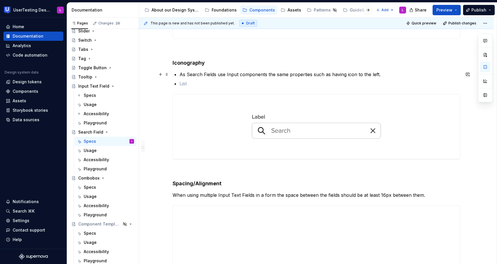
click at [377, 74] on p "As Search Fields use Input components the same properties such as having icon t…" at bounding box center [320, 74] width 281 height 7
click at [184, 82] on p at bounding box center [320, 83] width 281 height 7
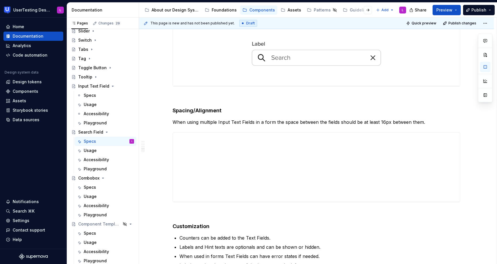
scroll to position [527, 0]
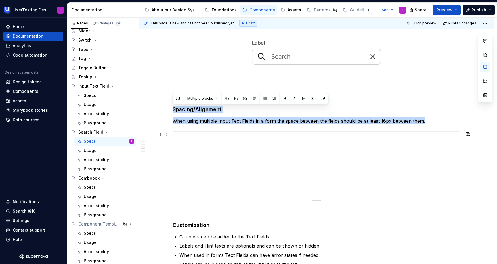
drag, startPoint x: 172, startPoint y: 109, endPoint x: 253, endPoint y: 148, distance: 89.2
click at [282, 178] on div "Overview When a user starts writing what they want the Search input shows they …" at bounding box center [317, 127] width 288 height 1066
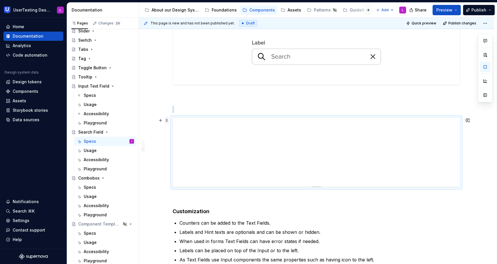
click at [167, 122] on span at bounding box center [167, 121] width 5 height 8
click at [180, 171] on div "Delete" at bounding box center [193, 172] width 37 height 6
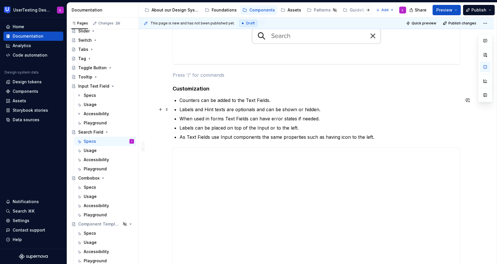
scroll to position [548, 0]
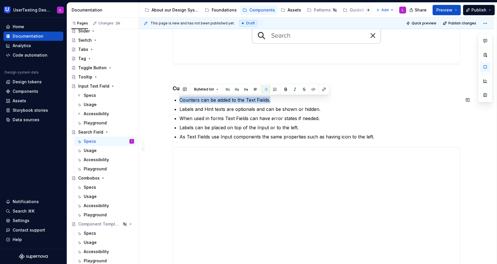
drag, startPoint x: 276, startPoint y: 101, endPoint x: 275, endPoint y: 96, distance: 4.7
click at [275, 96] on div "Overview When a user starts writing what they want the Search input shows they …" at bounding box center [317, 48] width 288 height 950
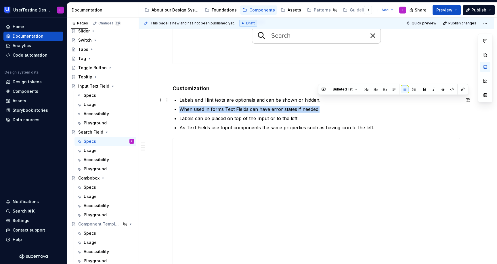
drag, startPoint x: 330, startPoint y: 111, endPoint x: 330, endPoint y: 104, distance: 6.9
click at [330, 104] on ul "Labels and Hint texts are optionals and can be shown or hidden. When used in fo…" at bounding box center [320, 114] width 281 height 35
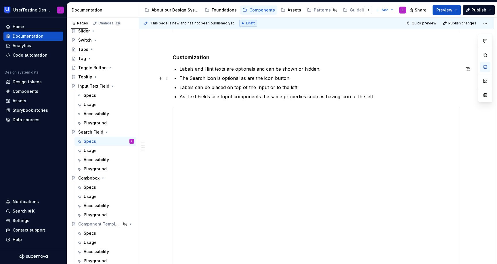
scroll to position [583, 0]
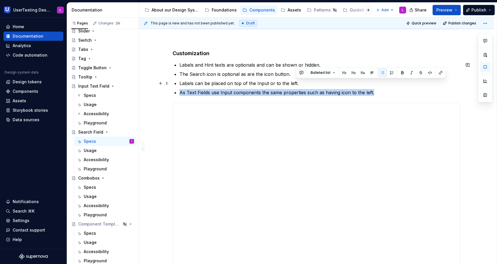
drag, startPoint x: 380, startPoint y: 94, endPoint x: 379, endPoint y: 86, distance: 7.9
click at [379, 86] on ul "Labels and Hint texts are optionals and can be shown or hidden. The Search icon…" at bounding box center [320, 79] width 281 height 35
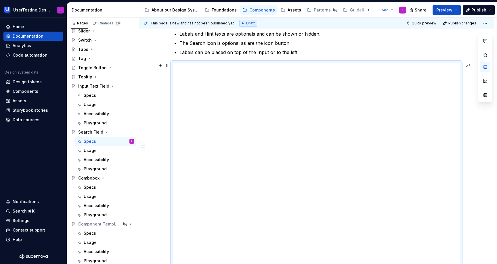
scroll to position [593, 0]
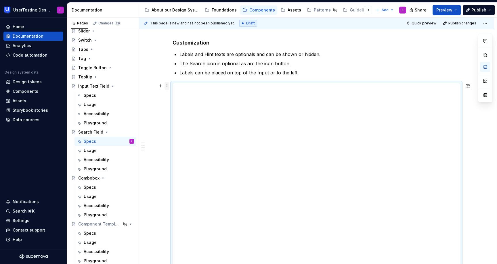
click at [167, 85] on span at bounding box center [167, 86] width 5 height 8
click at [181, 135] on div "Delete" at bounding box center [193, 137] width 37 height 6
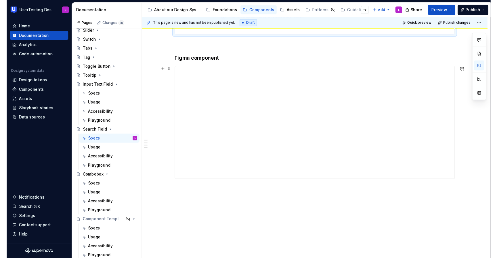
scroll to position [913, 0]
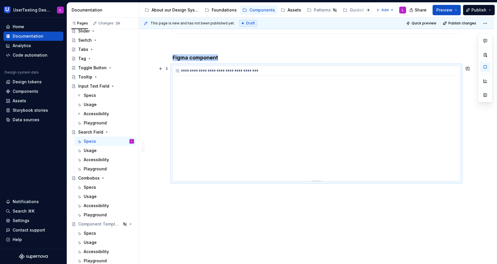
click at [255, 111] on div "**********" at bounding box center [316, 123] width 287 height 115
click at [198, 131] on div "**********" at bounding box center [316, 123] width 287 height 115
click at [426, 145] on div "**********" at bounding box center [316, 123] width 287 height 115
click at [165, 68] on span at bounding box center [167, 69] width 5 height 8
